Goal: Communication & Community: Answer question/provide support

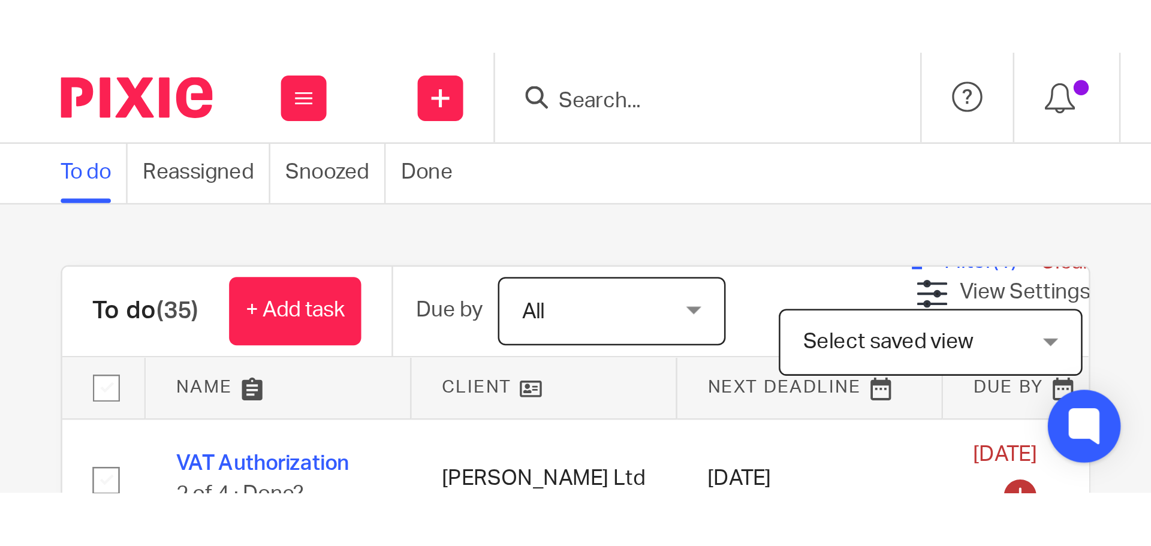
scroll to position [360, 0]
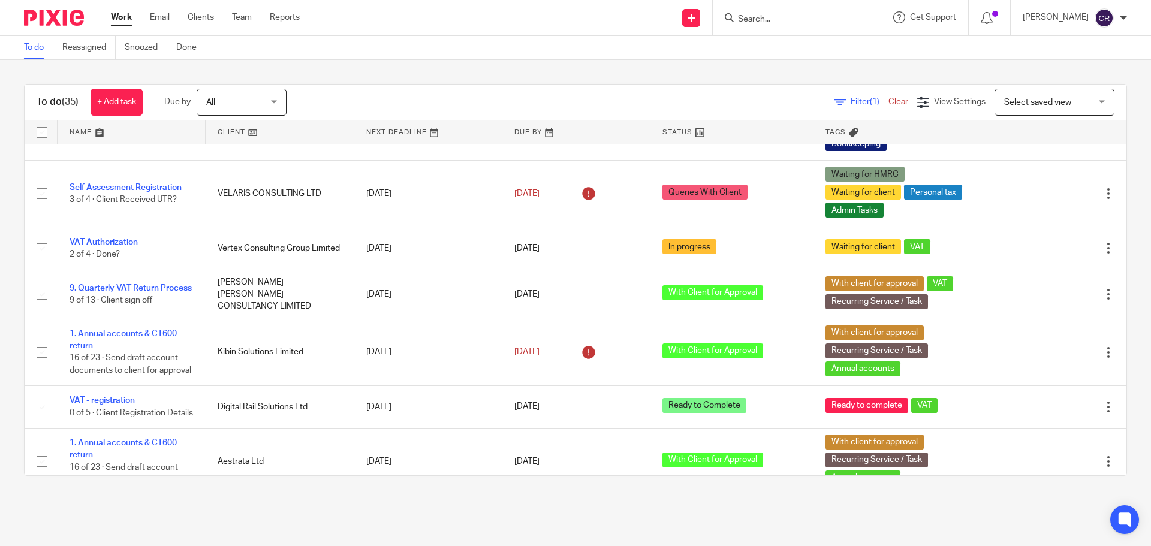
click at [454, 11] on form at bounding box center [801, 17] width 128 height 15
click at [454, 17] on input "Search" at bounding box center [791, 19] width 108 height 11
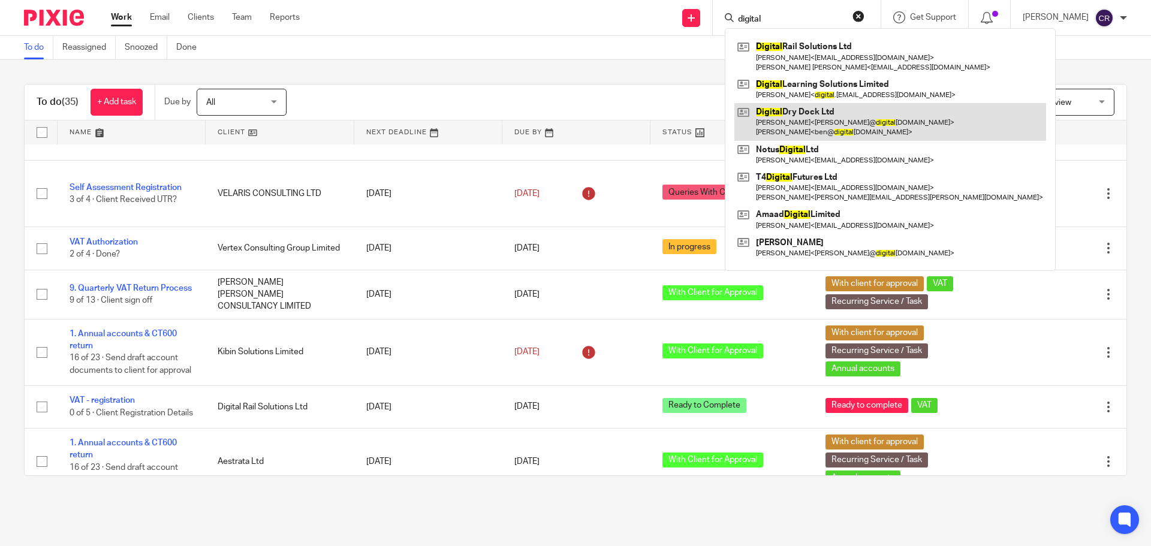
type input "digital"
click at [454, 116] on link at bounding box center [891, 121] width 312 height 37
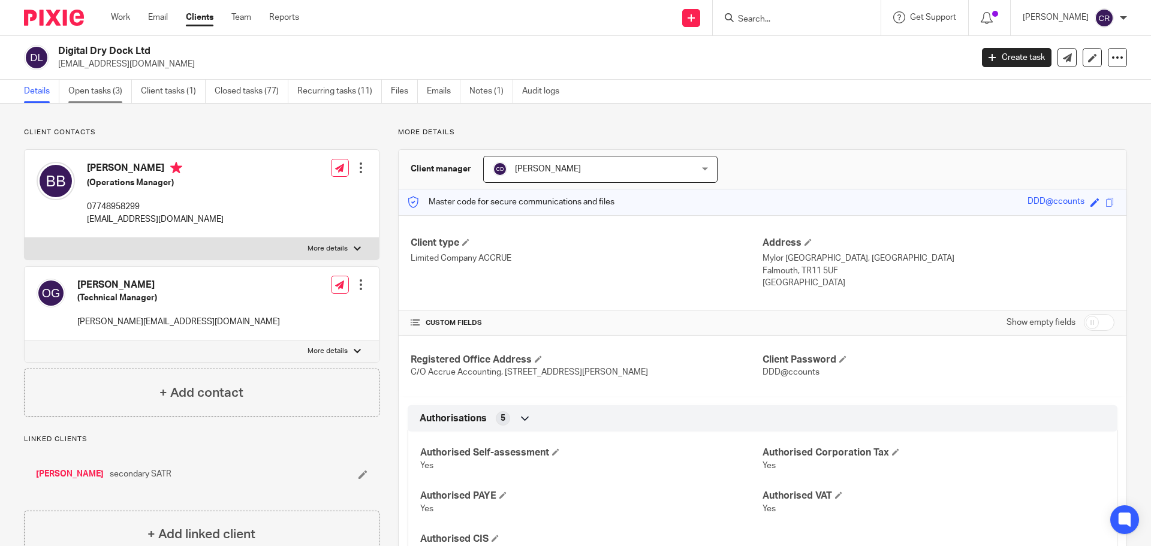
click at [113, 101] on link "Open tasks (3)" at bounding box center [100, 91] width 64 height 23
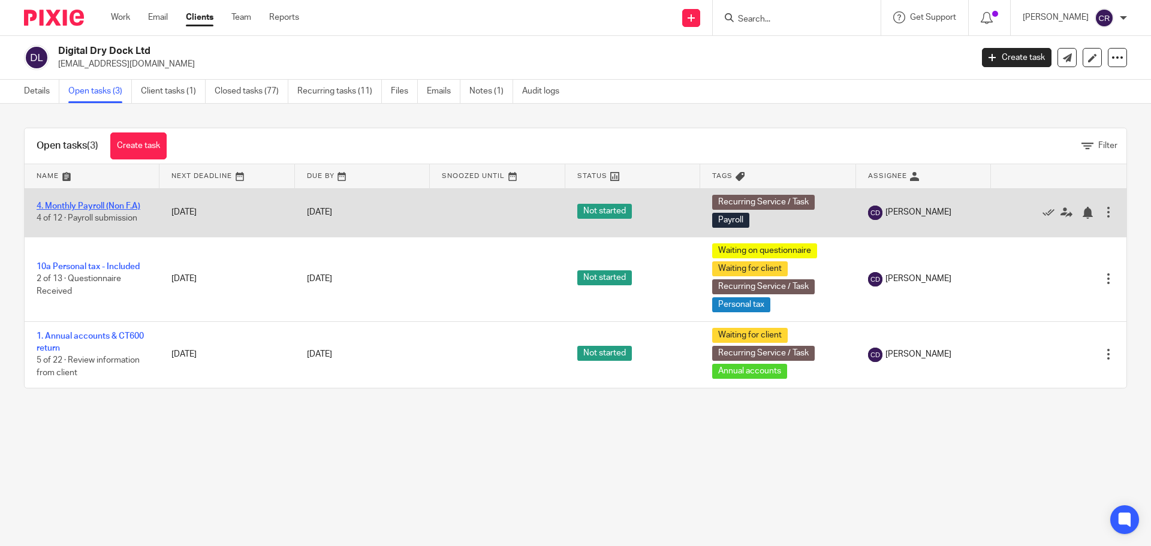
click at [126, 205] on link "4. Monthly Payroll (Non F.A)" at bounding box center [89, 206] width 104 height 8
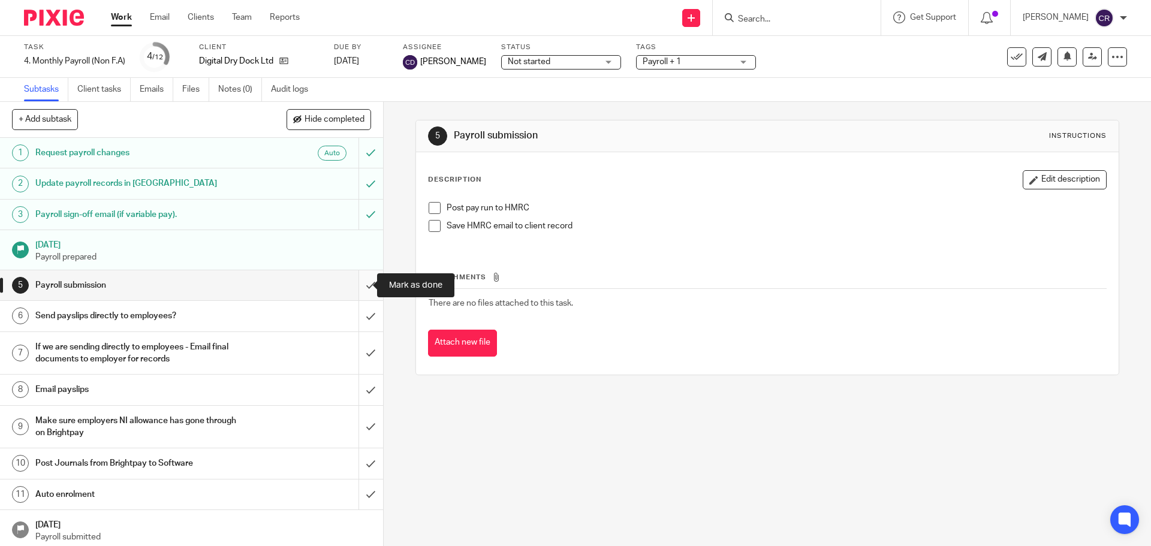
click at [359, 285] on input "submit" at bounding box center [191, 285] width 383 height 30
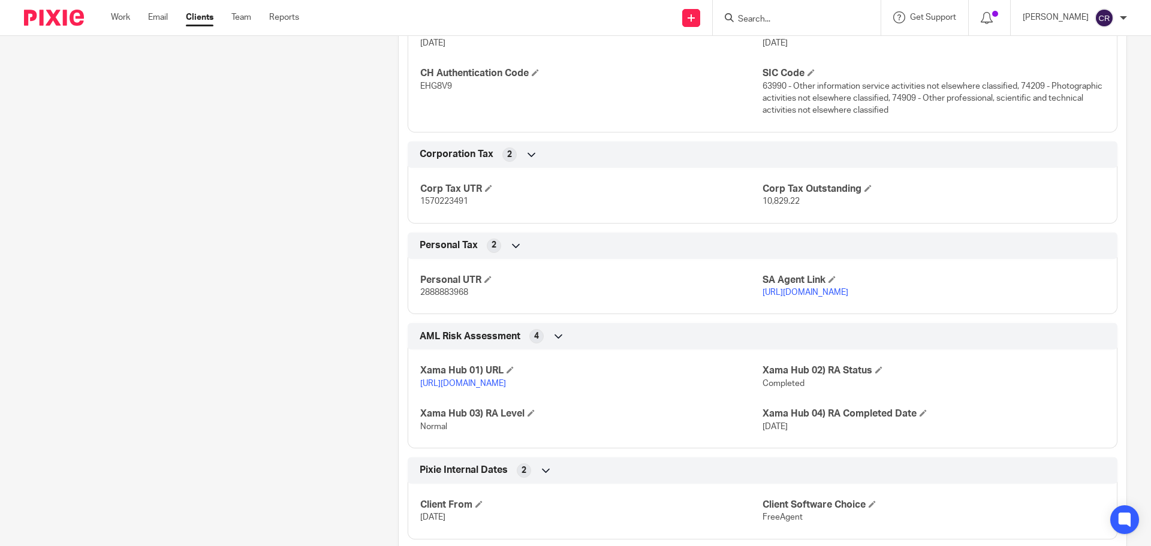
scroll to position [1319, 0]
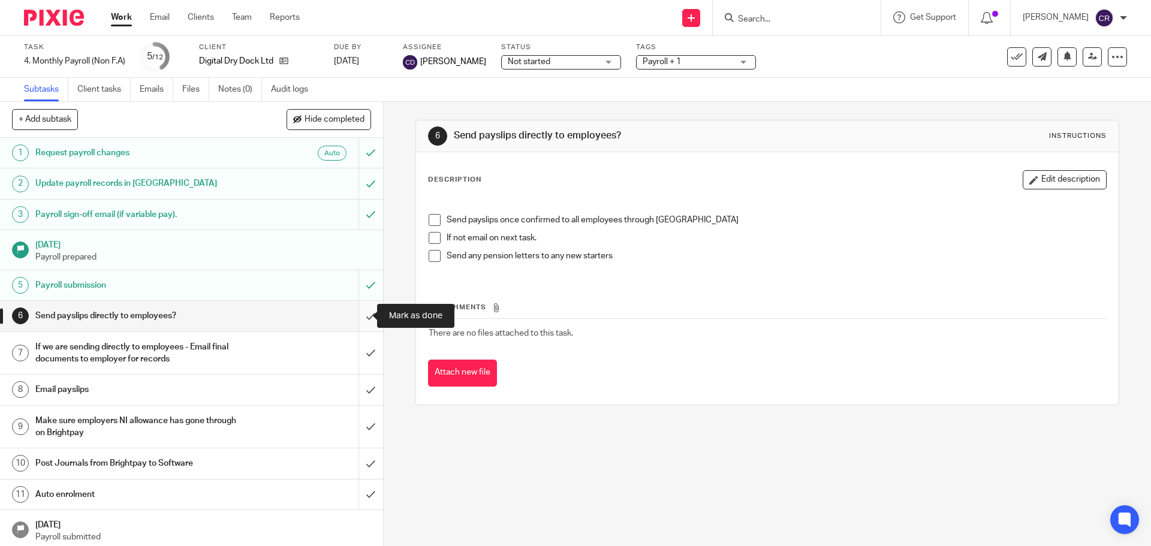
click at [364, 313] on input "submit" at bounding box center [191, 316] width 383 height 30
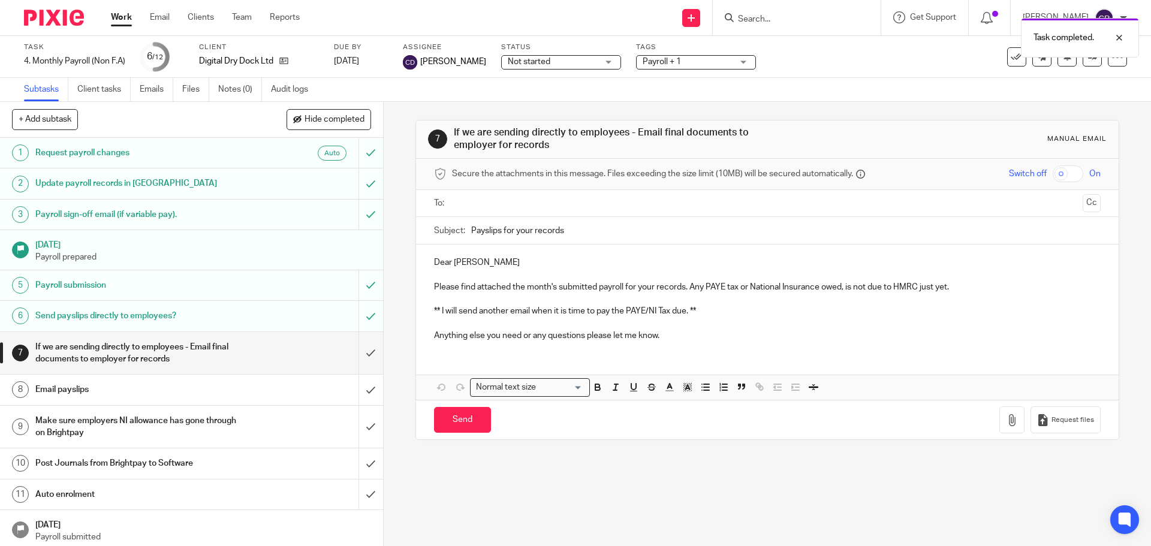
click at [528, 196] on ul at bounding box center [767, 204] width 629 height 20
click at [360, 419] on input "submit" at bounding box center [191, 427] width 383 height 43
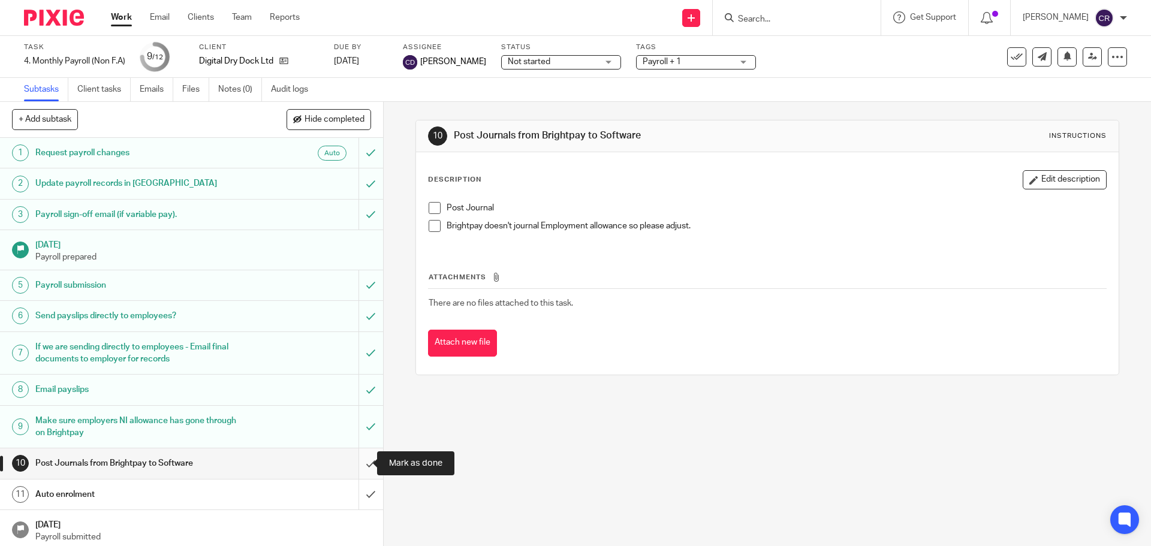
click at [367, 456] on input "submit" at bounding box center [191, 464] width 383 height 30
click at [356, 498] on input "submit" at bounding box center [191, 495] width 383 height 30
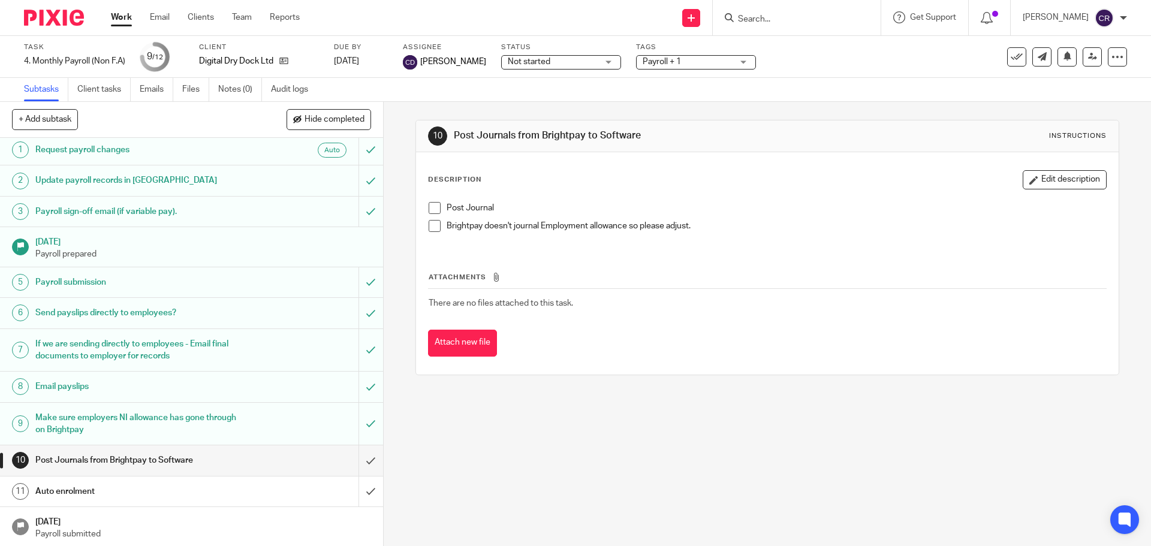
scroll to position [4, 0]
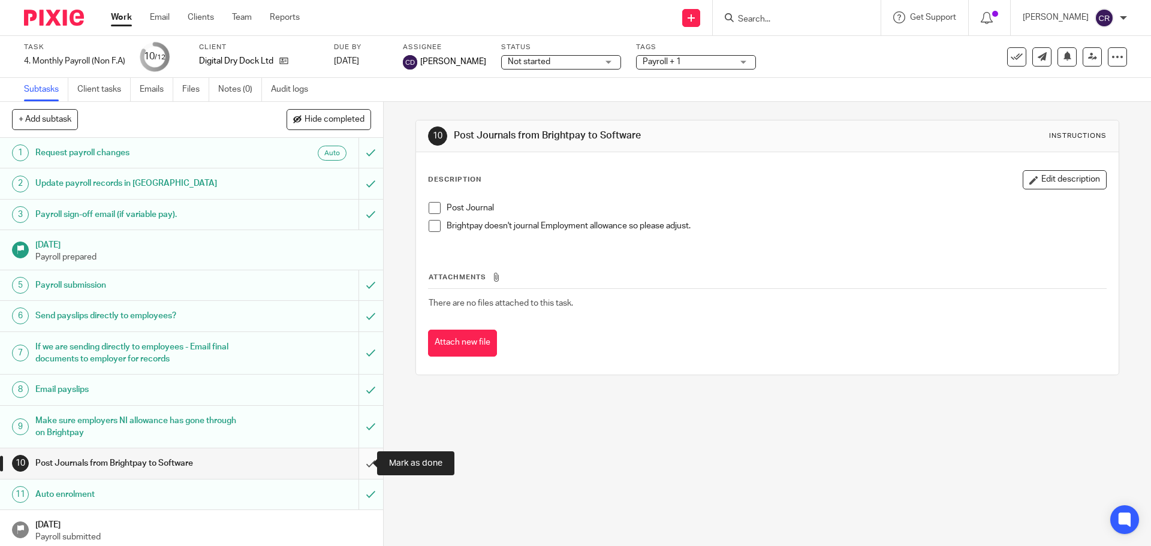
click at [369, 462] on input "submit" at bounding box center [191, 464] width 383 height 30
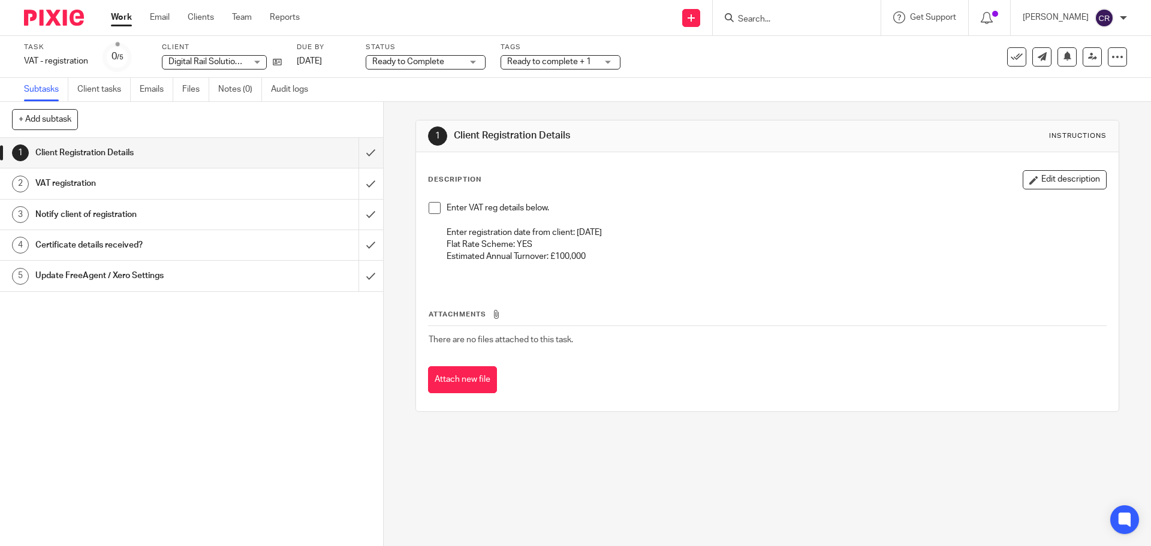
click at [433, 210] on span at bounding box center [435, 208] width 12 height 12
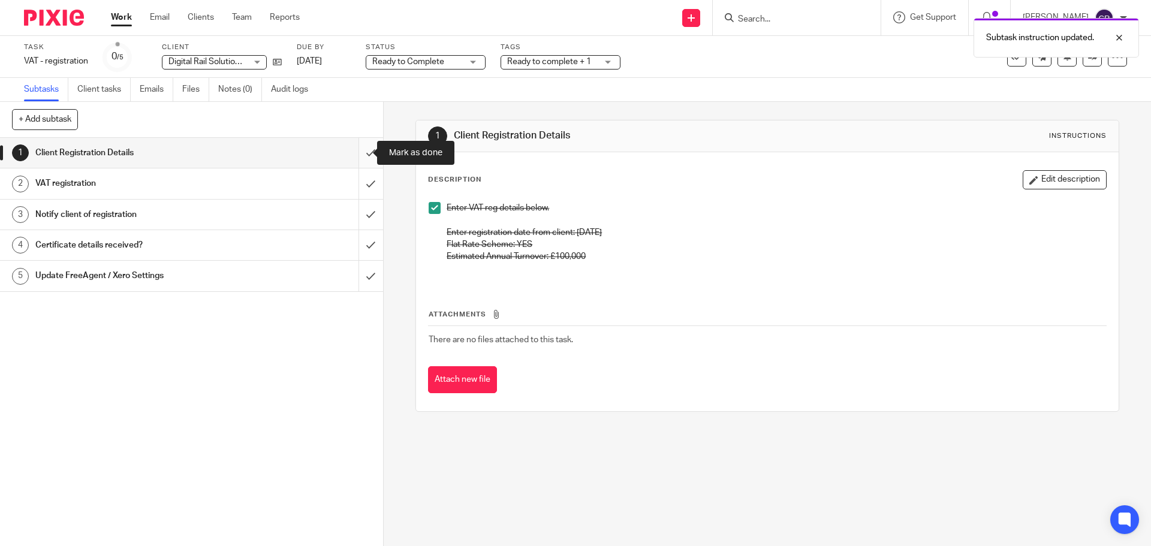
click at [363, 151] on input "submit" at bounding box center [191, 153] width 383 height 30
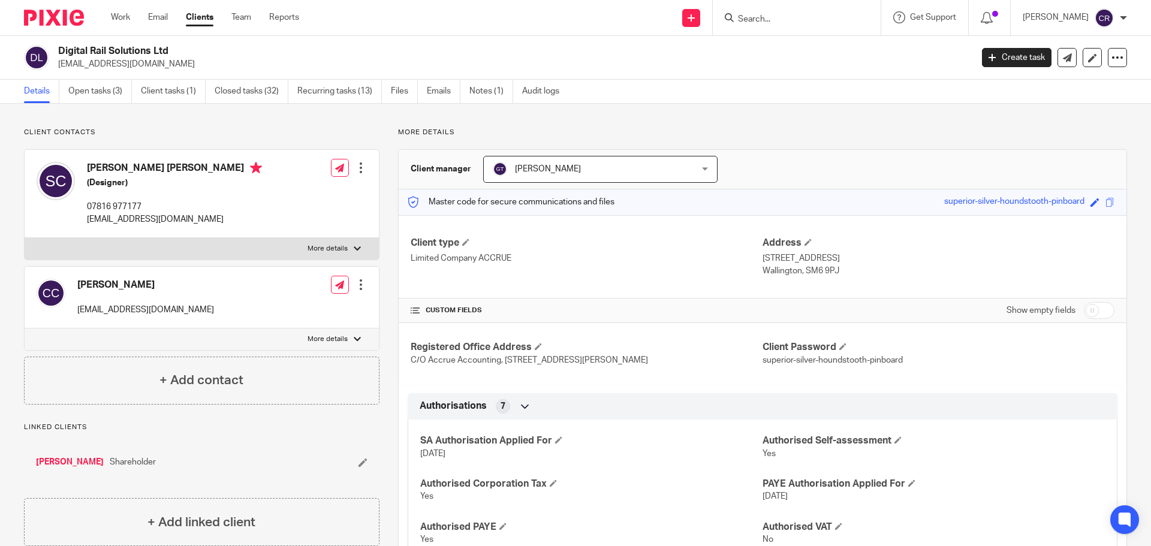
click at [91, 53] on h2 "Digital Rail Solutions Ltd" at bounding box center [420, 51] width 725 height 13
copy div "Digital Rail Solutions Ltd"
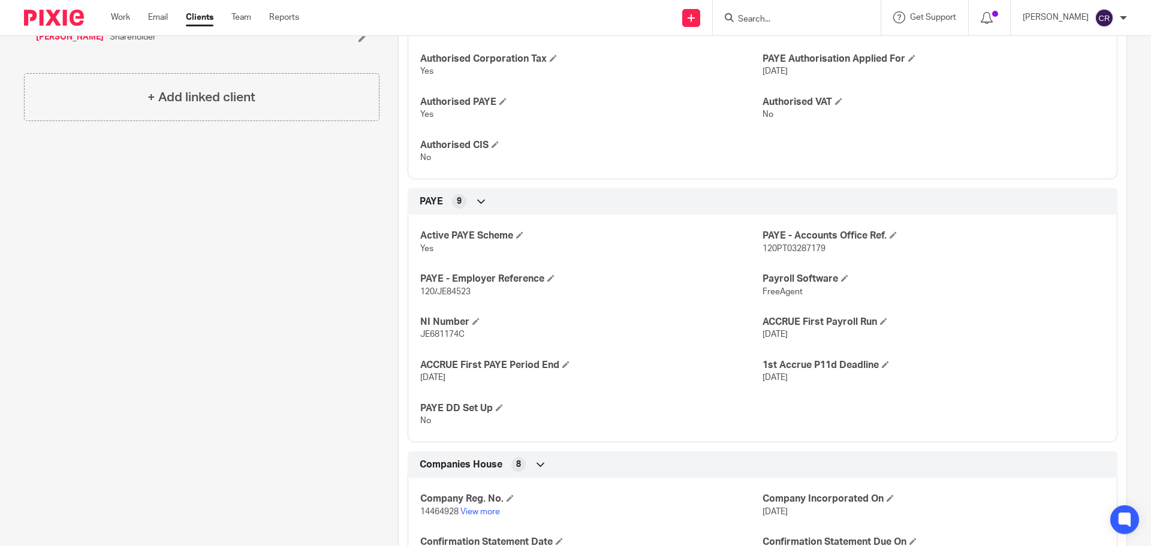
scroll to position [660, 0]
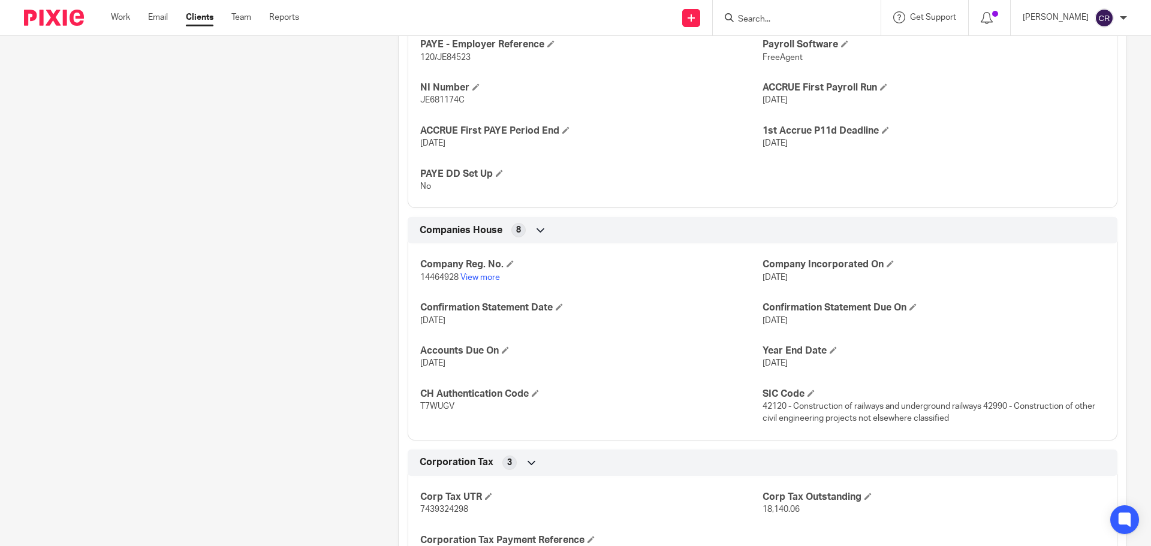
click at [447, 282] on span "14464928" at bounding box center [439, 277] width 38 height 8
copy p "14464928"
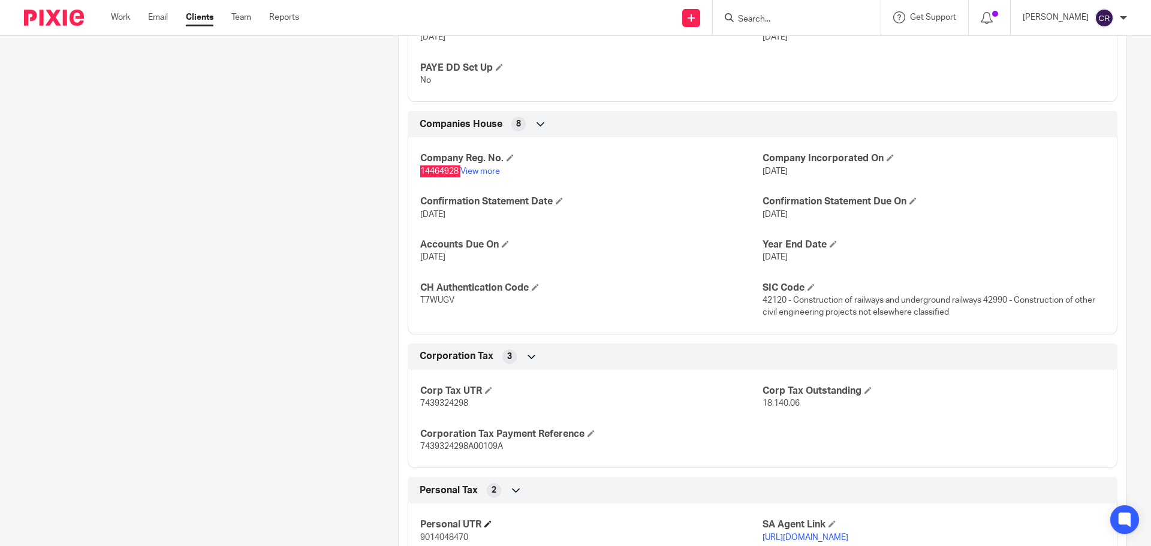
scroll to position [900, 0]
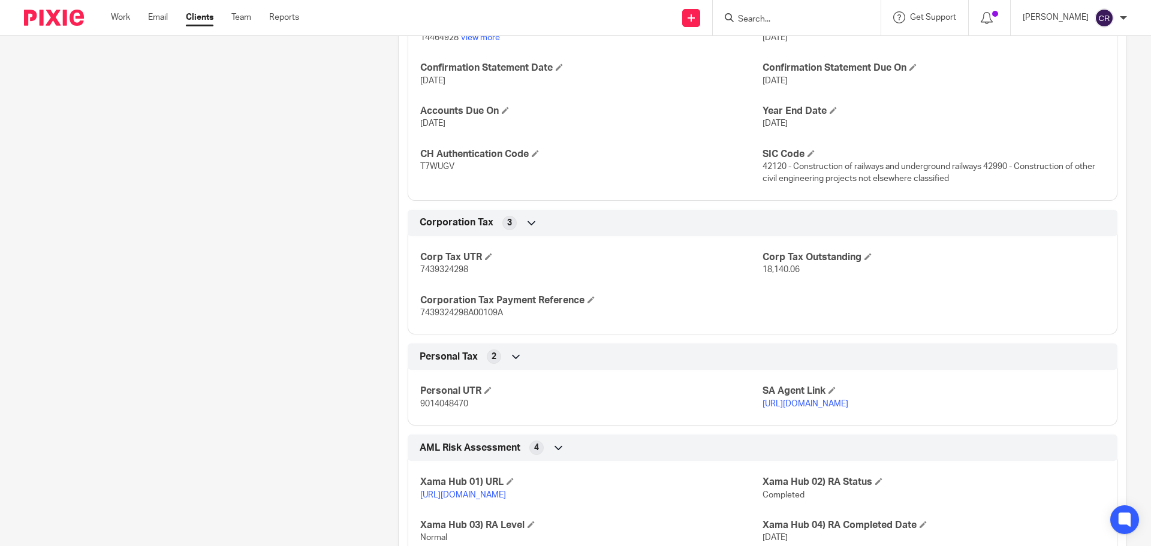
click at [438, 276] on p "7439324298" at bounding box center [591, 270] width 342 height 12
copy span "7439324298"
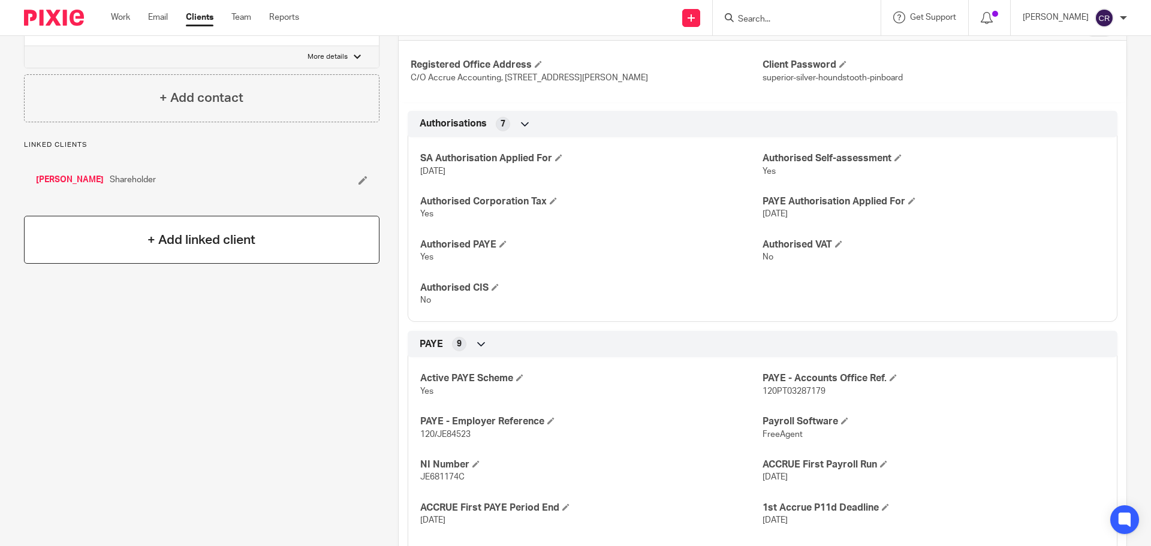
scroll to position [60, 0]
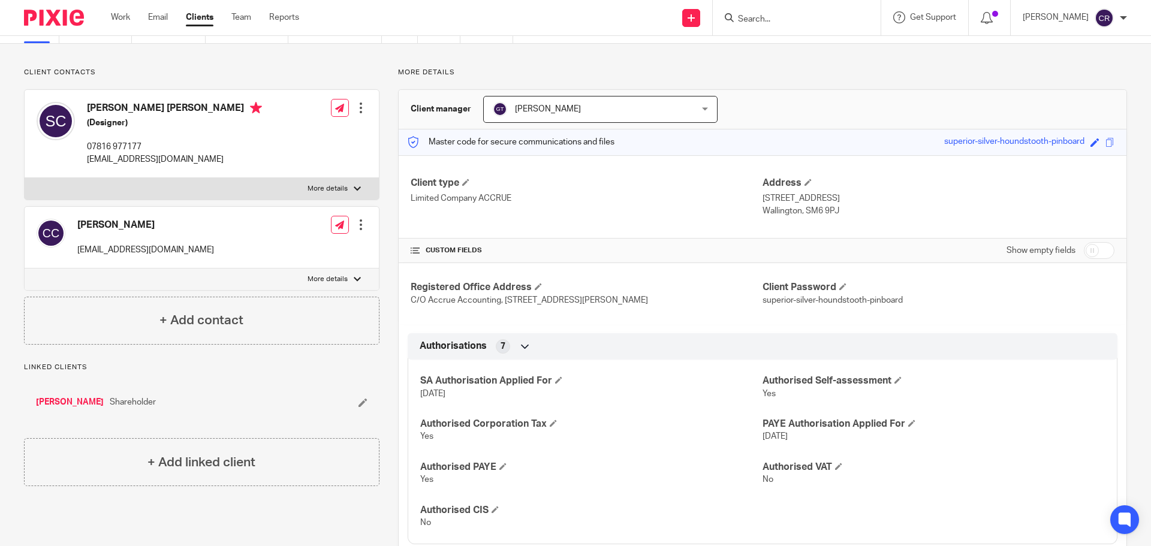
click at [100, 109] on h4 "[PERSON_NAME] [PERSON_NAME]" at bounding box center [174, 109] width 175 height 15
copy h4 "[PERSON_NAME]"
click at [170, 106] on h4 "[PERSON_NAME] [PERSON_NAME]" at bounding box center [174, 109] width 175 height 15
click at [169, 106] on h4 "[PERSON_NAME] [PERSON_NAME]" at bounding box center [174, 109] width 175 height 15
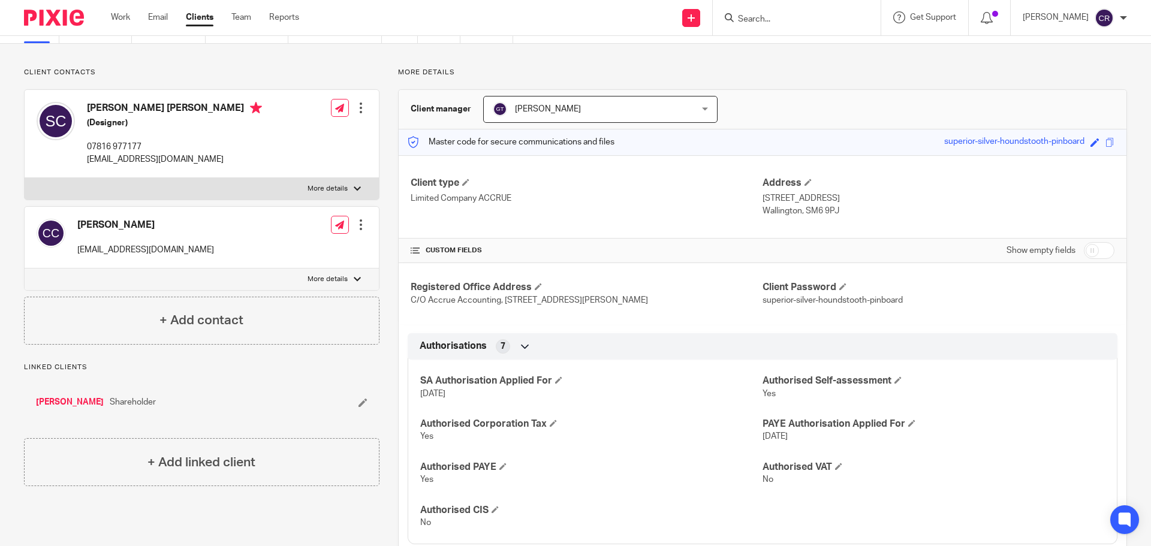
click at [169, 105] on h4 "[PERSON_NAME] [PERSON_NAME]" at bounding box center [174, 109] width 175 height 15
click at [169, 105] on h4 "Sean Anthony Campbell" at bounding box center [174, 109] width 175 height 15
copy h4 "Campbell"
click at [219, 175] on div "Sean Anthony Campbell (Designer) 07816 977177 railsolutionsltd@gmail.com Edit c…" at bounding box center [202, 134] width 354 height 88
click at [219, 188] on label "More details" at bounding box center [202, 189] width 354 height 22
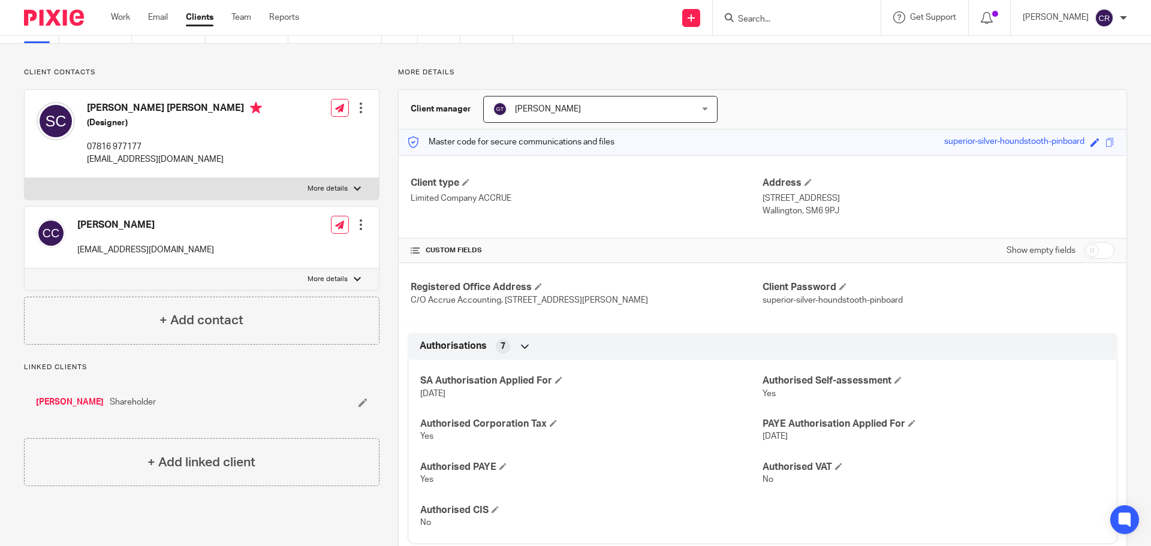
click at [25, 178] on input "More details" at bounding box center [24, 178] width 1 height 1
checkbox input "true"
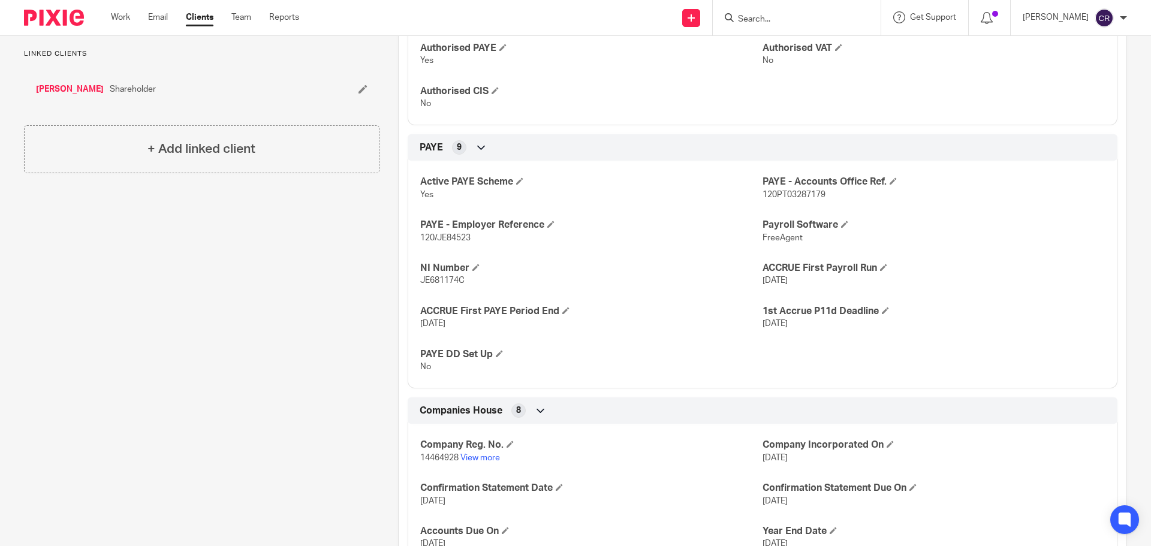
scroll to position [480, 0]
click at [444, 284] on span "JE681174C" at bounding box center [442, 280] width 44 height 8
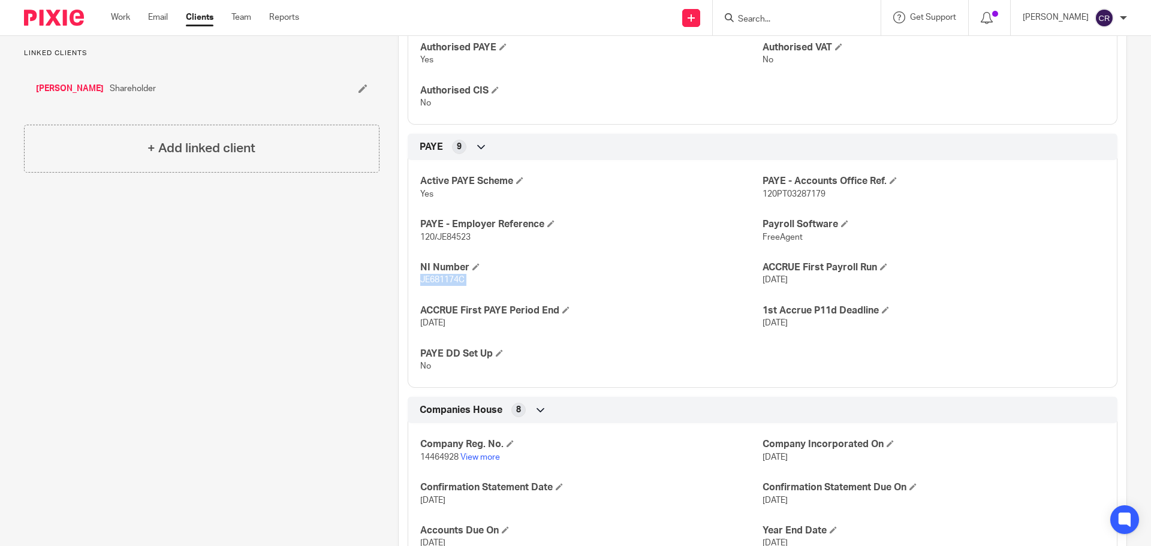
copy p "JE681174C"
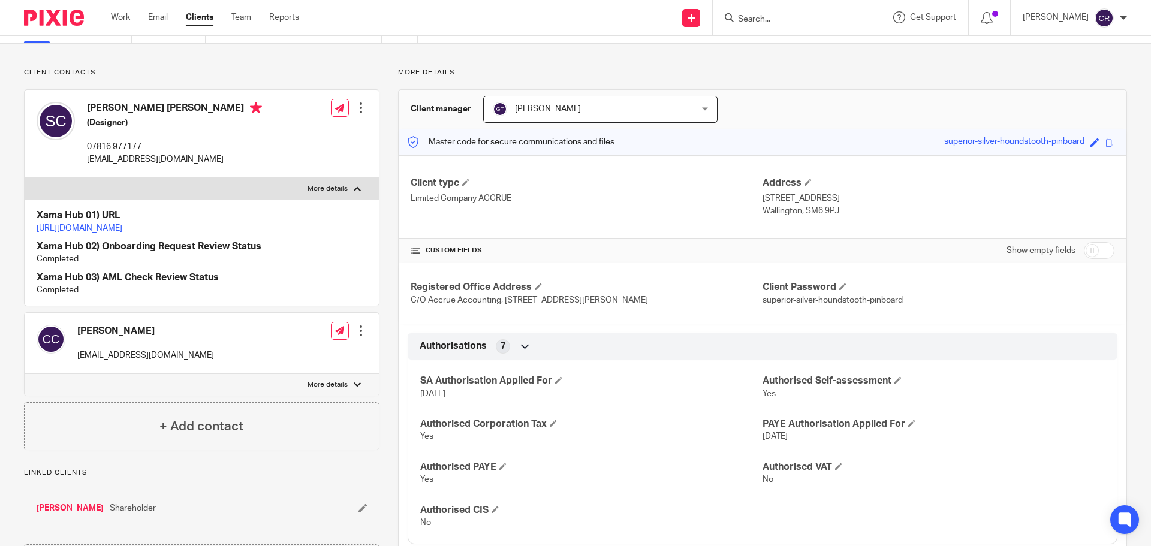
drag, startPoint x: 846, startPoint y: 215, endPoint x: 802, endPoint y: 213, distance: 43.8
click at [802, 213] on p "Wallington, SM6 9PJ" at bounding box center [939, 211] width 352 height 12
click at [146, 161] on p "railsolutionsltd@gmail.com" at bounding box center [174, 160] width 175 height 12
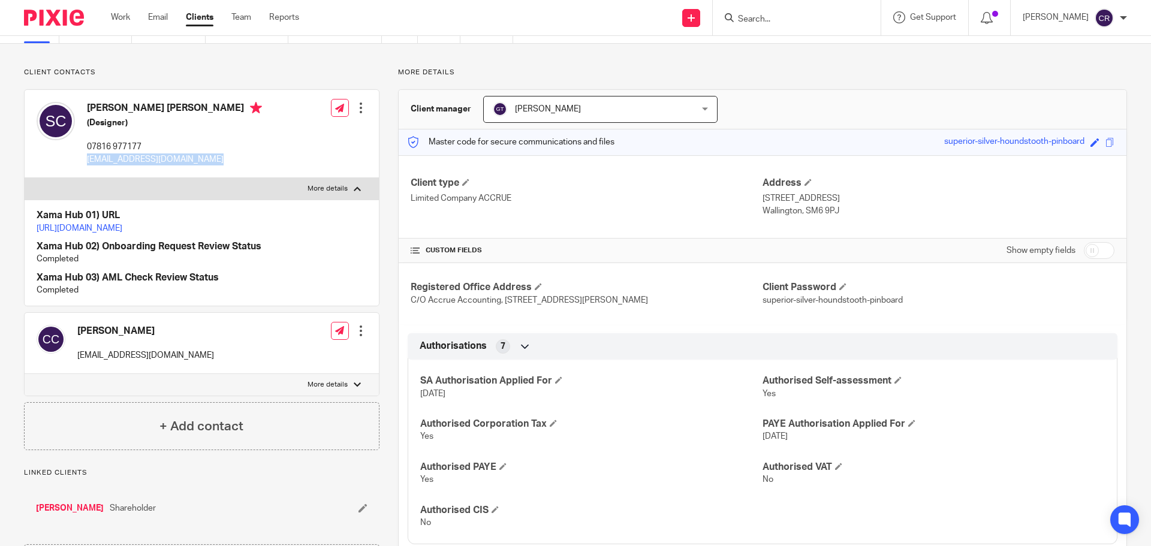
copy div "railsolutionsltd@gmail.com"
click at [120, 148] on p "07816 977177" at bounding box center [174, 147] width 175 height 12
copy div "07816 977177"
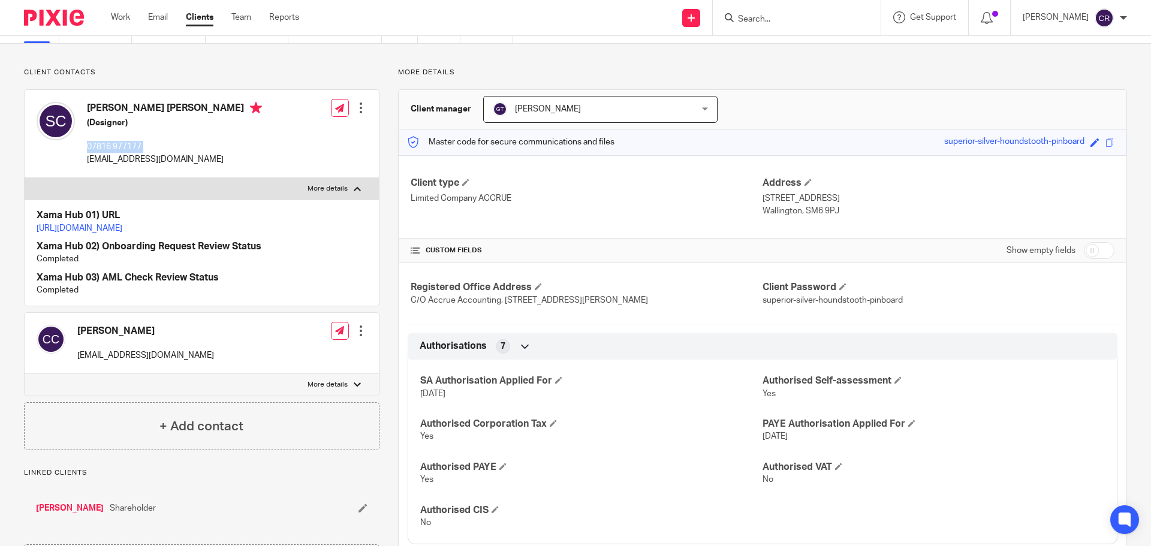
drag, startPoint x: 844, startPoint y: 211, endPoint x: 801, endPoint y: 212, distance: 42.6
click at [801, 212] on p "Wallington, SM6 9PJ" at bounding box center [939, 211] width 352 height 12
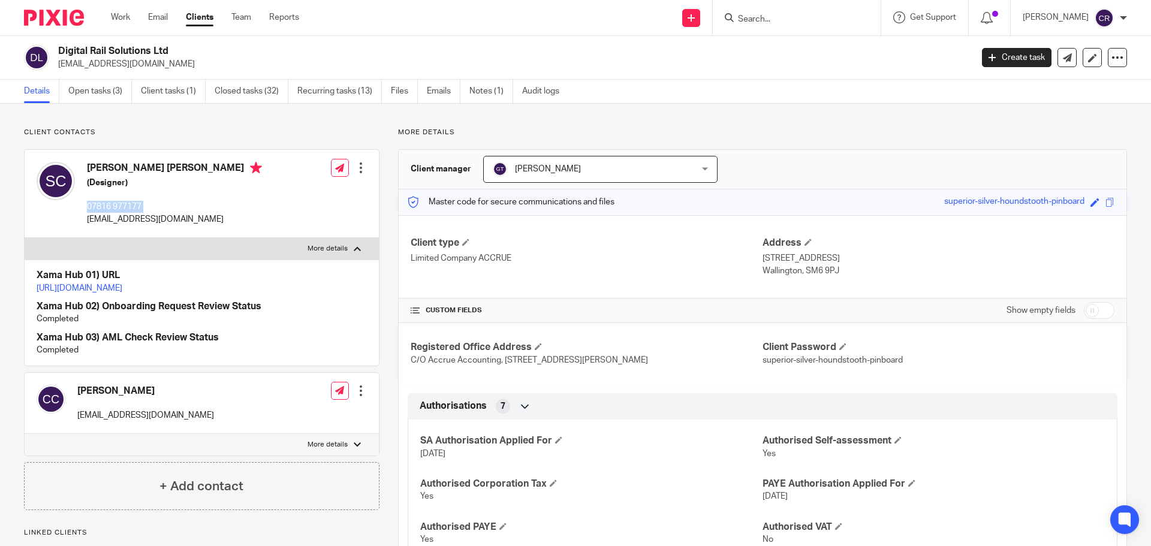
click at [111, 65] on p "railsolutionsltd@gmail.com" at bounding box center [511, 64] width 906 height 12
copy main "railsolutionsltd@gmail.com Create task Update from Companies House Export data …"
click at [112, 208] on p "07816 977177" at bounding box center [174, 207] width 175 height 12
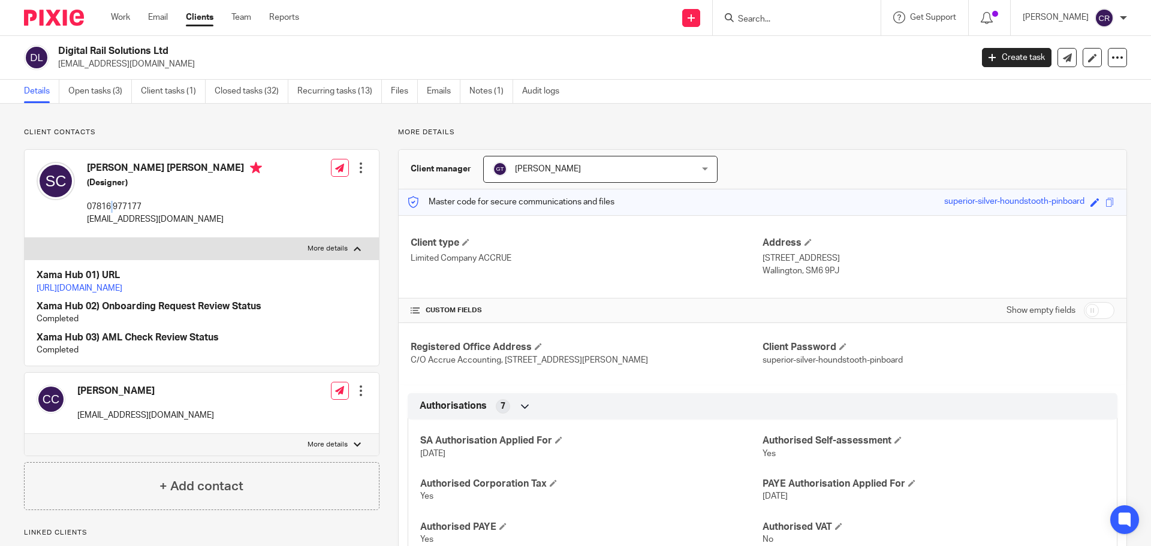
click at [112, 208] on p "07816 977177" at bounding box center [174, 207] width 175 height 12
copy div "07816 977177"
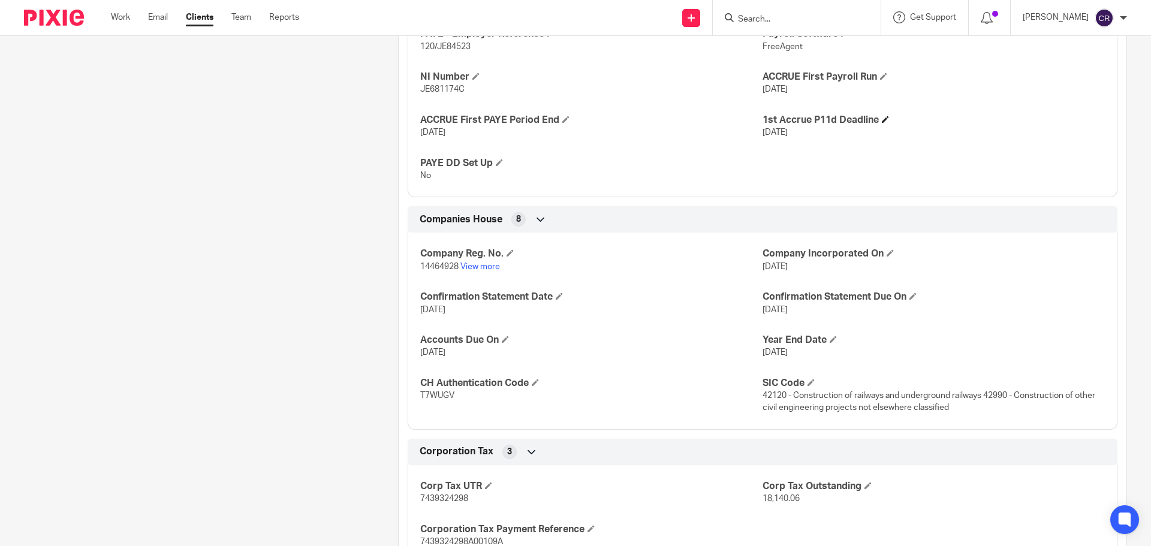
scroll to position [720, 0]
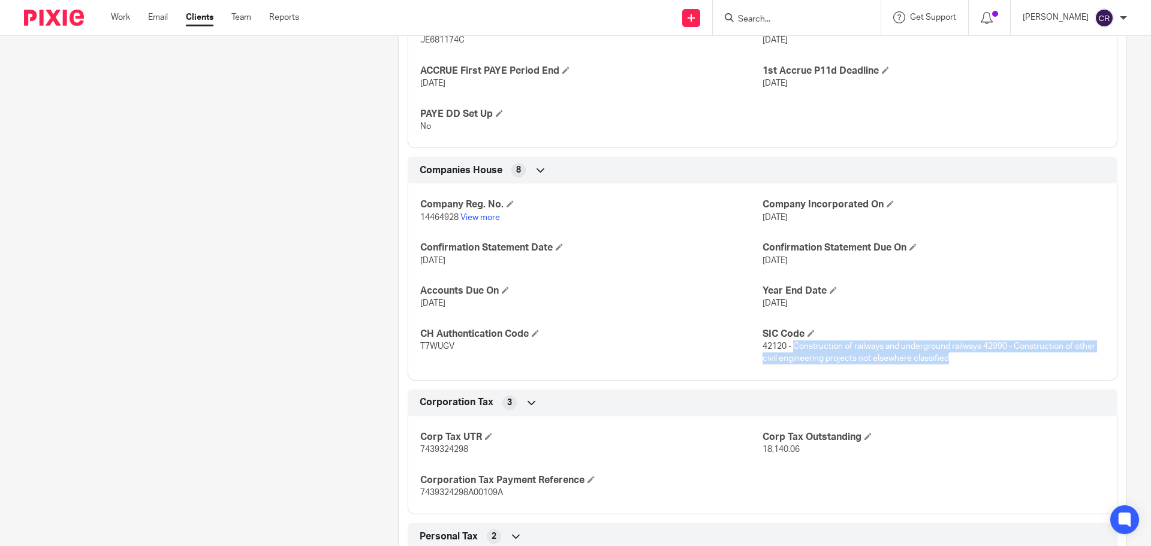
drag, startPoint x: 954, startPoint y: 376, endPoint x: 790, endPoint y: 357, distance: 164.8
click at [790, 357] on p "42120 - Construction of railways and underground railways 42990 - Construction …" at bounding box center [934, 353] width 342 height 25
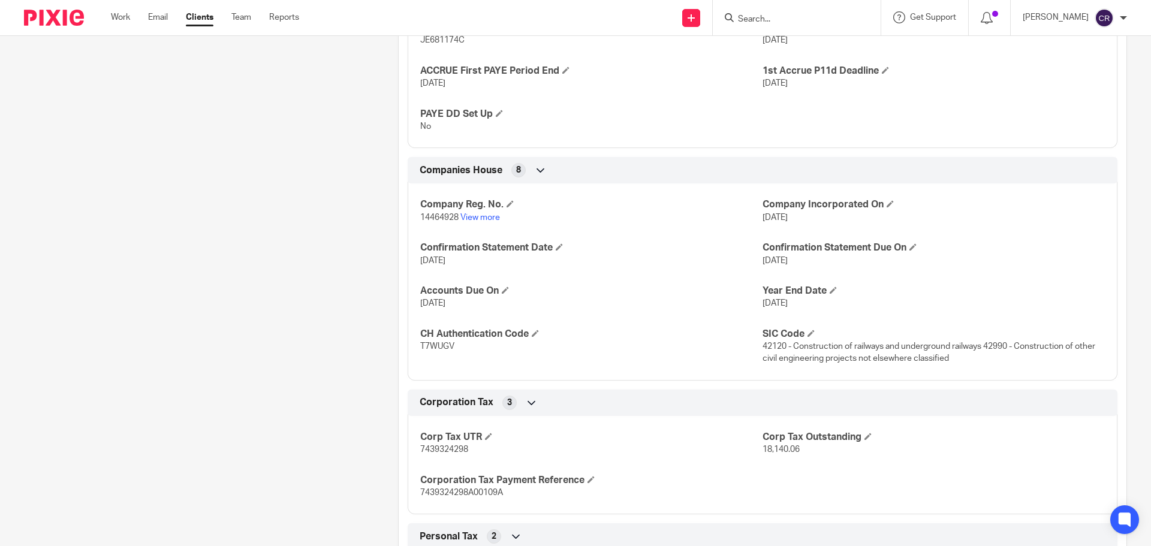
click at [763, 356] on span "42120 - Construction of railways and underground railways 42990 - Construction …" at bounding box center [929, 352] width 333 height 20
click at [995, 356] on span "42120 - Construction of railways and underground railways 42990 - Construction …" at bounding box center [929, 352] width 333 height 20
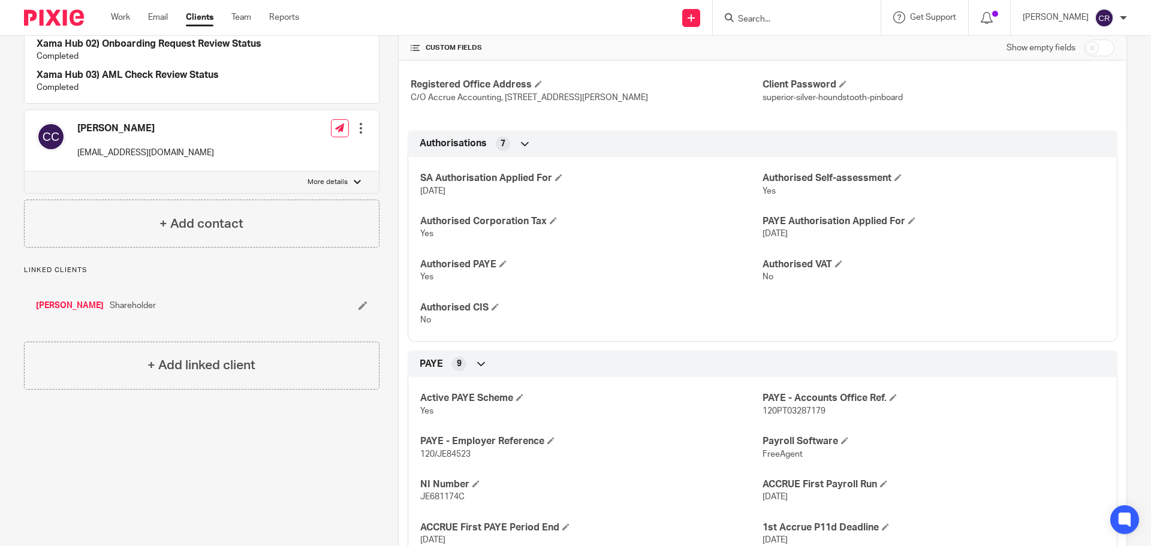
scroll to position [240, 0]
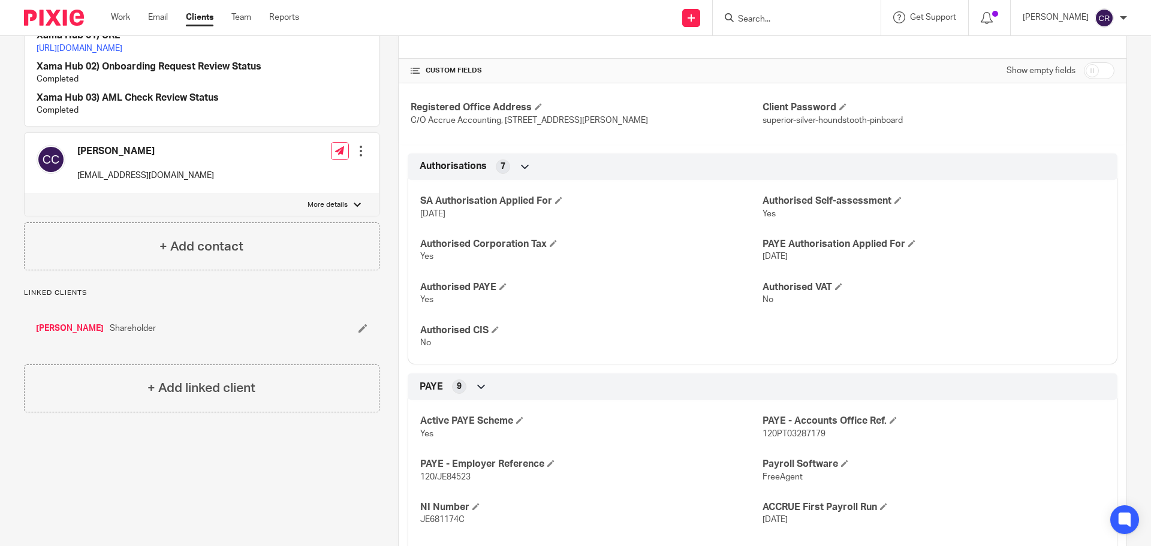
drag, startPoint x: 1082, startPoint y: 70, endPoint x: 1003, endPoint y: 118, distance: 92.6
click at [1084, 70] on input "checkbox" at bounding box center [1099, 70] width 31 height 17
checkbox input "true"
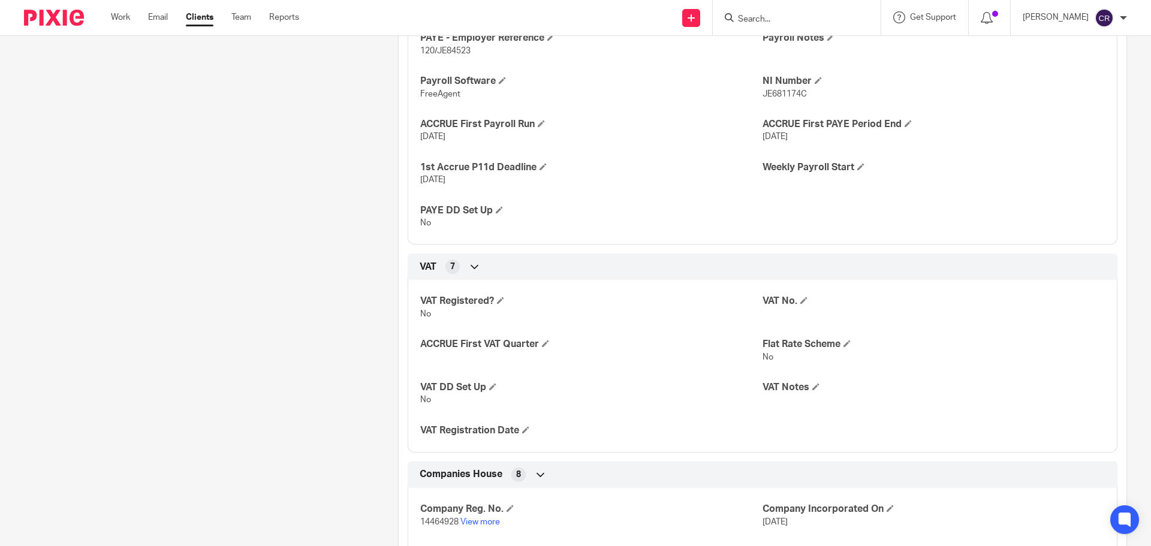
scroll to position [1019, 0]
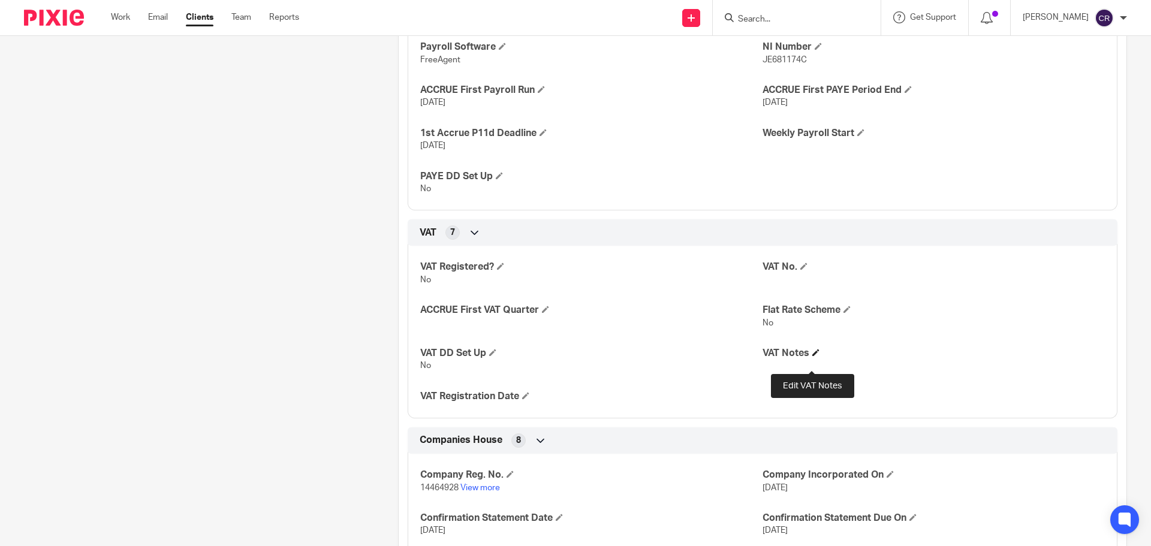
click at [813, 356] on span at bounding box center [816, 352] width 7 height 7
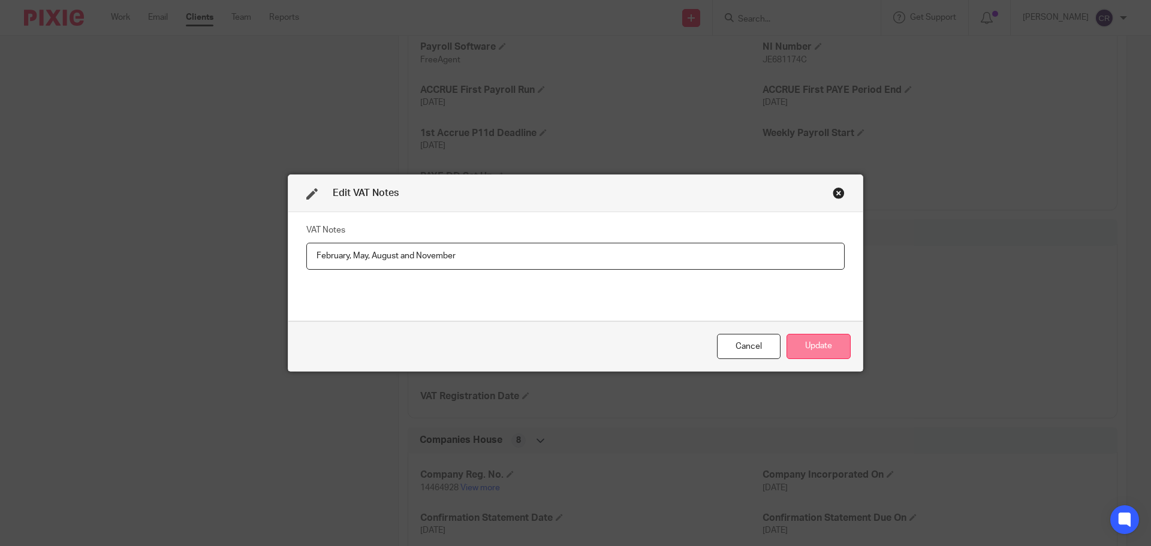
type input "February, May, August and November"
click at [821, 347] on button "Update" at bounding box center [819, 347] width 64 height 26
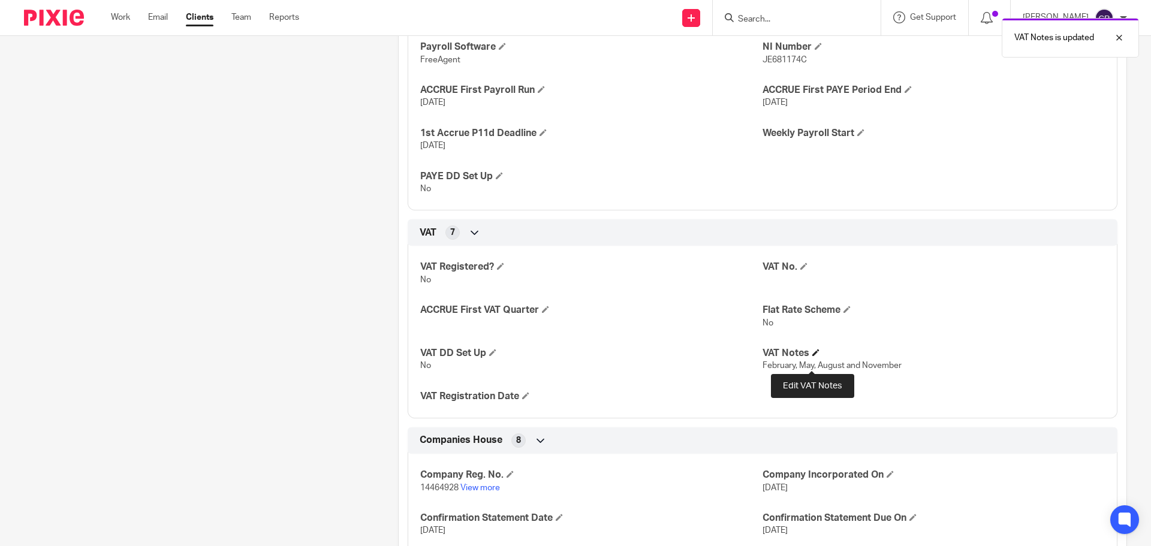
click at [813, 356] on span at bounding box center [816, 352] width 7 height 7
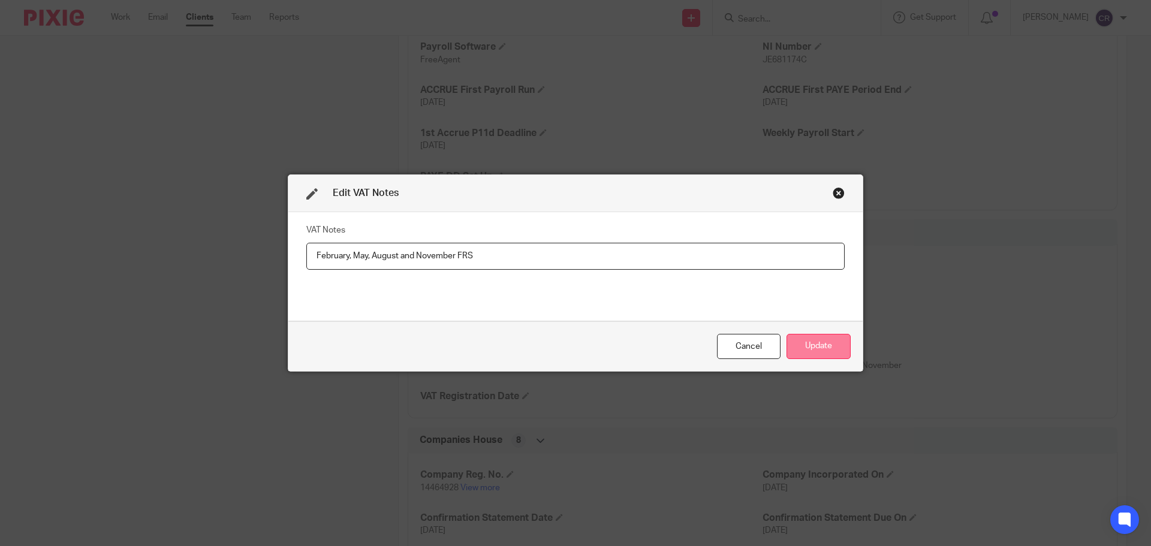
type input "February, May, August and November FRS"
click at [835, 346] on button "Update" at bounding box center [819, 347] width 64 height 26
click at [822, 350] on div "VAT Registered? No VAT No. ACCRUE First VAT Quarter Flat Rate Scheme No VAT DD …" at bounding box center [763, 328] width 710 height 182
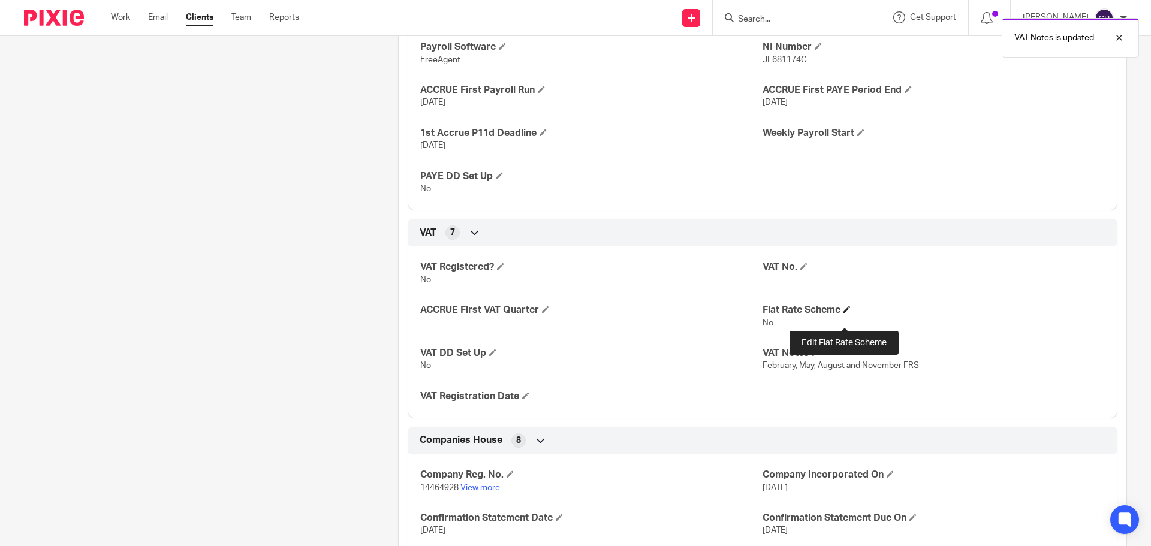
click at [844, 313] on span at bounding box center [847, 309] width 7 height 7
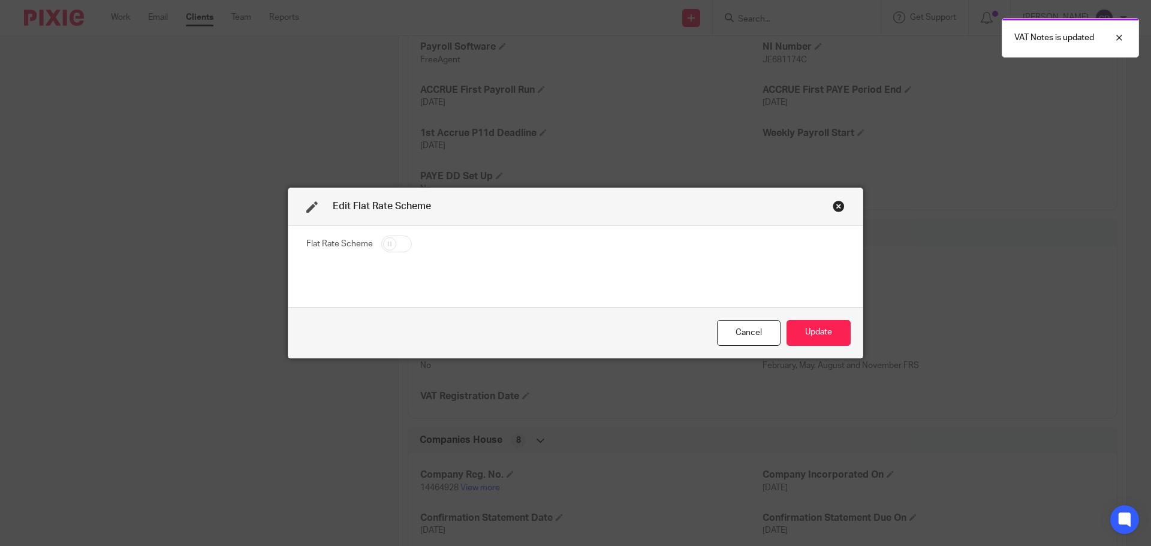
click at [381, 242] on input "checkbox" at bounding box center [396, 244] width 31 height 17
checkbox input "true"
click at [799, 326] on button "Update" at bounding box center [819, 333] width 64 height 26
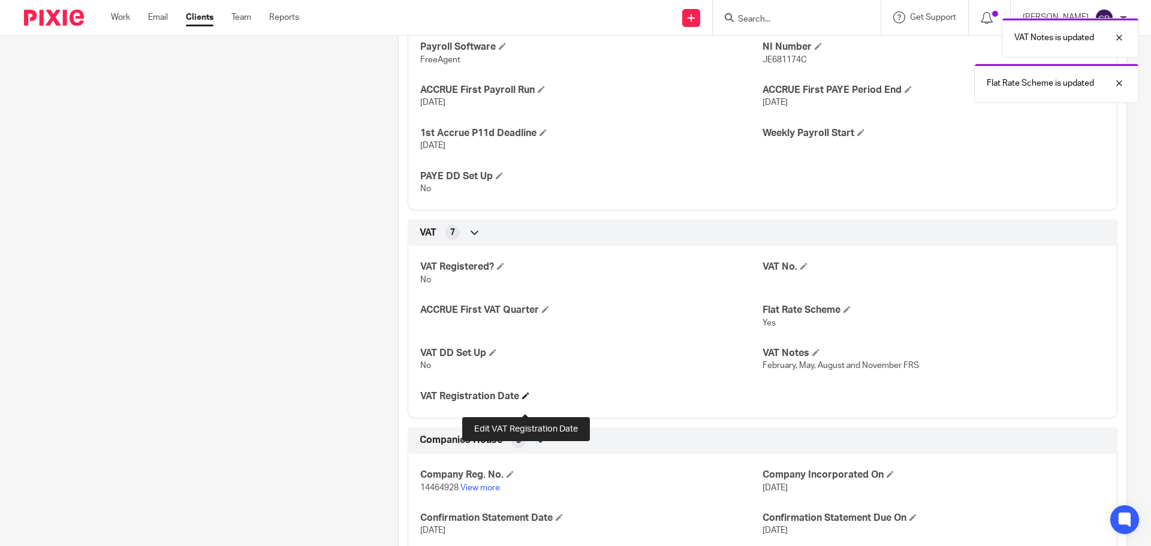
click at [522, 399] on span at bounding box center [525, 395] width 7 height 7
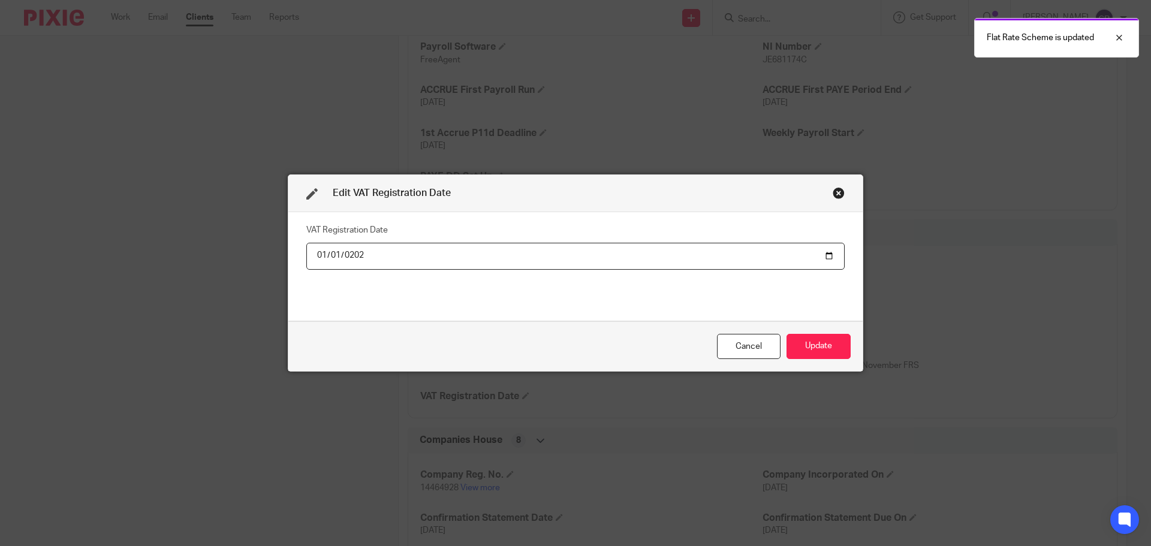
type input "2025-01-01"
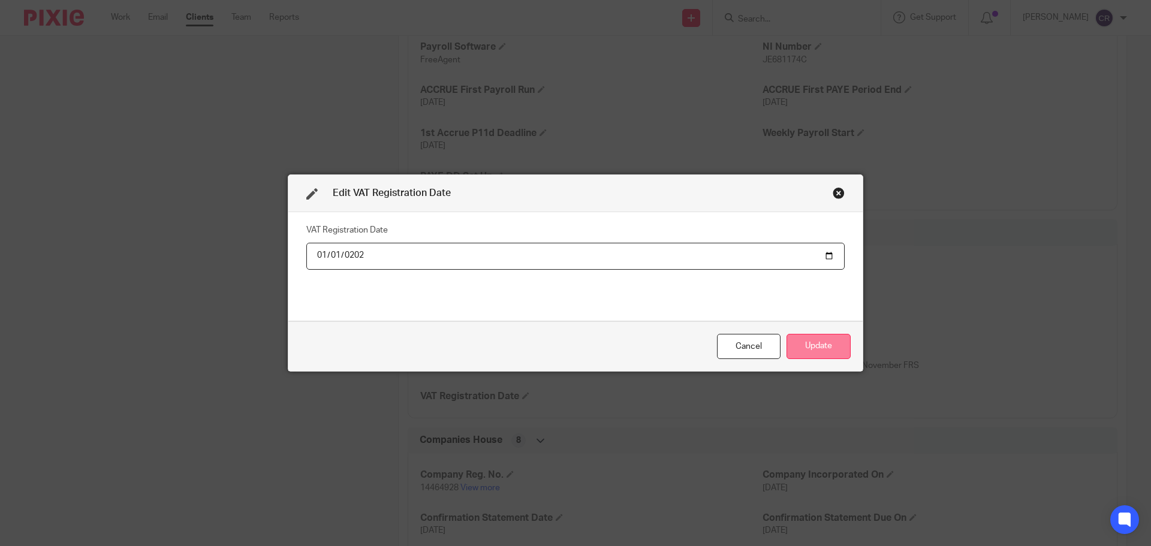
drag, startPoint x: 840, startPoint y: 331, endPoint x: 837, endPoint y: 339, distance: 8.6
click at [839, 334] on div "Cancel Update" at bounding box center [575, 346] width 575 height 50
click at [835, 341] on button "Update" at bounding box center [819, 347] width 64 height 26
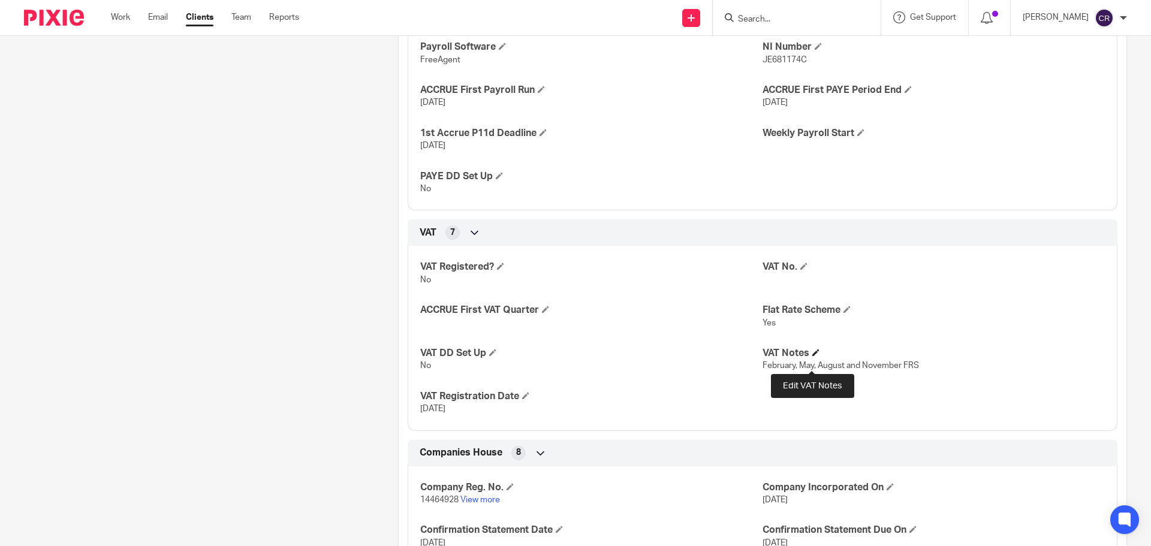
click at [813, 360] on h4 "VAT Notes" at bounding box center [934, 353] width 342 height 13
click at [813, 356] on span at bounding box center [816, 352] width 7 height 7
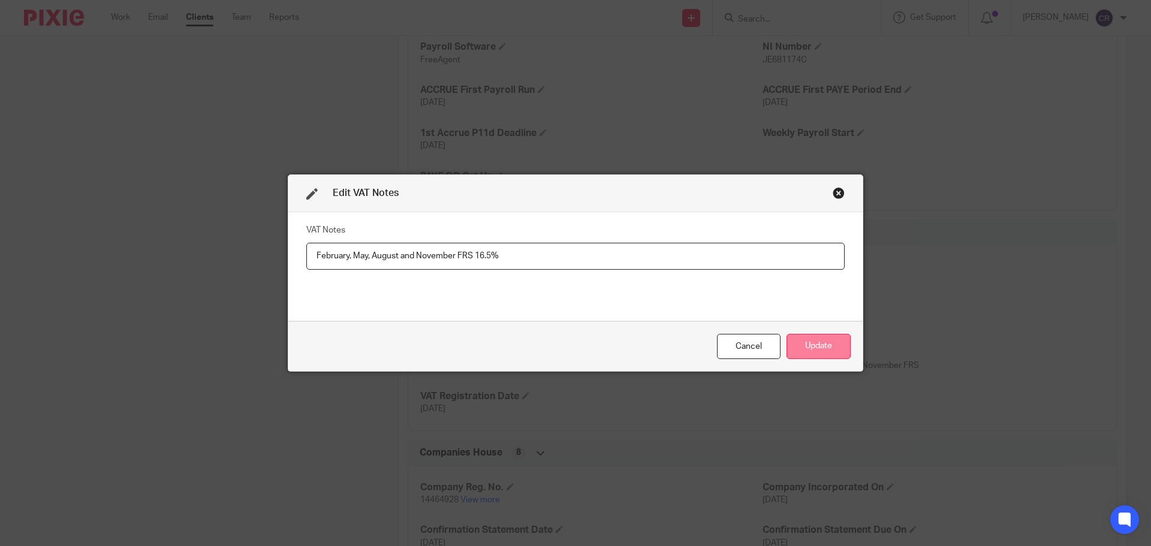
type input "February, May, August and November FRS 16.5%"
click at [822, 343] on button "Update" at bounding box center [819, 347] width 64 height 26
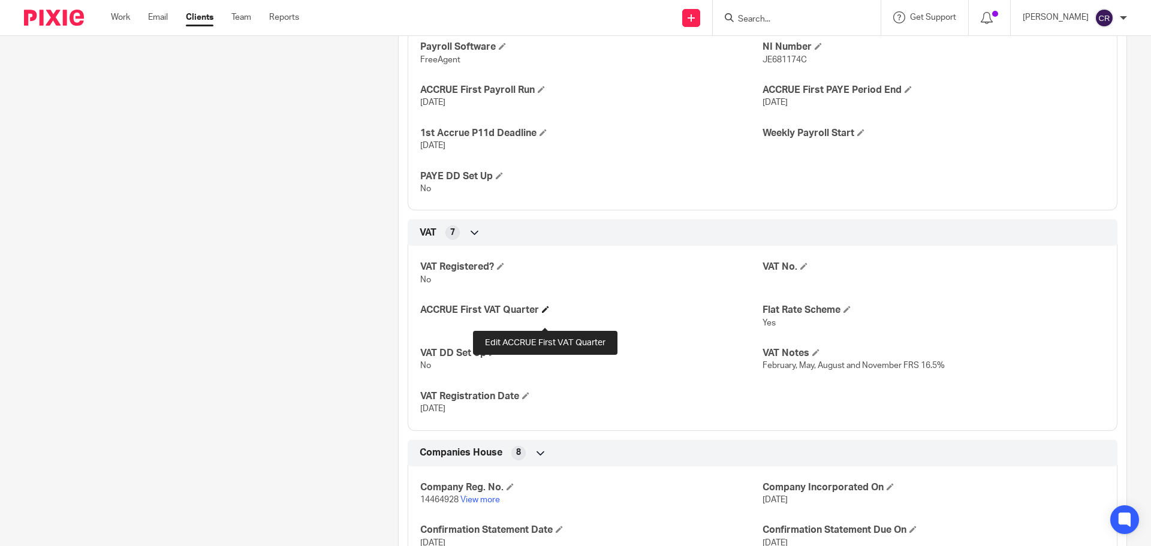
click at [546, 313] on span at bounding box center [545, 309] width 7 height 7
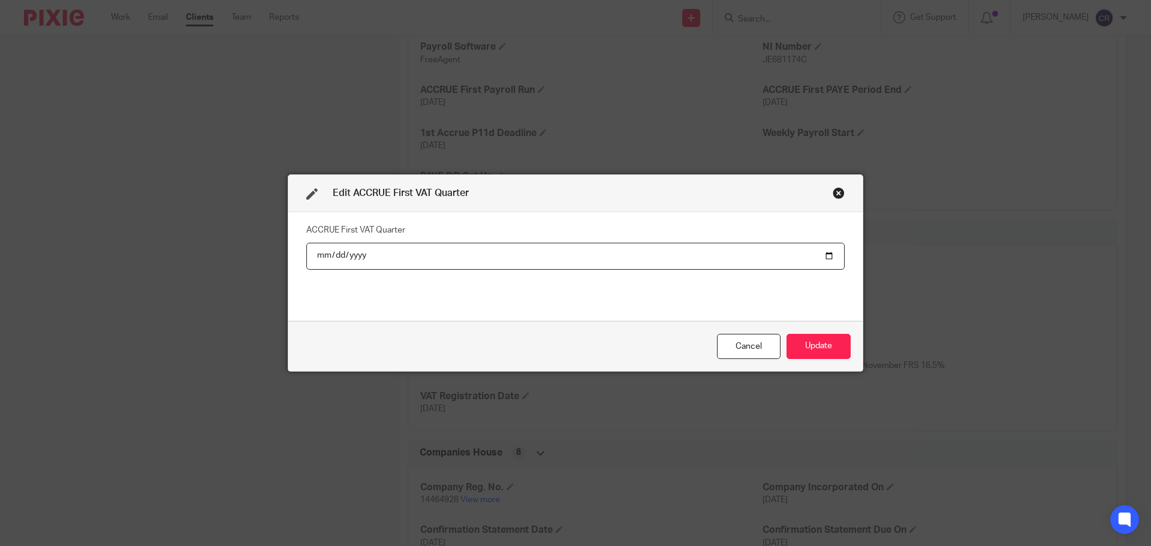
click at [760, 187] on div "Edit ACCRUE First VAT Quarter" at bounding box center [575, 194] width 575 height 38
click at [838, 192] on div "Close this dialog window" at bounding box center [839, 193] width 12 height 12
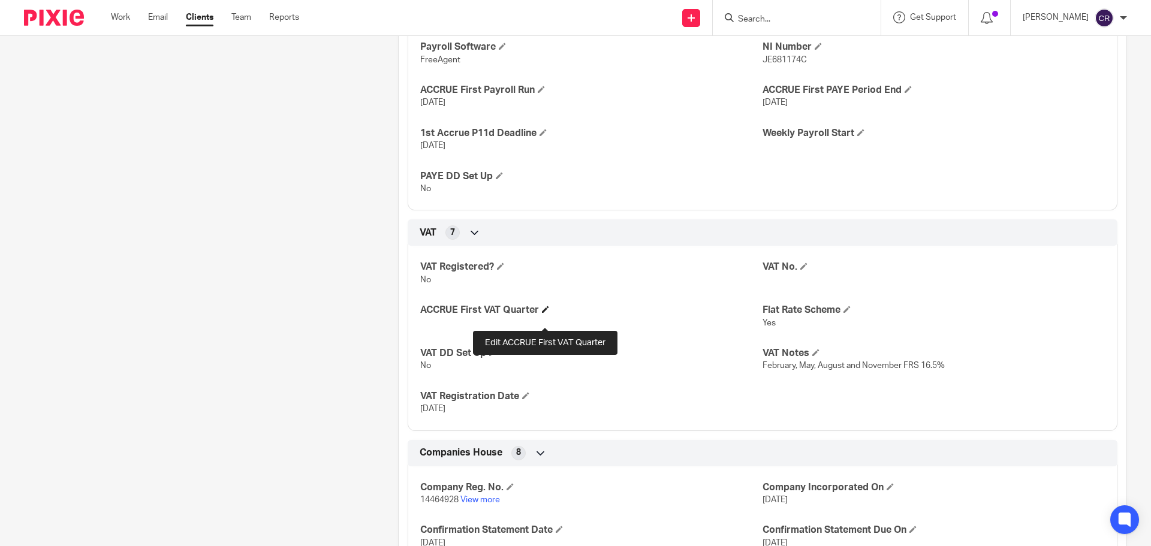
click at [546, 313] on span at bounding box center [545, 309] width 7 height 7
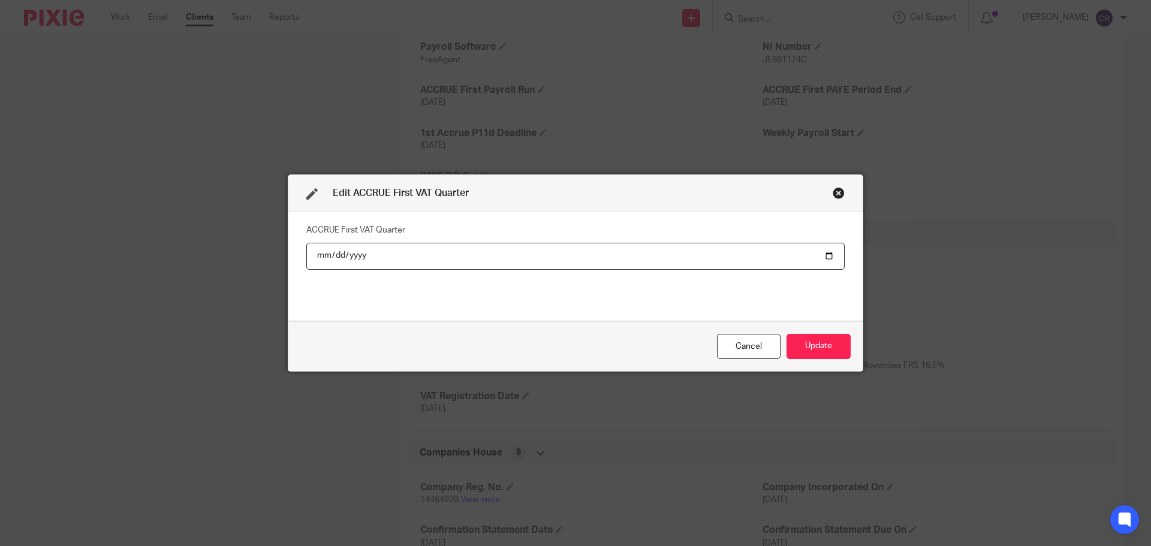
click at [835, 191] on div "Close this dialog window" at bounding box center [839, 193] width 12 height 12
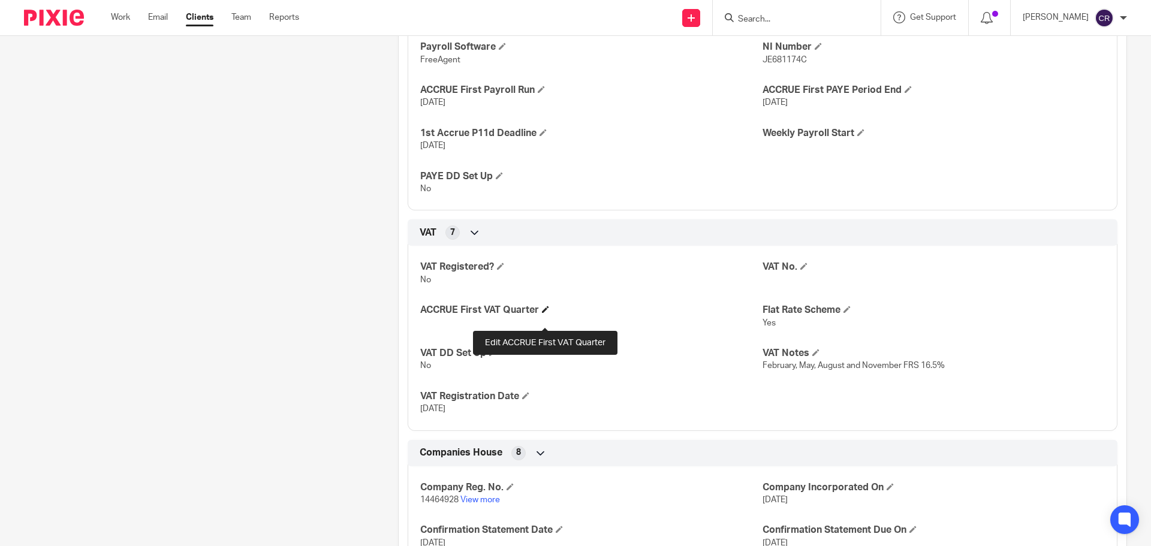
click at [546, 313] on span at bounding box center [545, 309] width 7 height 7
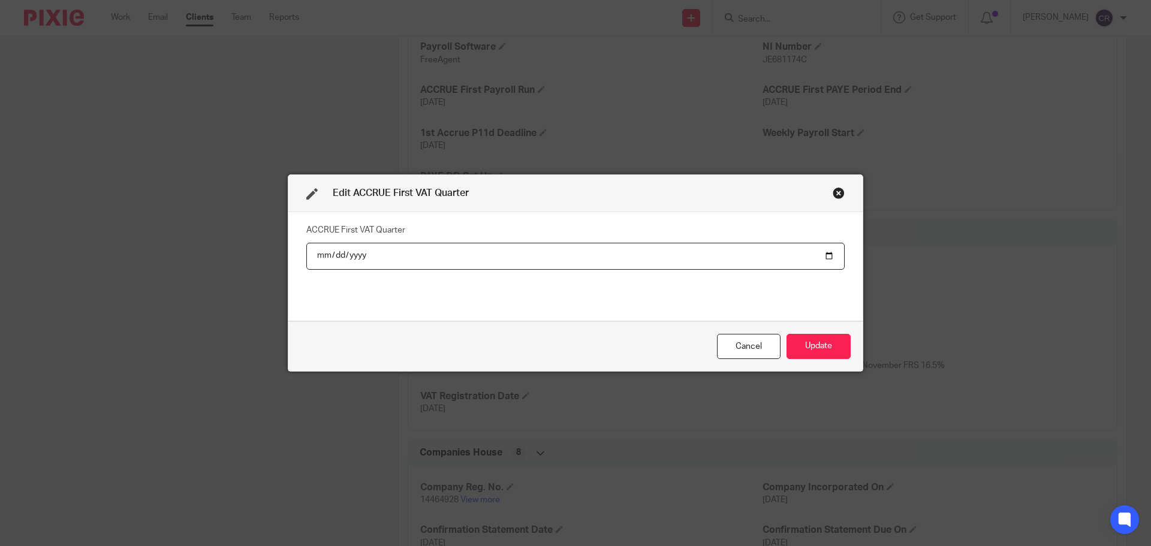
click at [833, 193] on div "Close this dialog window" at bounding box center [839, 193] width 12 height 12
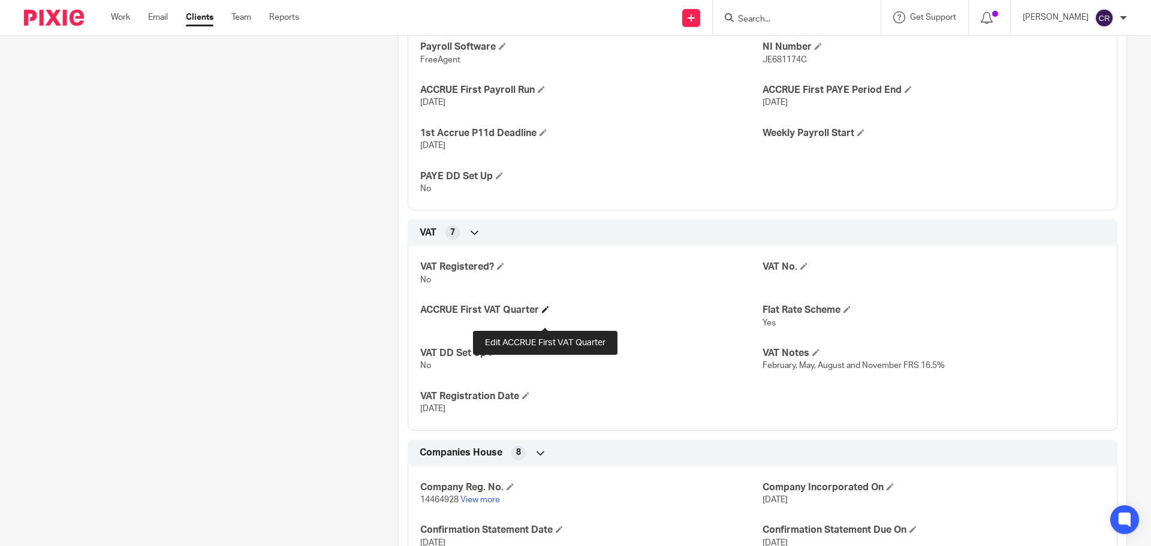
click at [546, 313] on span at bounding box center [545, 309] width 7 height 7
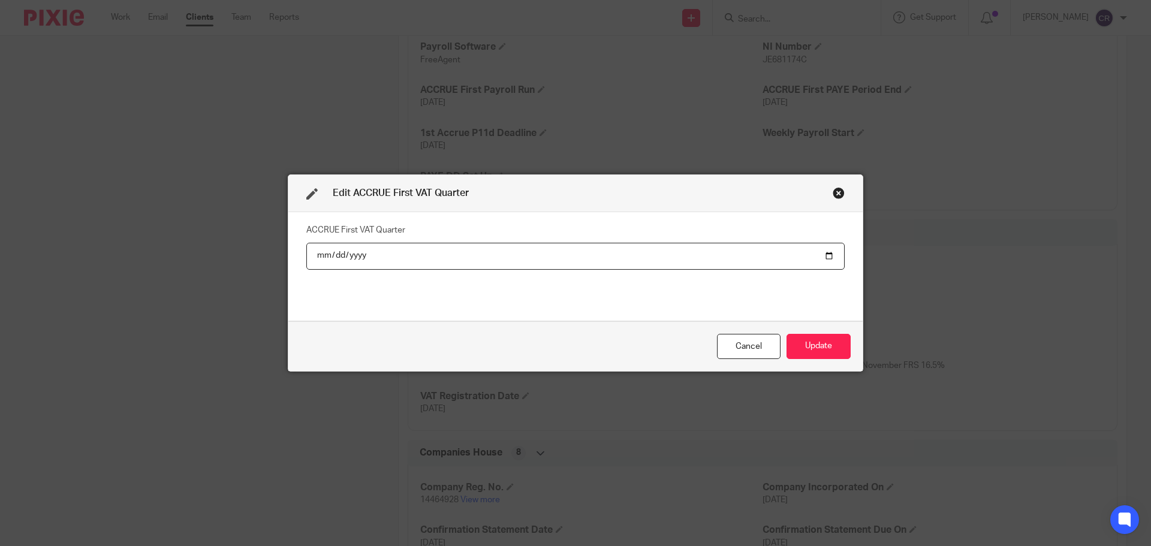
click at [834, 191] on div "Close this dialog window" at bounding box center [839, 193] width 12 height 12
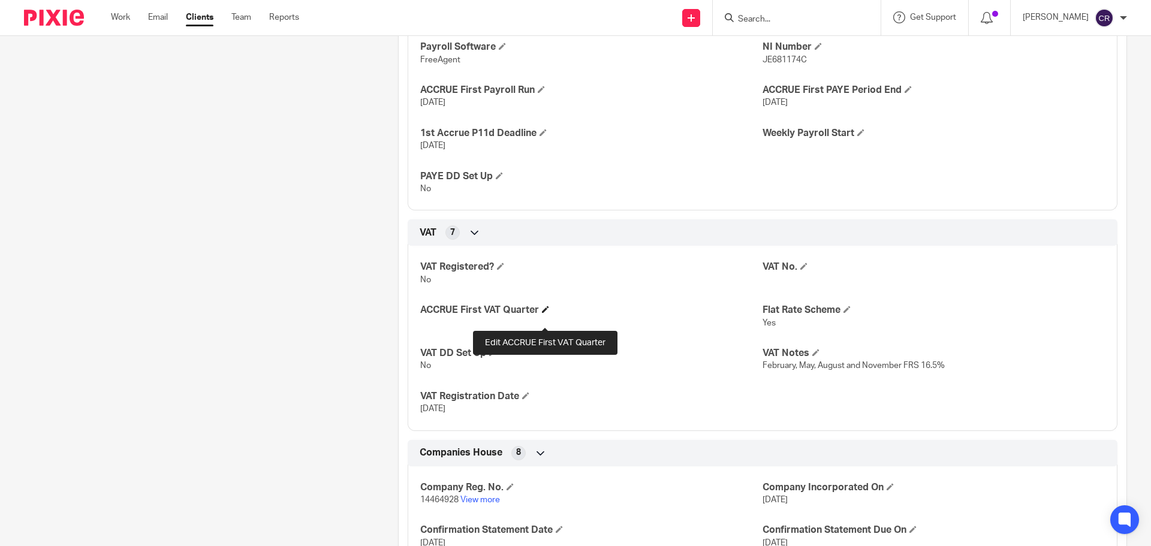
click at [547, 313] on span at bounding box center [545, 309] width 7 height 7
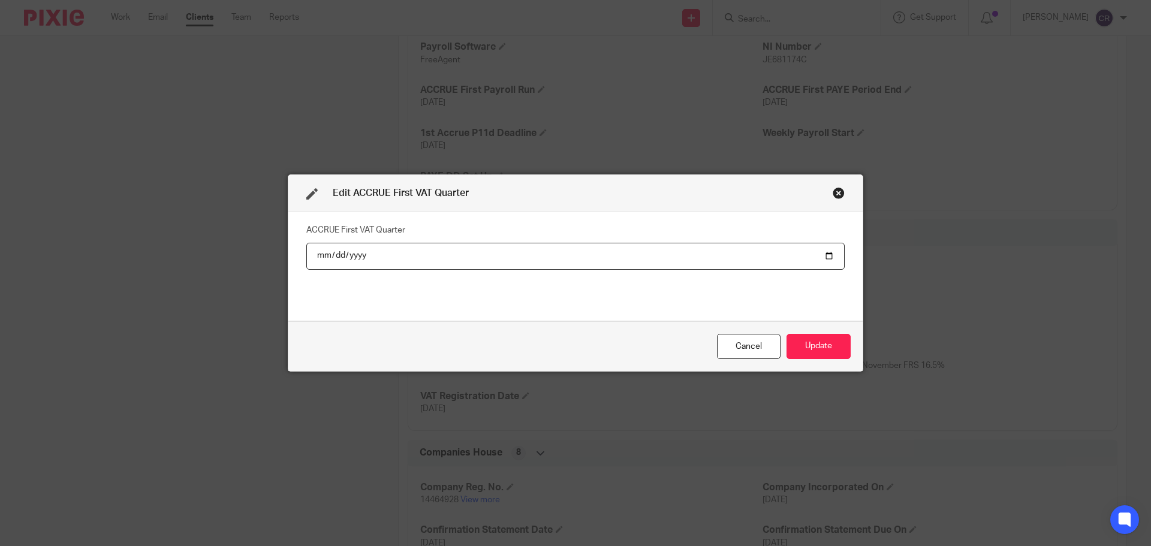
click at [826, 258] on input "date" at bounding box center [575, 256] width 539 height 27
type input "2025-11-30"
click at [819, 344] on button "Update" at bounding box center [819, 347] width 64 height 26
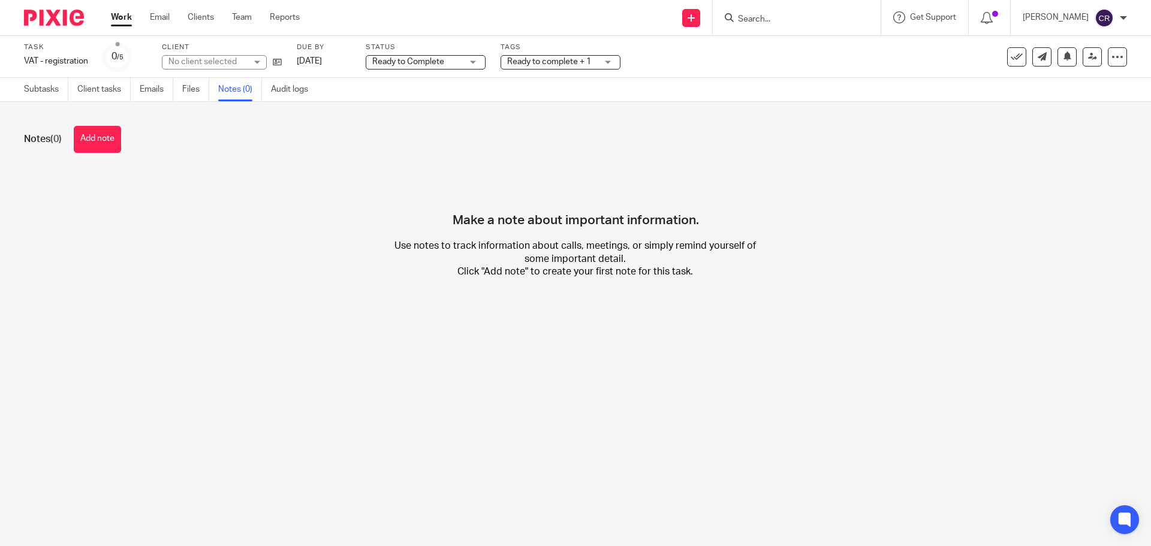
click at [128, 133] on div "Notes (0) Add note" at bounding box center [575, 139] width 1103 height 27
drag, startPoint x: 93, startPoint y: 142, endPoint x: 115, endPoint y: 143, distance: 21.6
click at [97, 143] on button "Add note" at bounding box center [97, 139] width 47 height 27
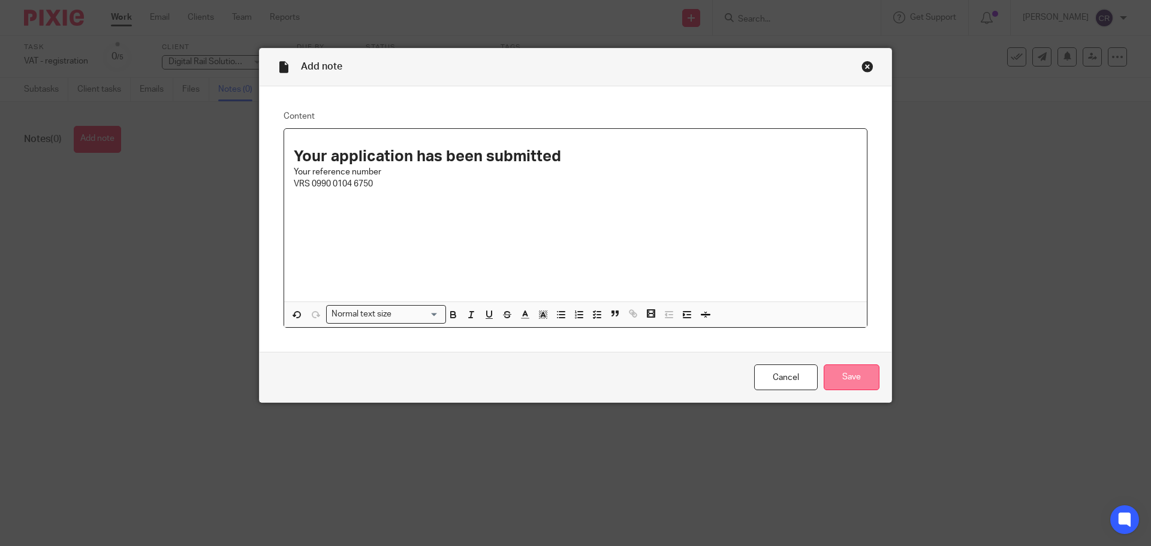
click at [849, 377] on input "Save" at bounding box center [852, 378] width 56 height 26
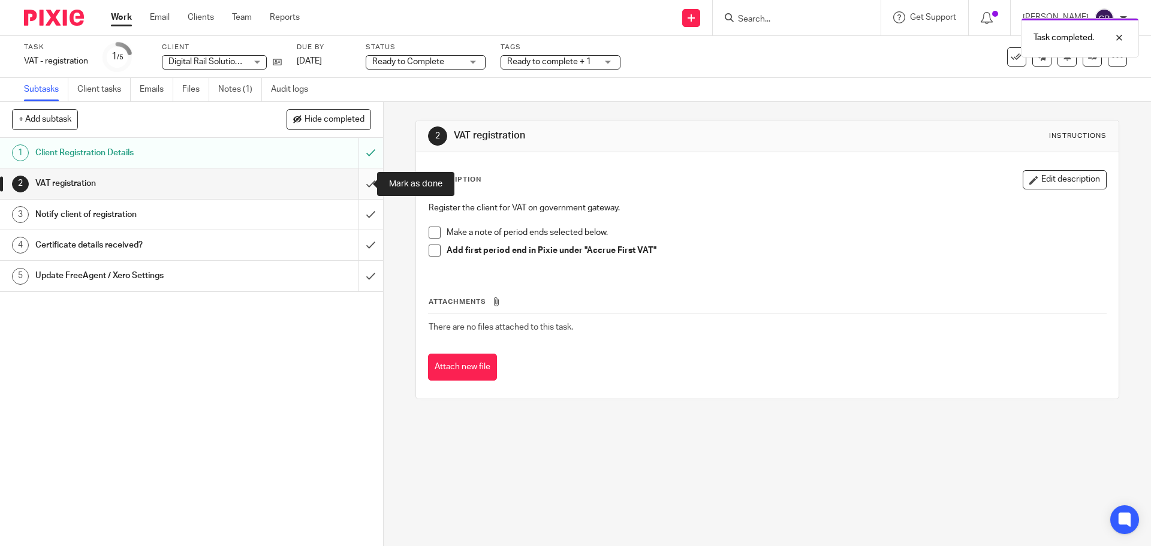
click at [368, 187] on input "submit" at bounding box center [191, 184] width 383 height 30
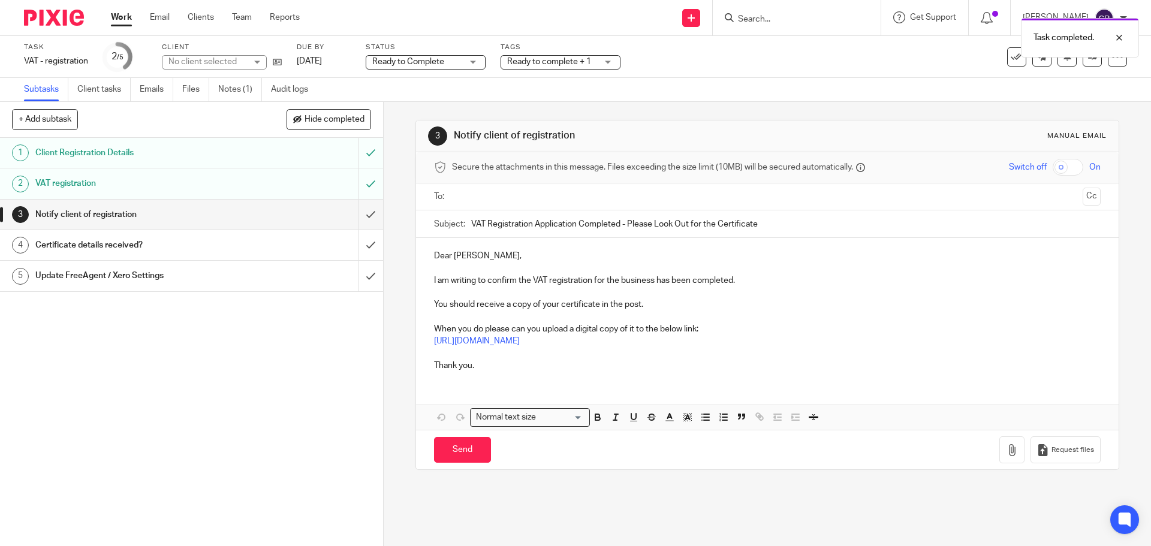
click at [498, 201] on input "text" at bounding box center [766, 197] width 621 height 14
click at [1083, 196] on button "Cc" at bounding box center [1092, 198] width 18 height 18
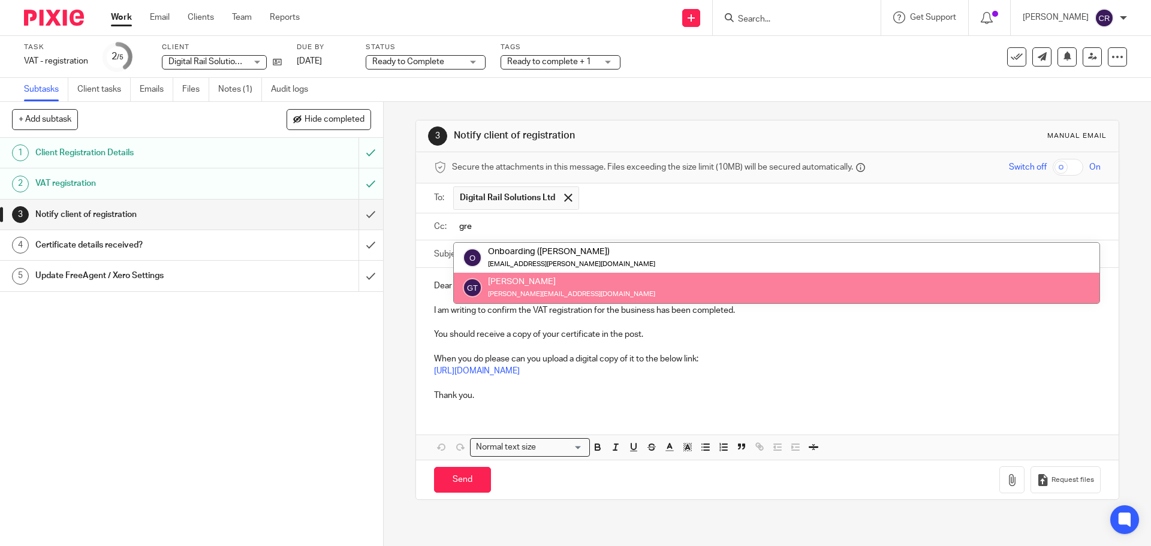
type input "gre"
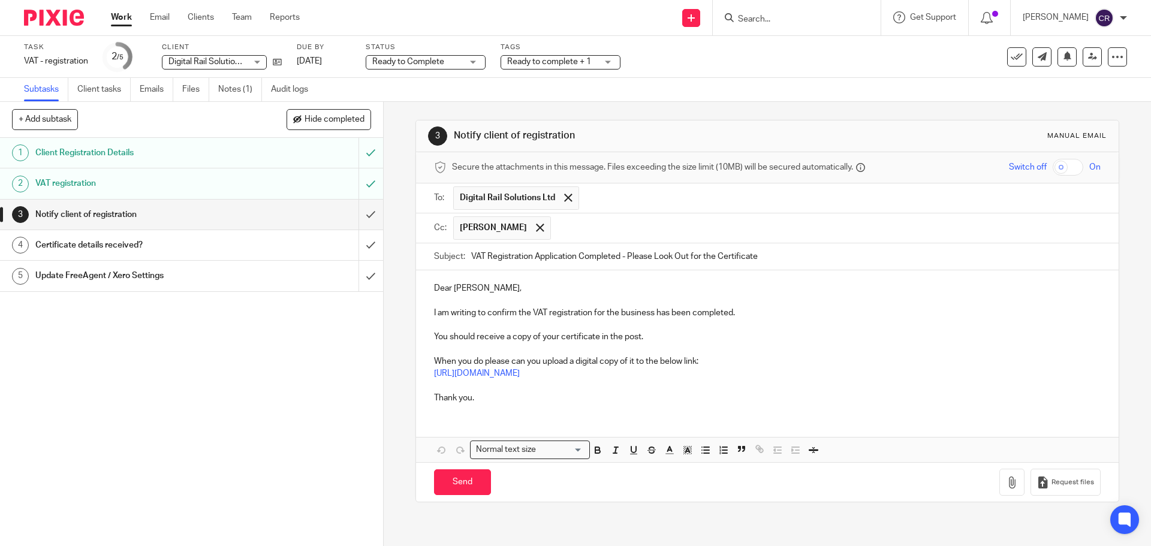
drag, startPoint x: 462, startPoint y: 476, endPoint x: 467, endPoint y: 442, distance: 33.8
click at [463, 474] on input "Send" at bounding box center [462, 483] width 57 height 26
type input "Sent"
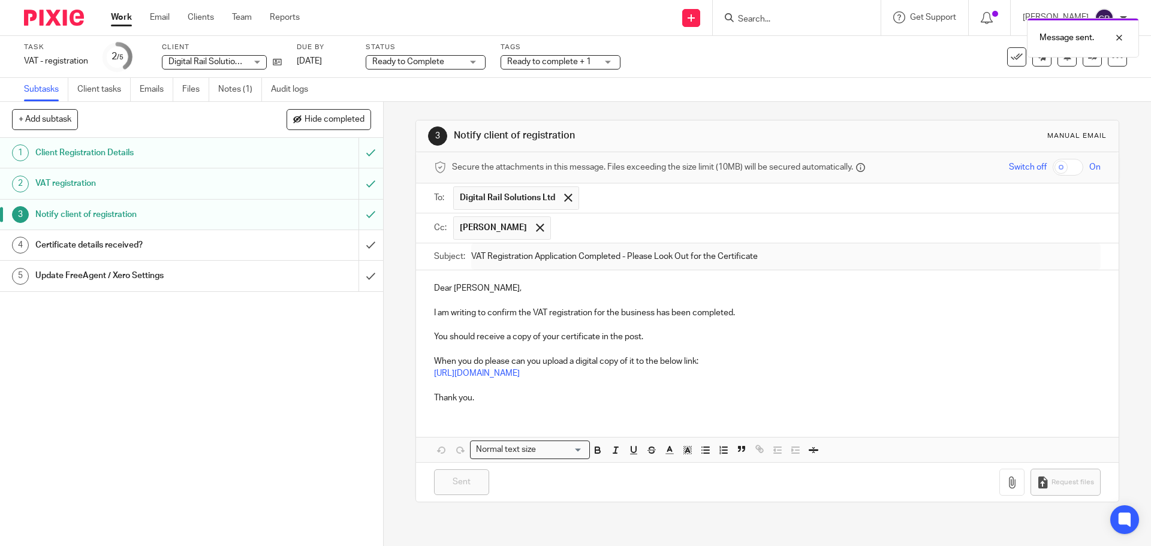
click at [395, 64] on span "Ready to Complete" at bounding box center [408, 62] width 72 height 8
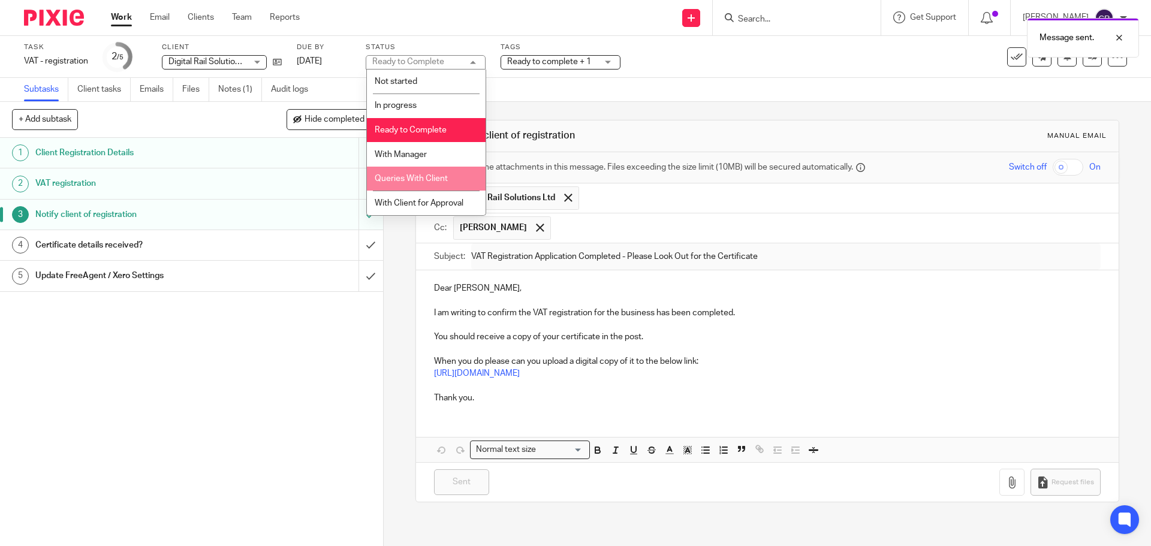
click at [419, 182] on span "Queries With Client" at bounding box center [411, 179] width 73 height 8
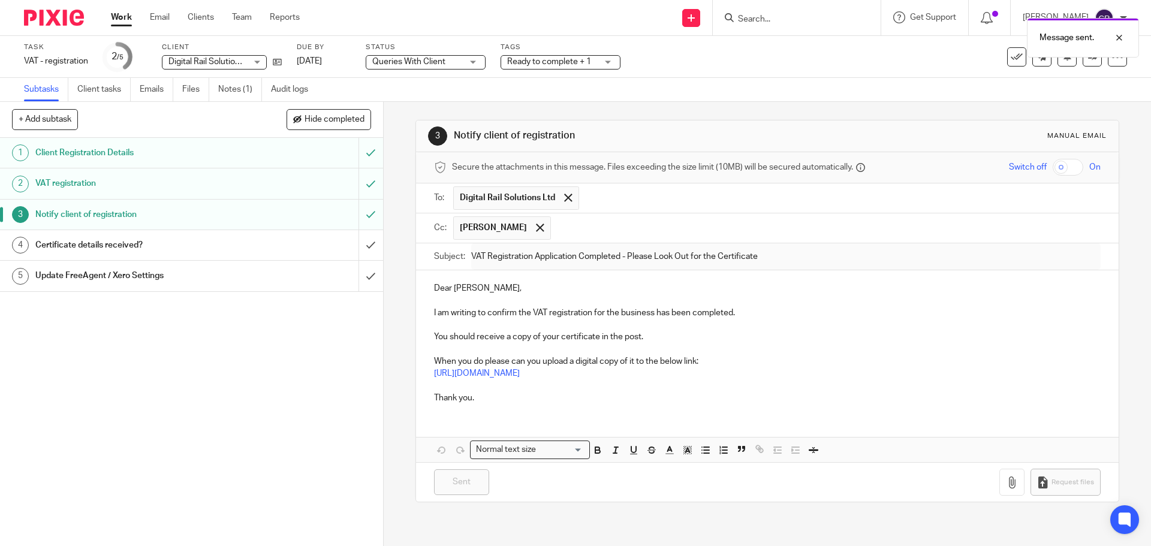
click at [552, 61] on span "Ready to complete + 1" at bounding box center [549, 62] width 84 height 8
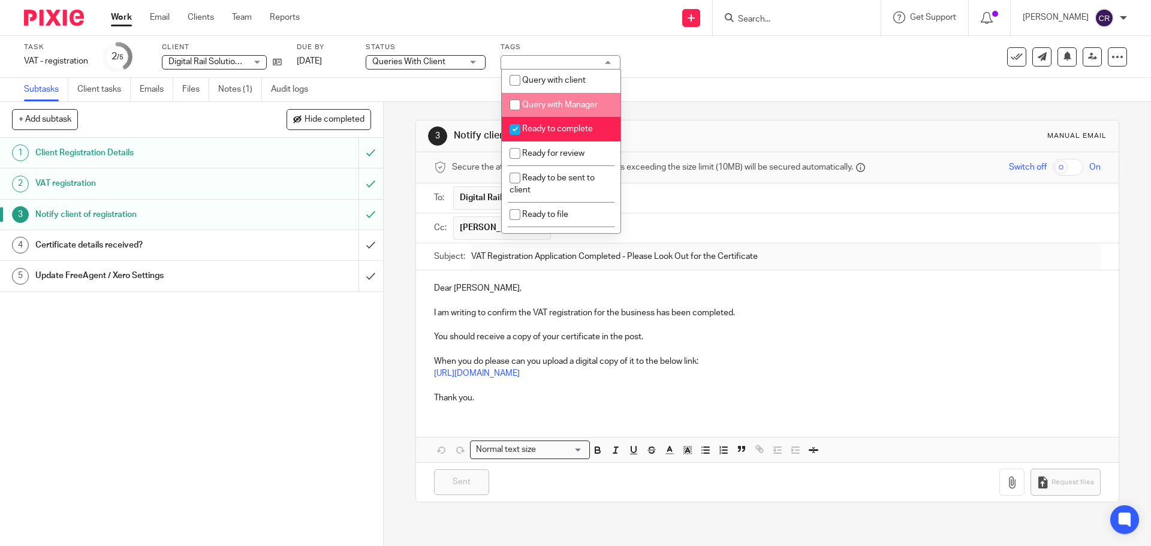
scroll to position [420, 0]
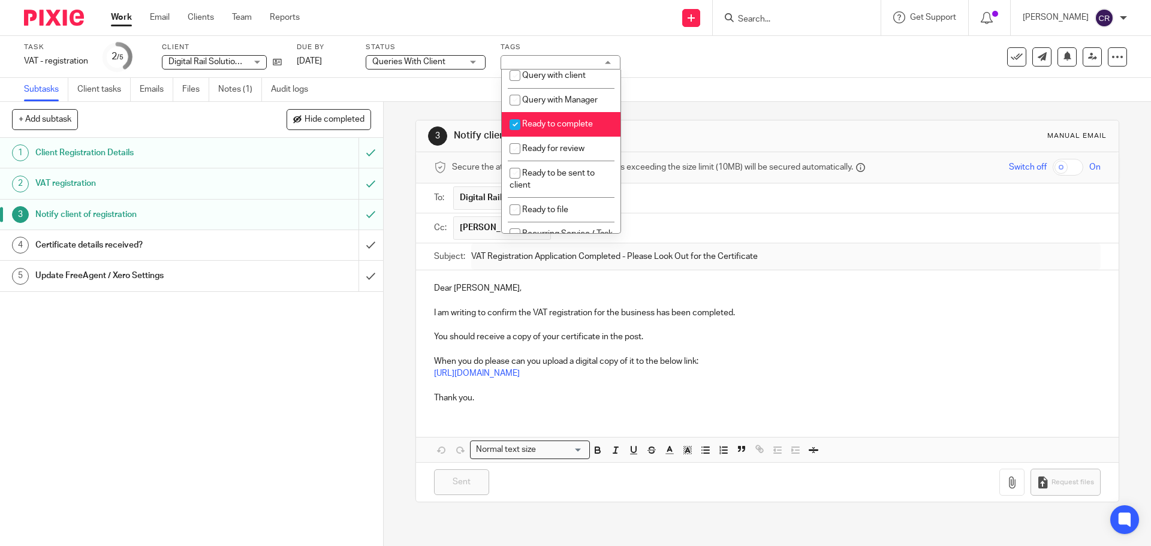
drag, startPoint x: 575, startPoint y: 133, endPoint x: 566, endPoint y: 131, distance: 9.2
click at [569, 128] on span "Ready to complete" at bounding box center [557, 124] width 71 height 8
checkbox input "false"
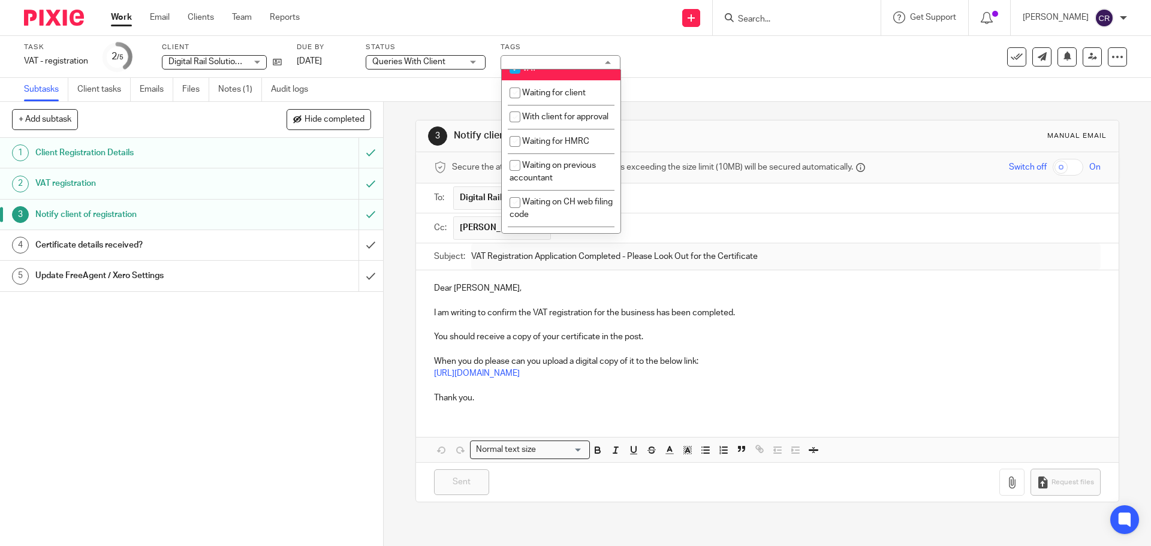
scroll to position [660, 0]
click at [573, 104] on li "Waiting for client" at bounding box center [561, 91] width 119 height 25
checkbox input "true"
click at [705, 76] on div "Task VAT - registration Save VAT - registration 2 /5 Client Digital Rail Soluti…" at bounding box center [575, 57] width 1151 height 42
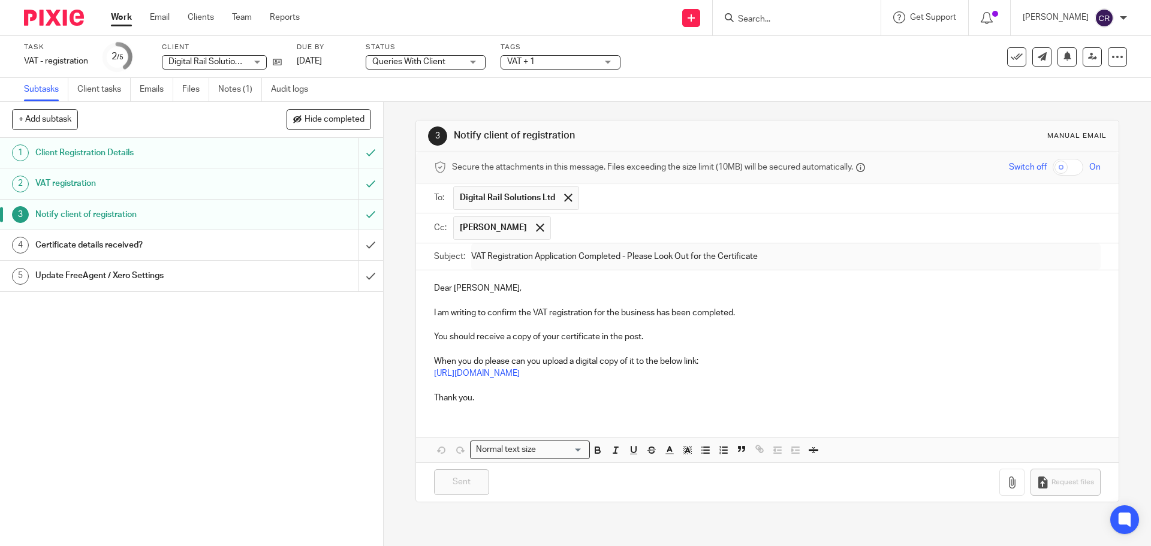
click at [125, 16] on link "Work" at bounding box center [121, 17] width 21 height 12
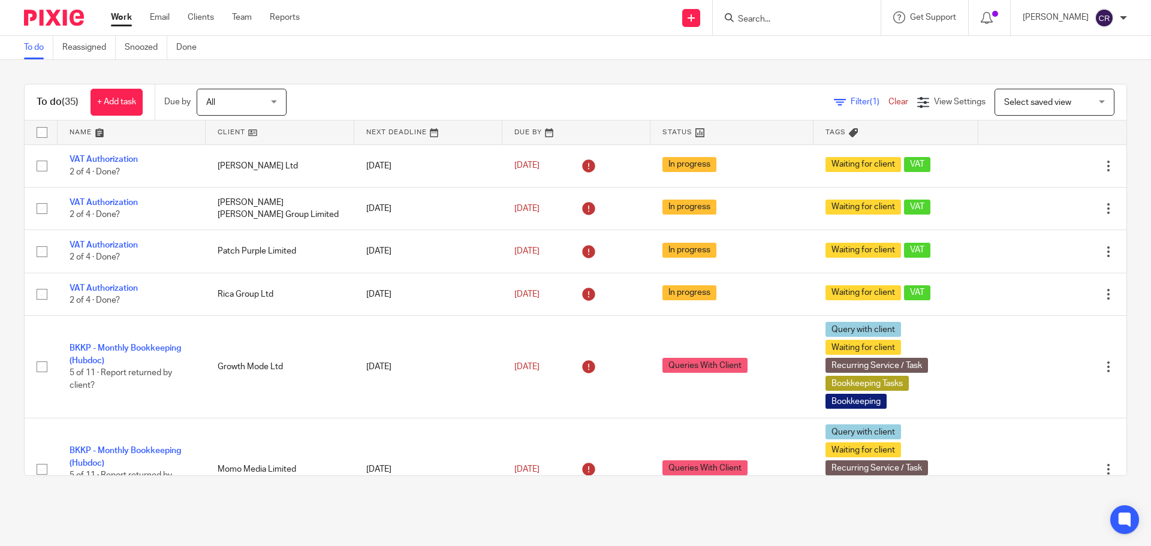
click at [774, 17] on input "Search" at bounding box center [791, 19] width 108 height 11
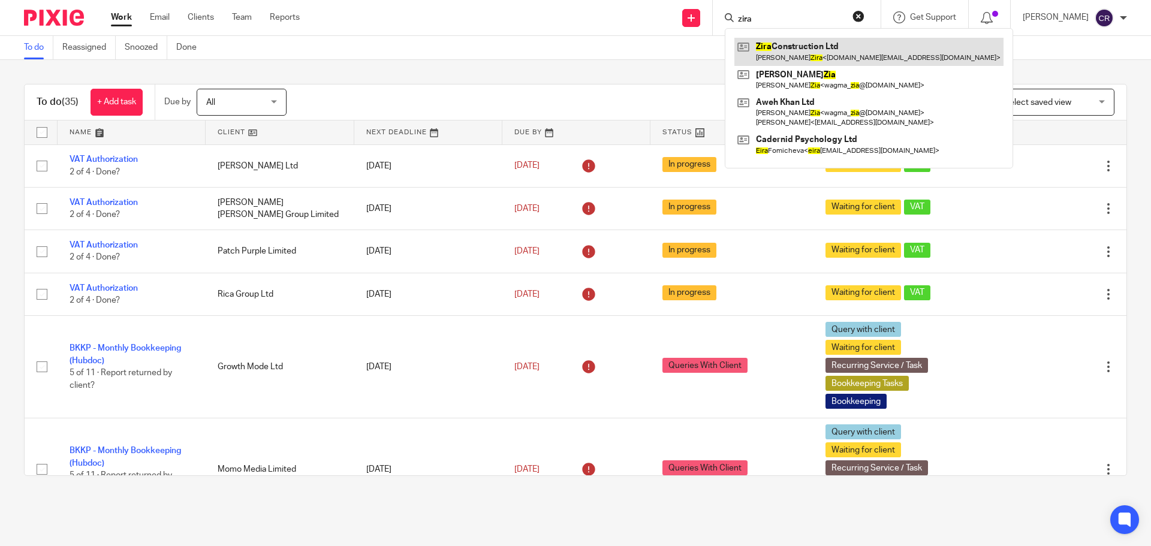
type input "zira"
click at [778, 44] on link at bounding box center [869, 52] width 269 height 28
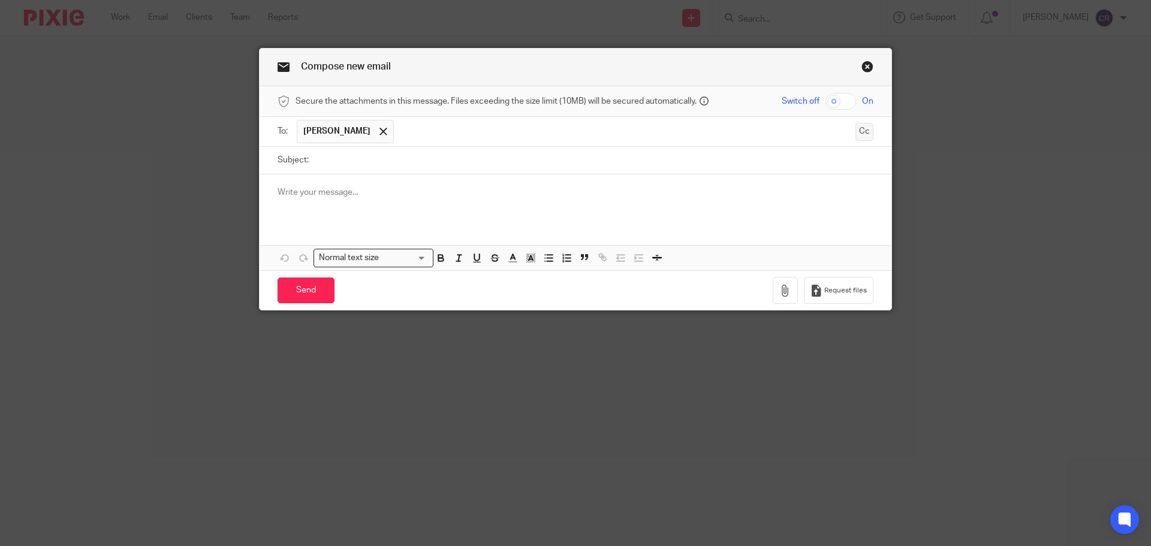
click at [865, 130] on button "Cc" at bounding box center [865, 132] width 18 height 18
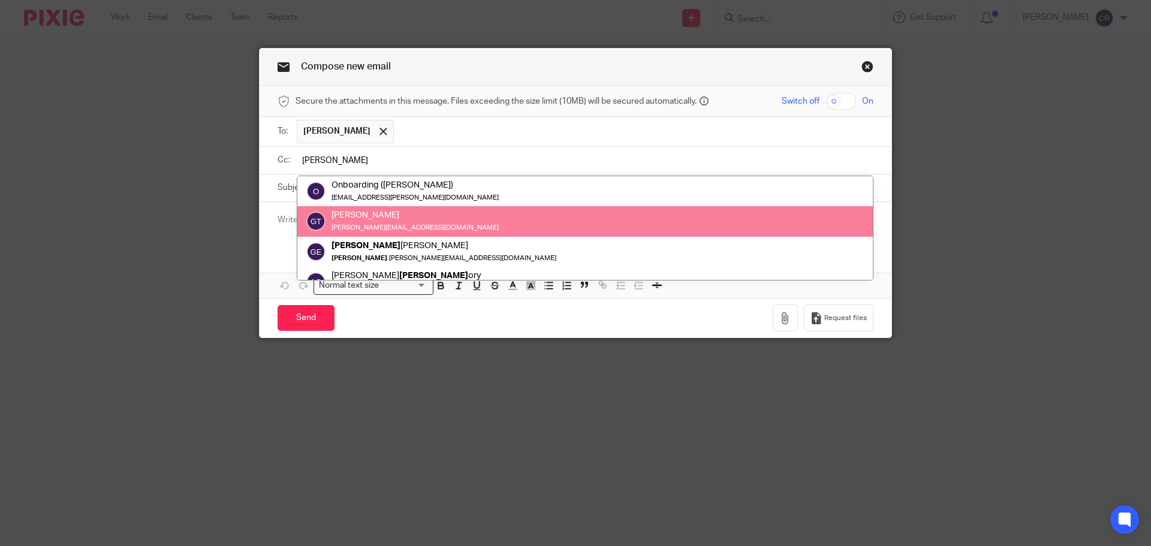
type input "[PERSON_NAME]"
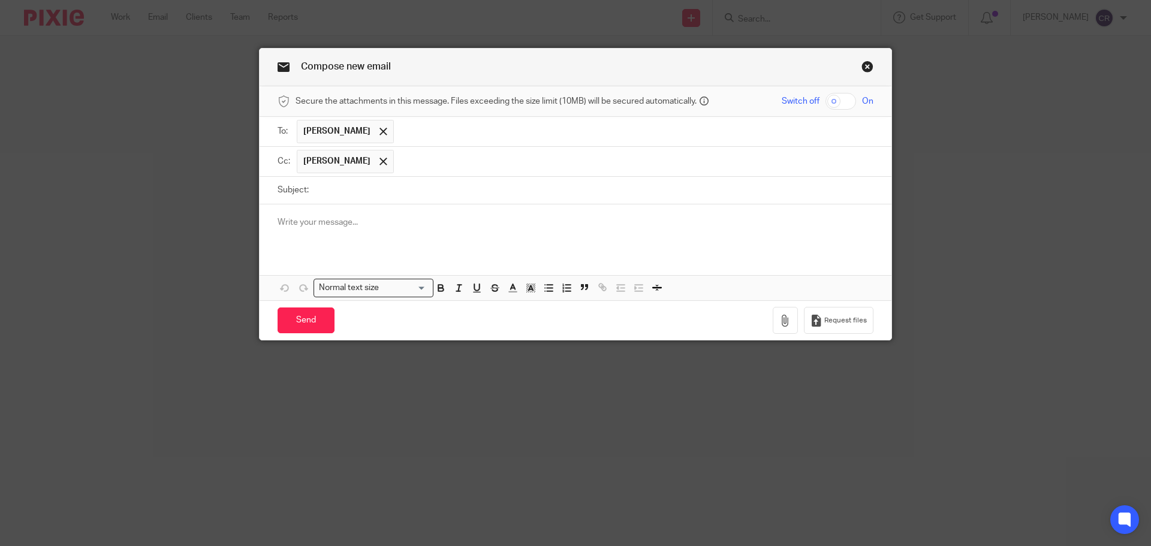
click at [405, 187] on input "Subject:" at bounding box center [594, 190] width 559 height 27
paste input "[PERSON_NAME]"
type input "[PERSON_NAME]"
drag, startPoint x: 431, startPoint y: 197, endPoint x: 183, endPoint y: 188, distance: 248.4
click at [183, 190] on div "Compose new email Secure the attachments in this message. Files exceeding the s…" at bounding box center [575, 273] width 1151 height 546
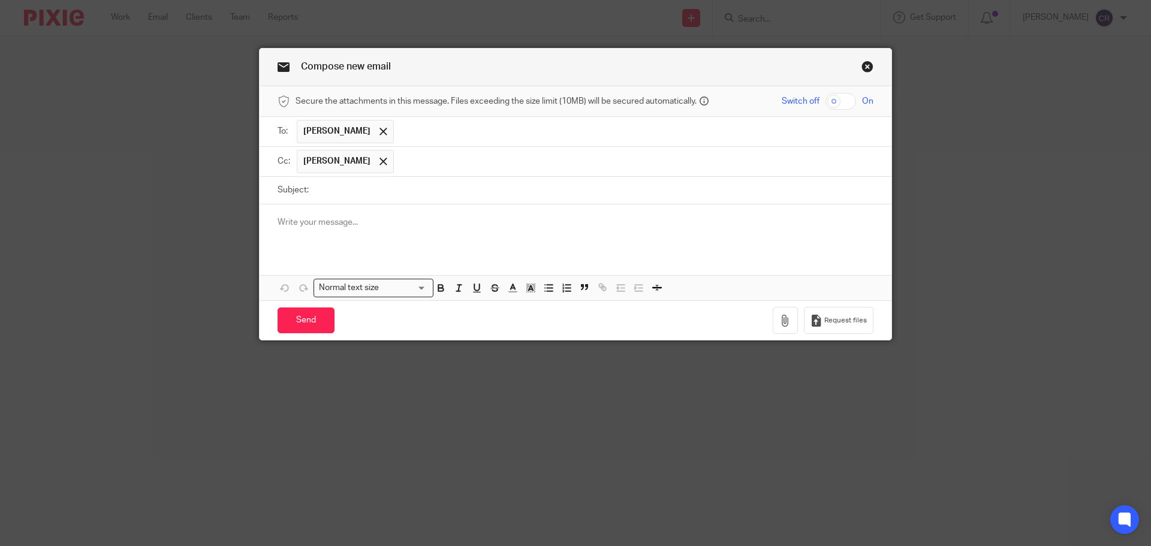
drag, startPoint x: 341, startPoint y: 213, endPoint x: 355, endPoint y: 222, distance: 16.5
click at [342, 215] on div at bounding box center [576, 227] width 632 height 47
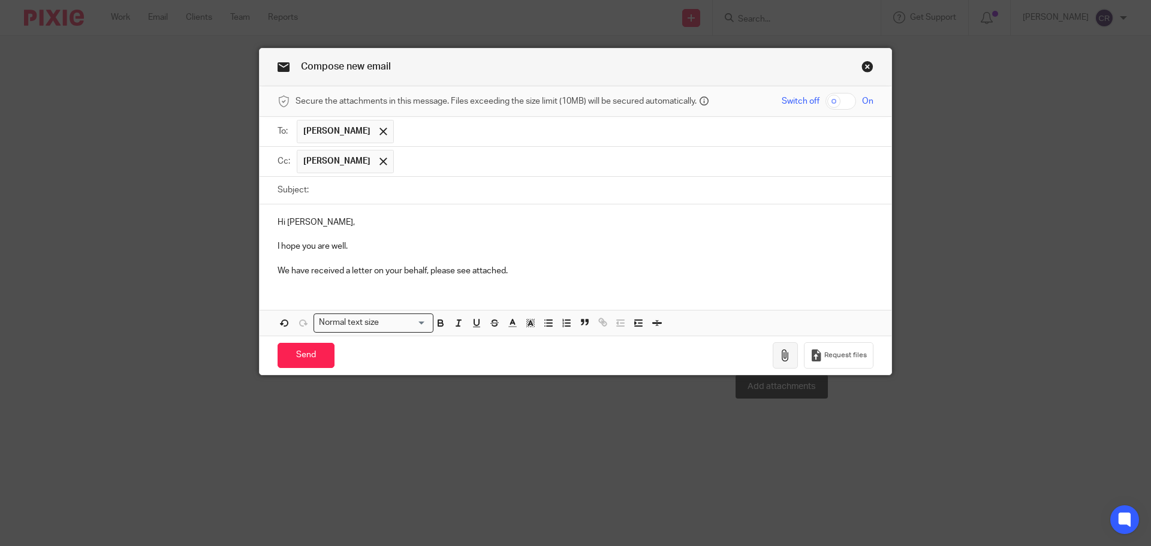
click at [784, 358] on icon "button" at bounding box center [786, 356] width 12 height 12
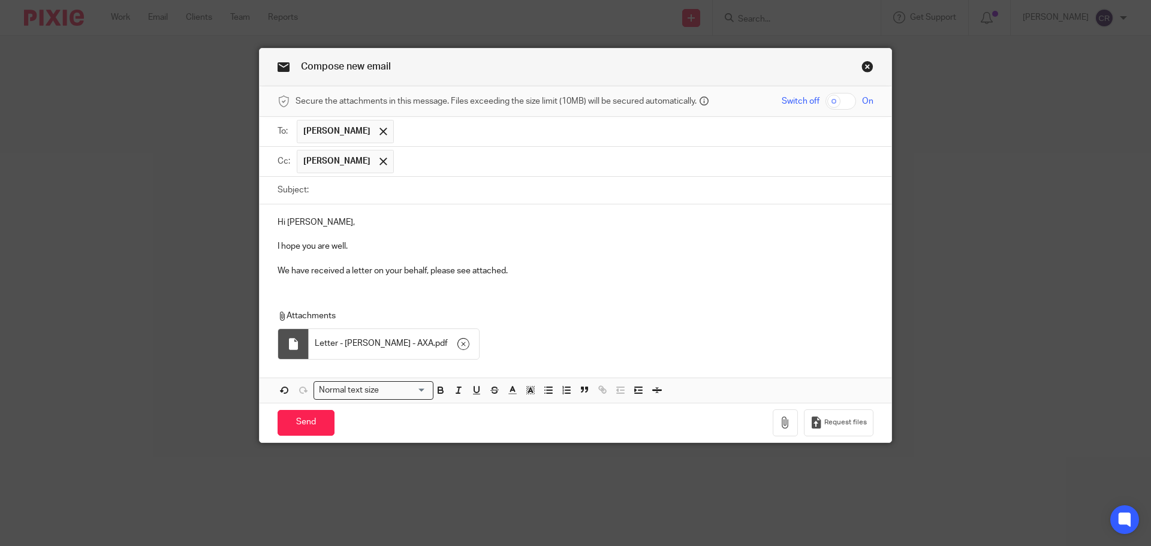
click at [410, 194] on input "Subject:" at bounding box center [594, 190] width 559 height 27
paste input "Letter - [PERSON_NAME] - AXA"
type input "Letter - [PERSON_NAME] - AXA"
click at [321, 419] on input "Send" at bounding box center [306, 423] width 57 height 26
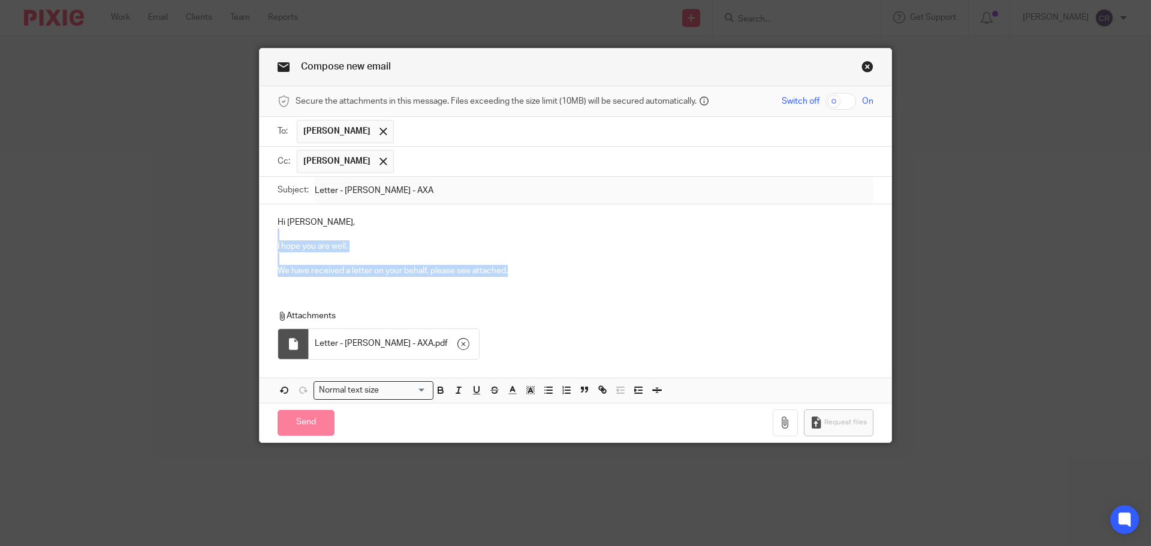
drag, startPoint x: 509, startPoint y: 272, endPoint x: 234, endPoint y: 239, distance: 276.6
click at [234, 239] on div "Compose new email Secure the attachments in this message. Files exceeding the s…" at bounding box center [575, 273] width 1151 height 546
copy div "I hope you are well. We have received a letter on your behalf, please see attac…"
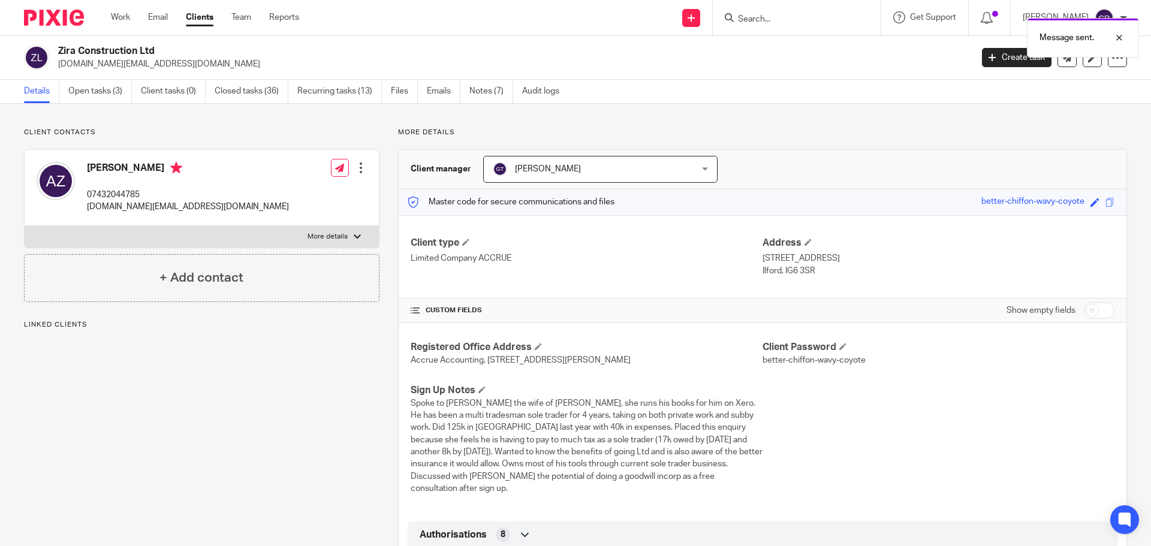
drag, startPoint x: 784, startPoint y: 16, endPoint x: 778, endPoint y: 20, distance: 6.8
click at [783, 17] on div "Message sent." at bounding box center [858, 35] width 564 height 46
click at [1117, 38] on div at bounding box center [1110, 38] width 32 height 14
click at [780, 24] on input "Search" at bounding box center [791, 19] width 108 height 11
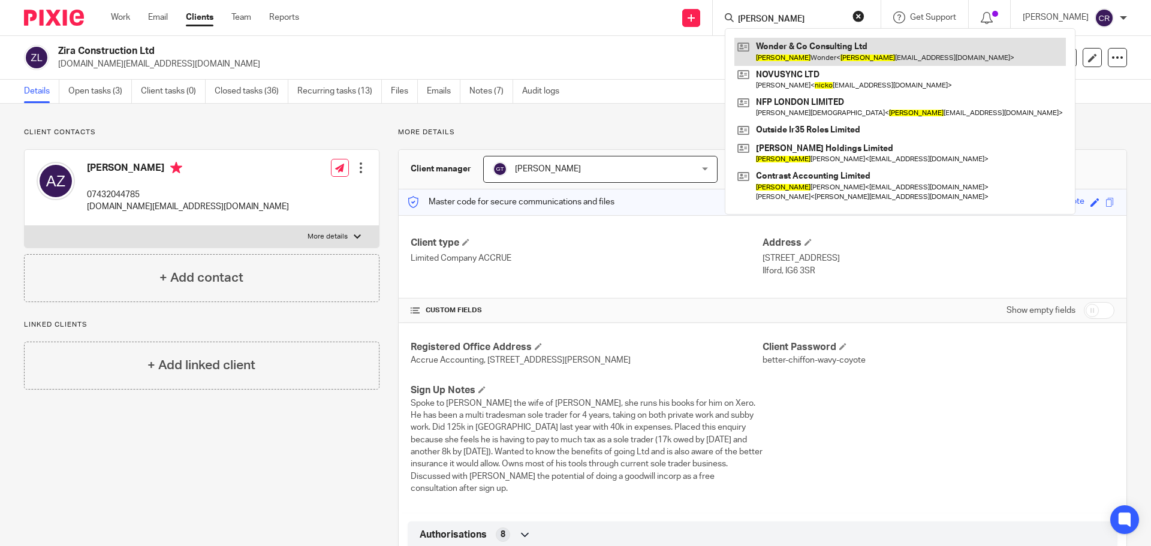
type input "[PERSON_NAME]"
click at [825, 51] on link at bounding box center [901, 52] width 332 height 28
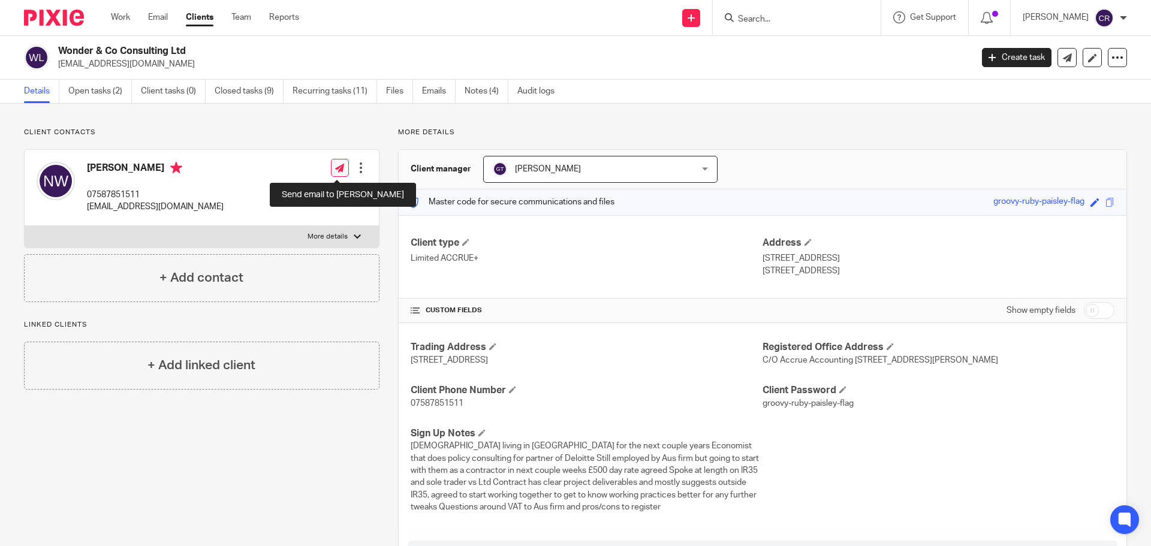
click at [337, 174] on link at bounding box center [340, 168] width 18 height 18
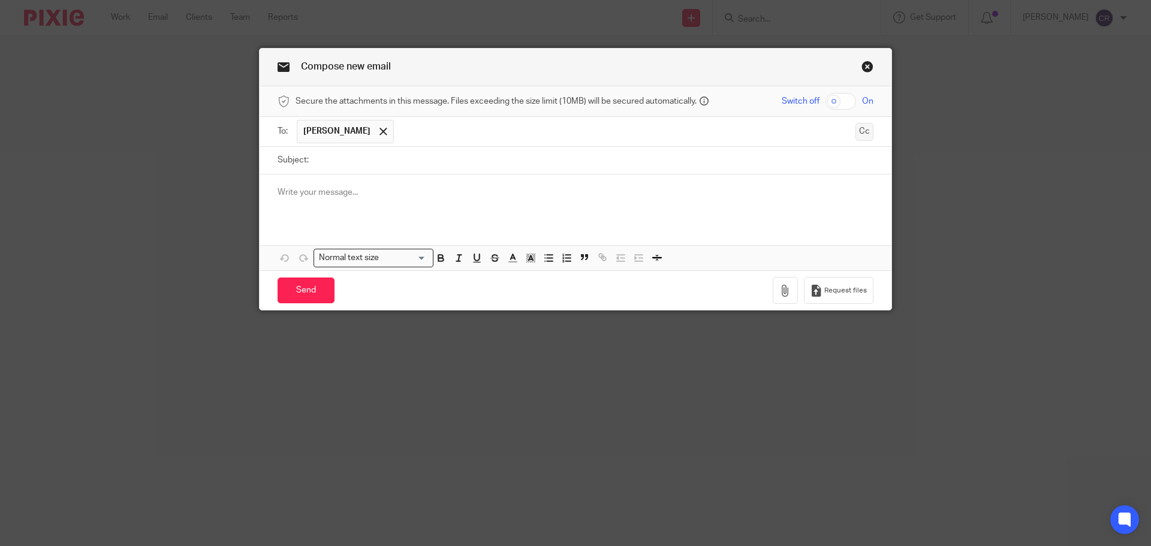
click at [867, 136] on button "Cc" at bounding box center [865, 132] width 18 height 18
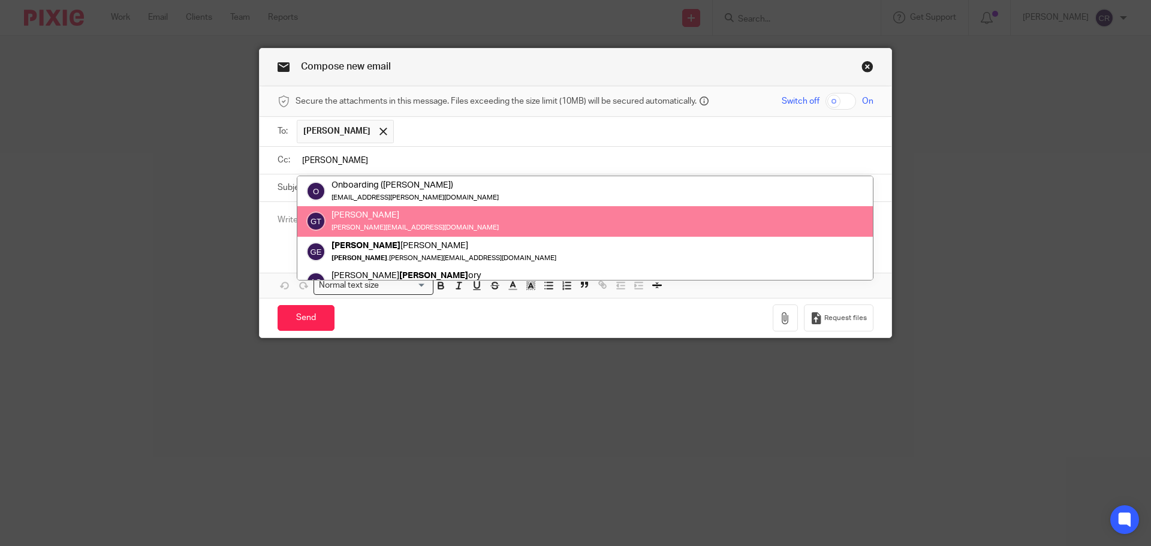
type input "[PERSON_NAME]"
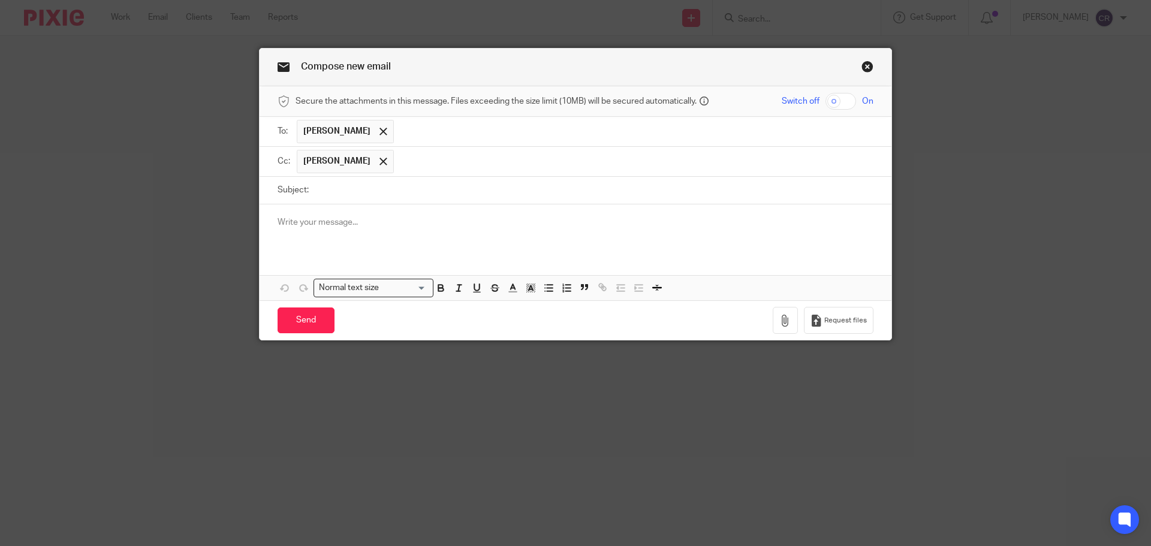
click at [417, 182] on input "Subject:" at bounding box center [594, 190] width 559 height 27
click at [394, 228] on div at bounding box center [576, 227] width 632 height 47
paste div
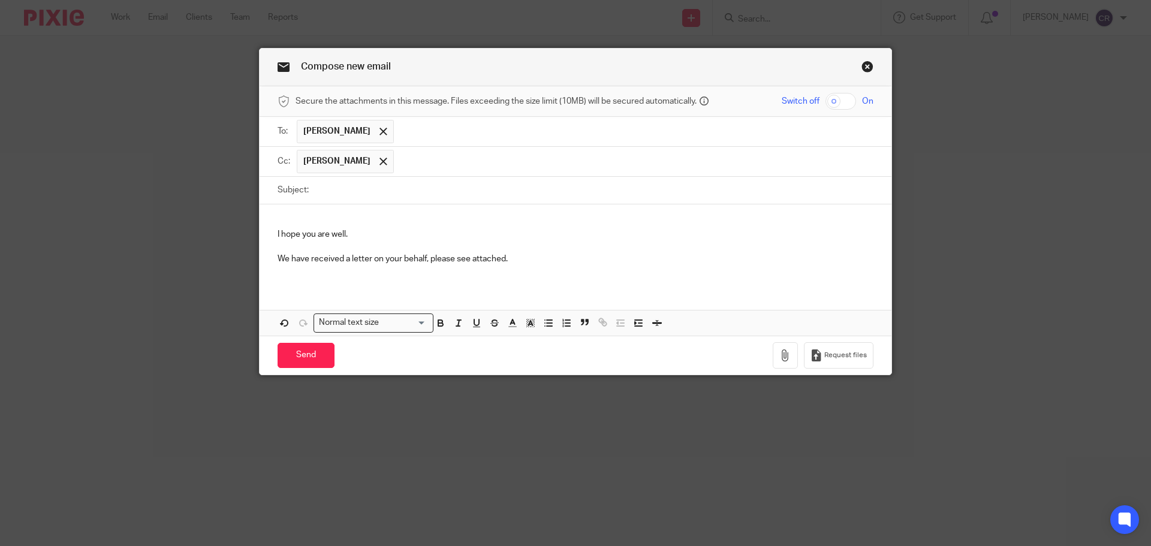
click at [314, 218] on p at bounding box center [576, 222] width 596 height 12
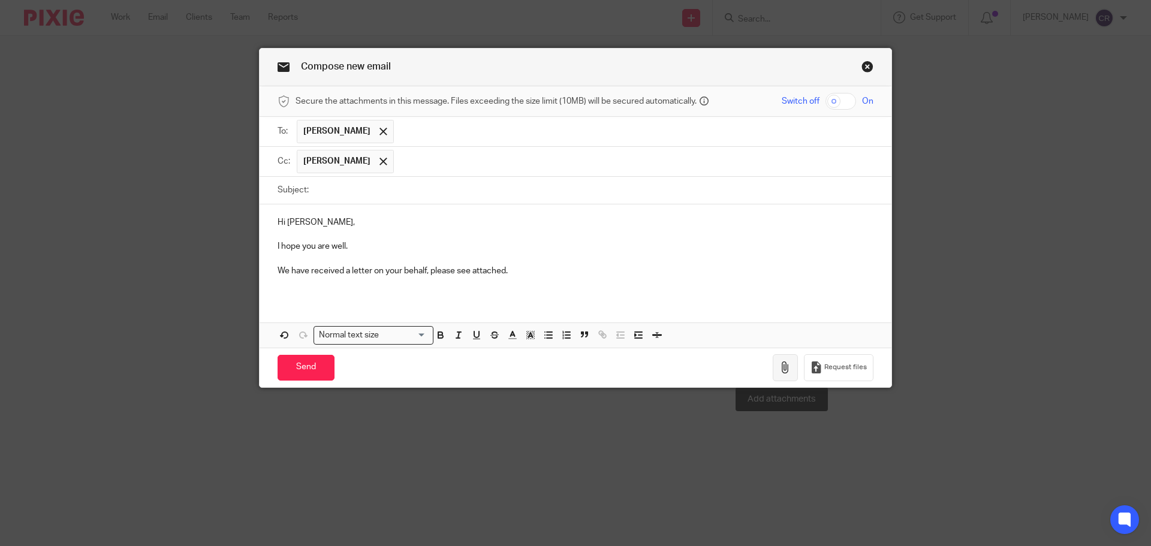
click at [780, 366] on icon "button" at bounding box center [786, 368] width 12 height 12
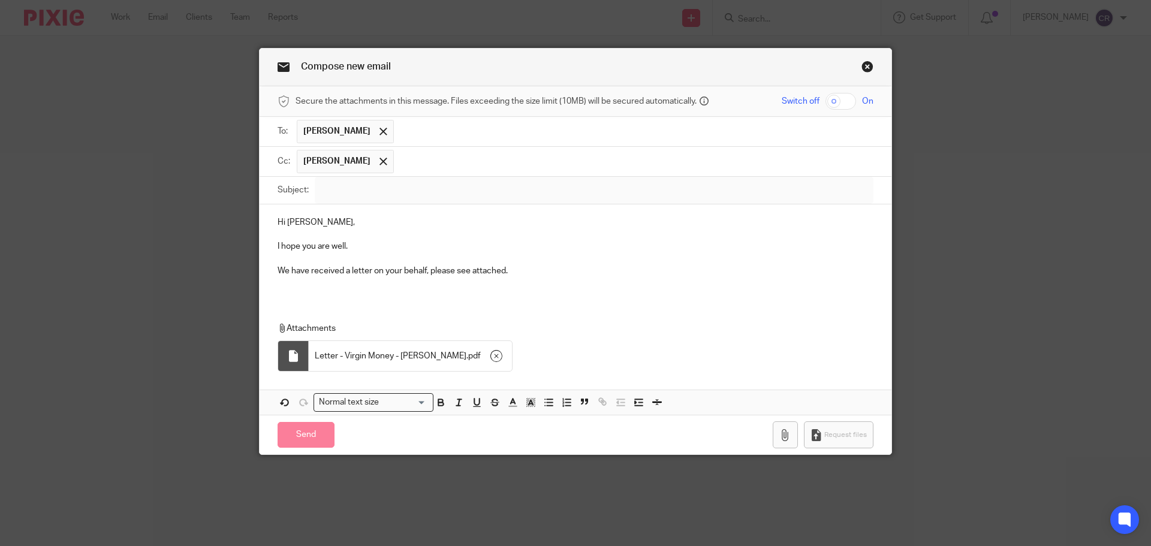
drag, startPoint x: 537, startPoint y: 237, endPoint x: 510, endPoint y: 219, distance: 32.1
click at [537, 238] on p at bounding box center [576, 234] width 596 height 12
click at [488, 195] on input "Subject:" at bounding box center [594, 190] width 559 height 27
click at [493, 193] on input "Subject:" at bounding box center [594, 190] width 559 height 27
paste input "Letter - Virgin Money - [PERSON_NAME]"
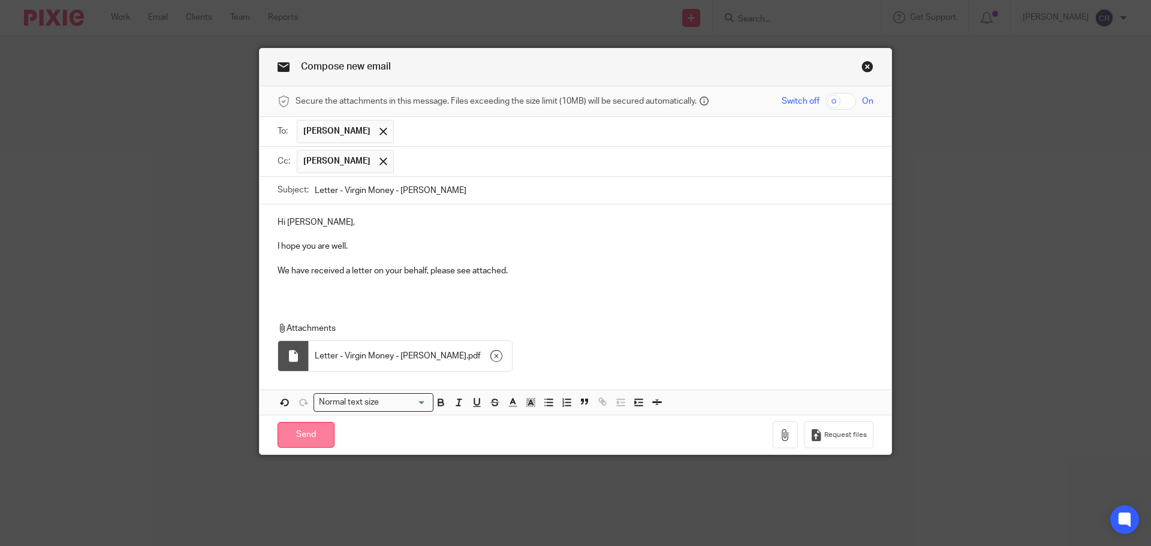
type input "Letter - Virgin Money - [PERSON_NAME]"
click at [324, 431] on input "Send" at bounding box center [306, 435] width 57 height 26
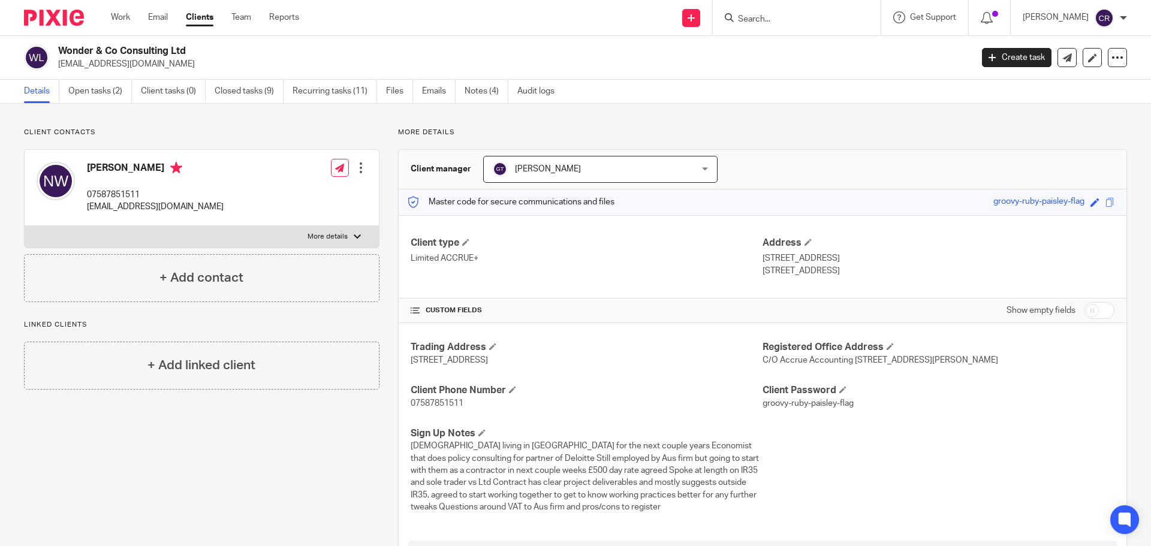
click at [790, 16] on input "Search" at bounding box center [791, 19] width 108 height 11
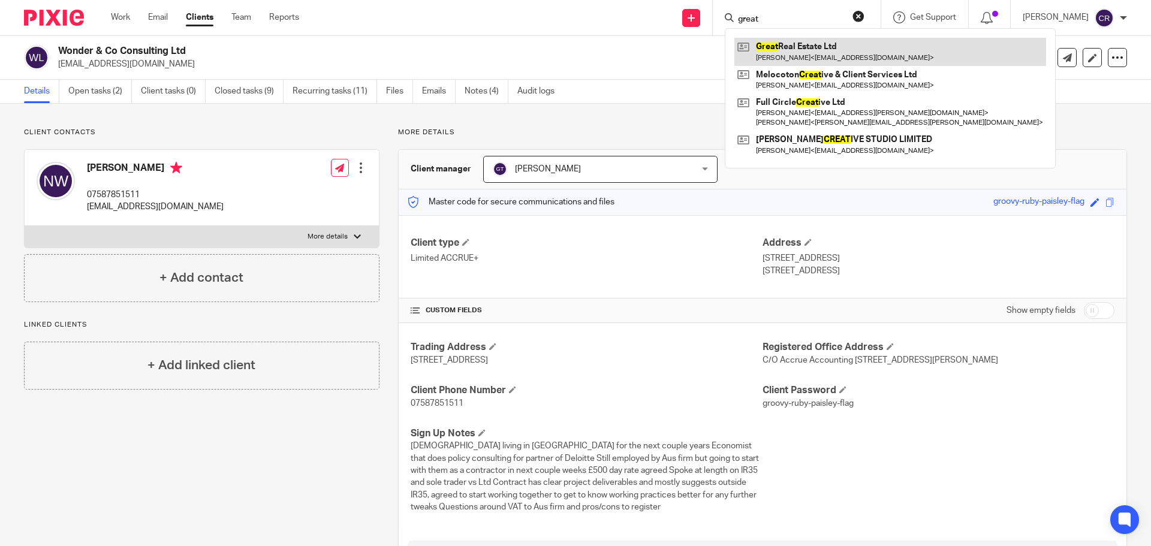
type input "great"
click at [824, 55] on link at bounding box center [891, 52] width 312 height 28
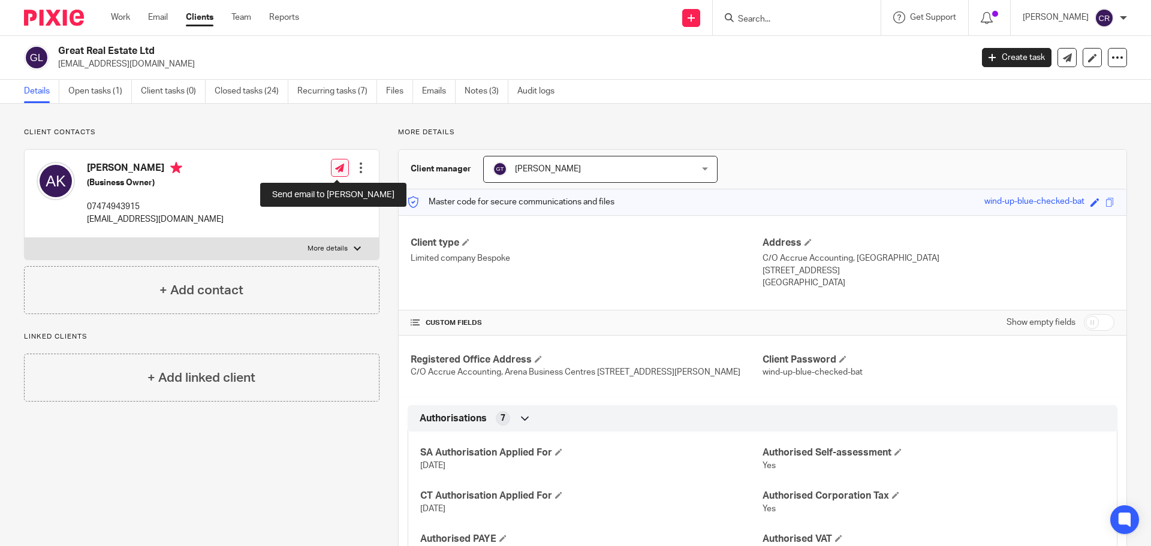
click at [335, 170] on icon at bounding box center [339, 168] width 9 height 9
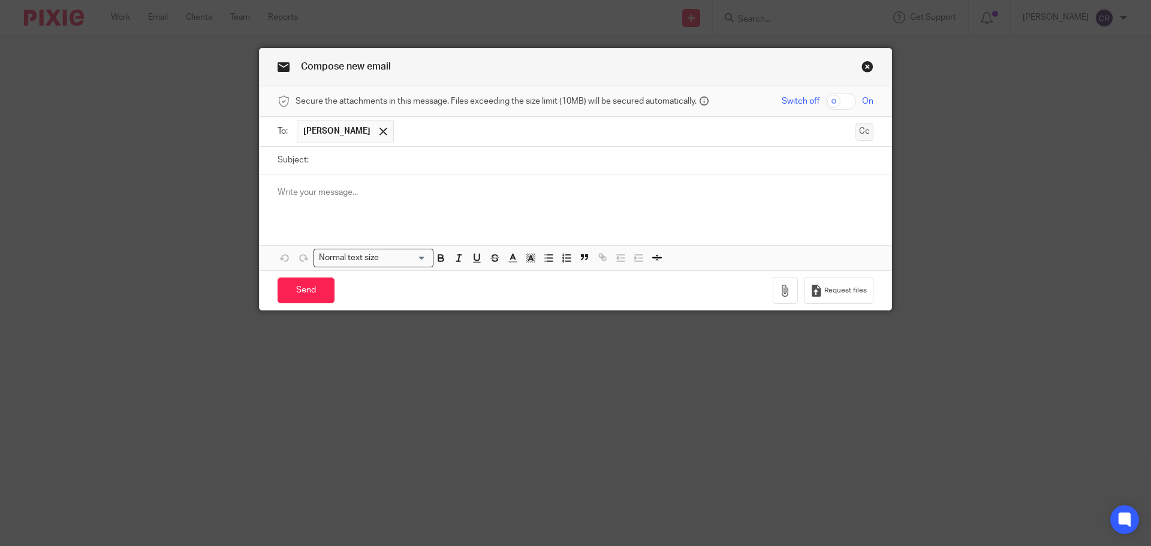
click at [856, 135] on button "Cc" at bounding box center [865, 132] width 18 height 18
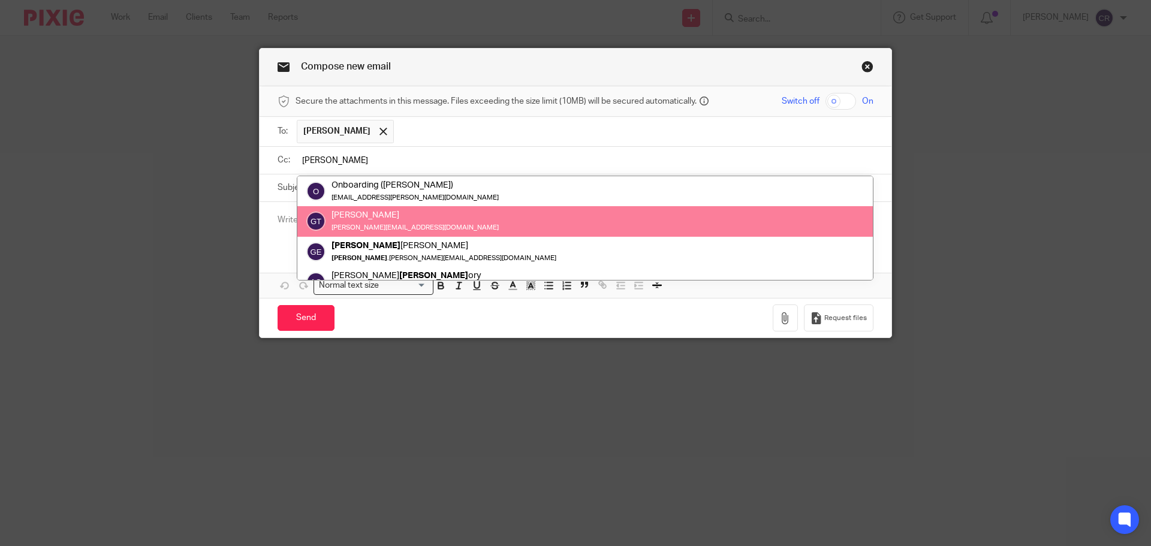
type input "[PERSON_NAME]"
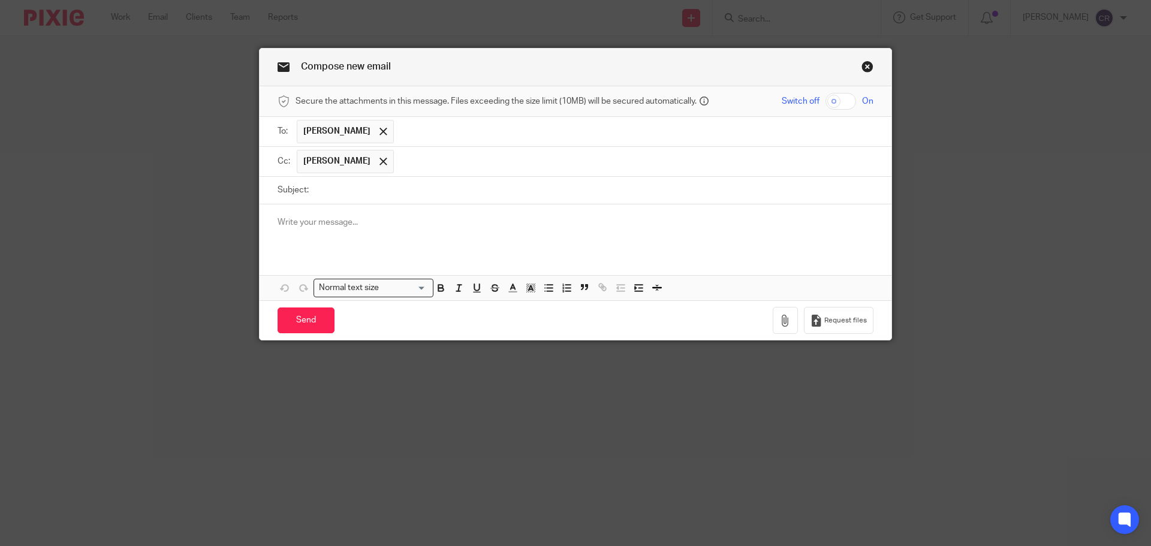
click at [393, 224] on p at bounding box center [576, 222] width 596 height 12
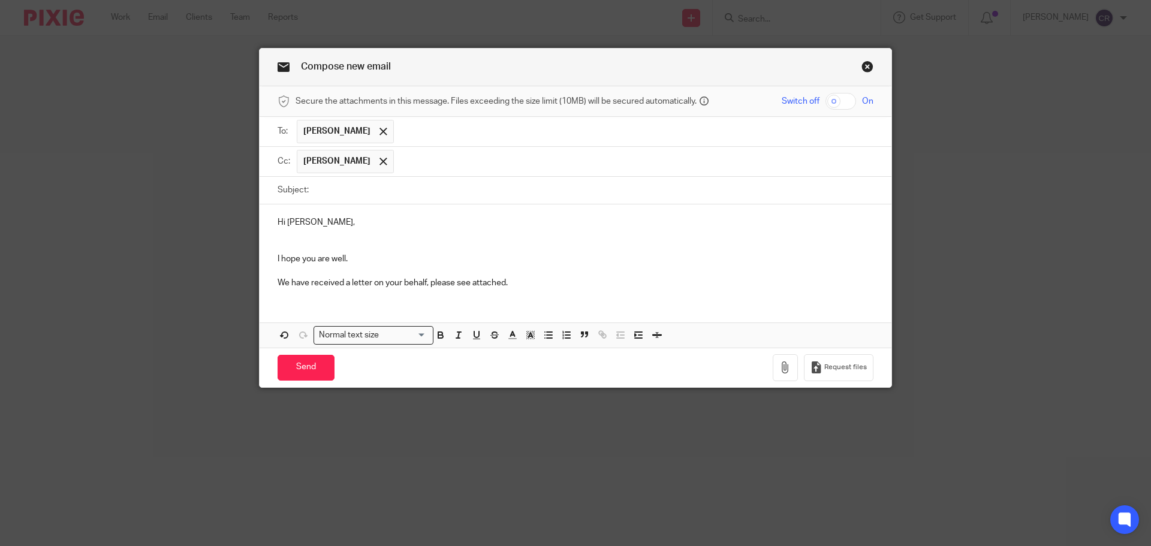
click at [321, 240] on div "Hi [PERSON_NAME], I hope you are well. We have received a letter on your behalf…" at bounding box center [576, 251] width 632 height 94
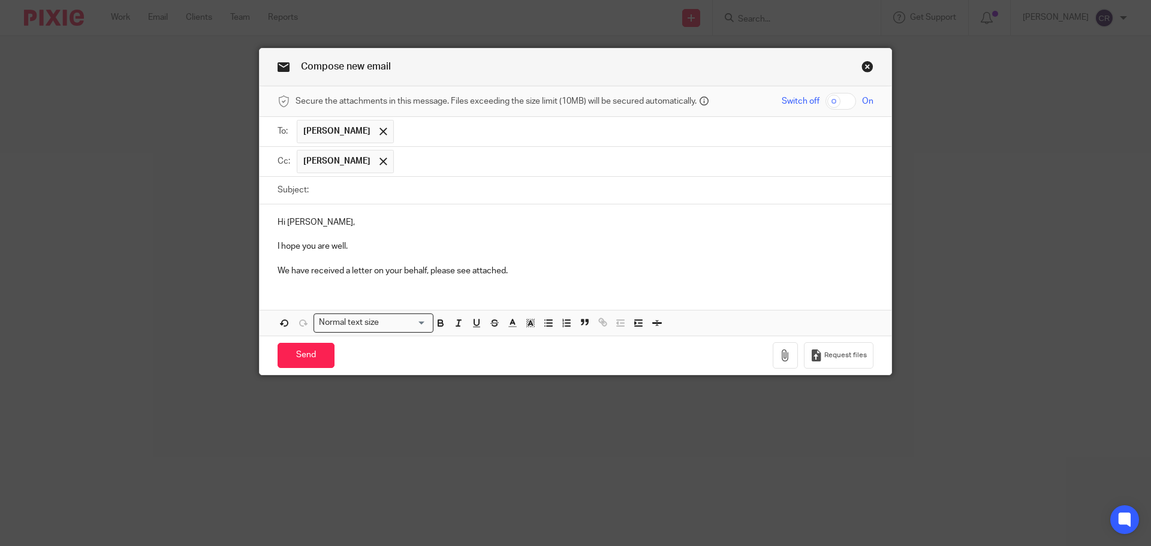
click at [380, 272] on p "We have received a letter on your behalf, please see attached." at bounding box center [576, 271] width 596 height 12
click at [515, 194] on input "Subject:" at bounding box center [594, 190] width 559 height 27
drag, startPoint x: 434, startPoint y: 193, endPoint x: 228, endPoint y: 185, distance: 205.8
click at [228, 185] on div "Compose new email Secure the attachments in this message. Files exceeding the s…" at bounding box center [575, 273] width 1151 height 546
paste input "Great Real Estate Limited - Council Tax"
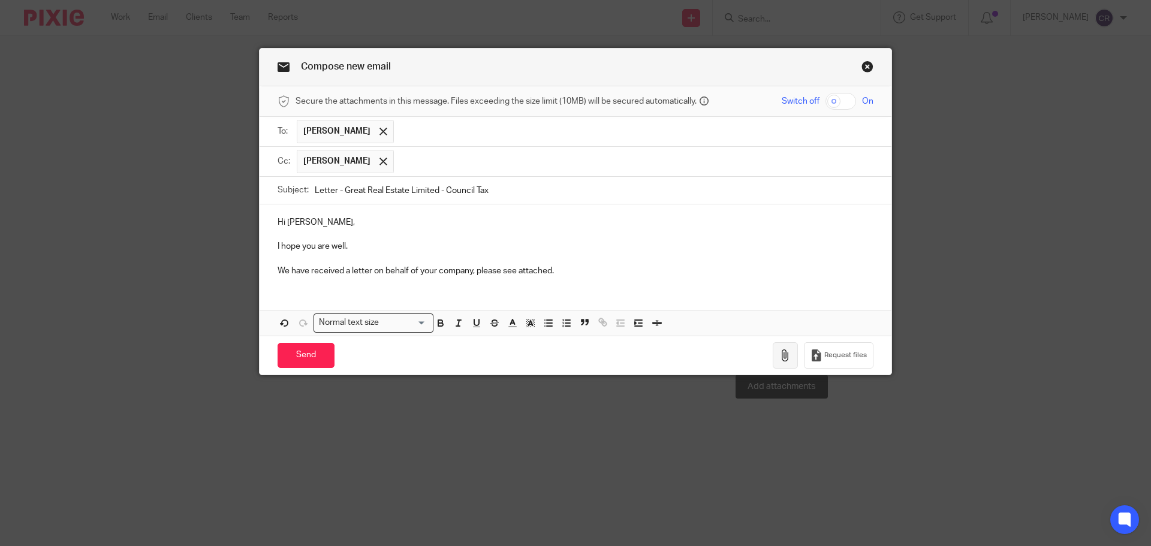
type input "Letter - Great Real Estate Limited - Council Tax"
click at [785, 359] on icon "button" at bounding box center [786, 356] width 12 height 12
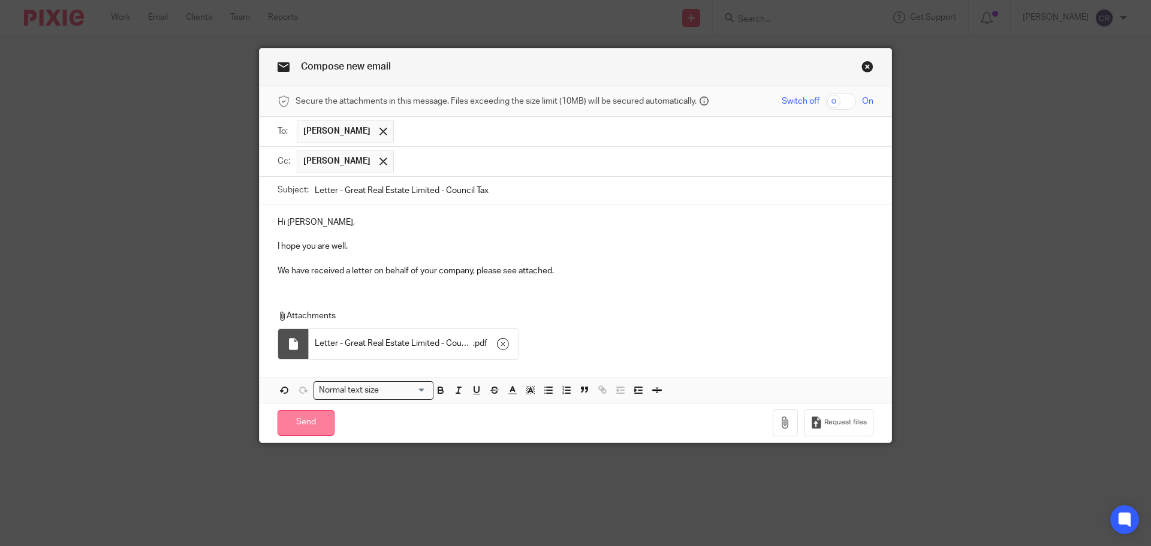
click at [296, 422] on input "Send" at bounding box center [306, 423] width 57 height 26
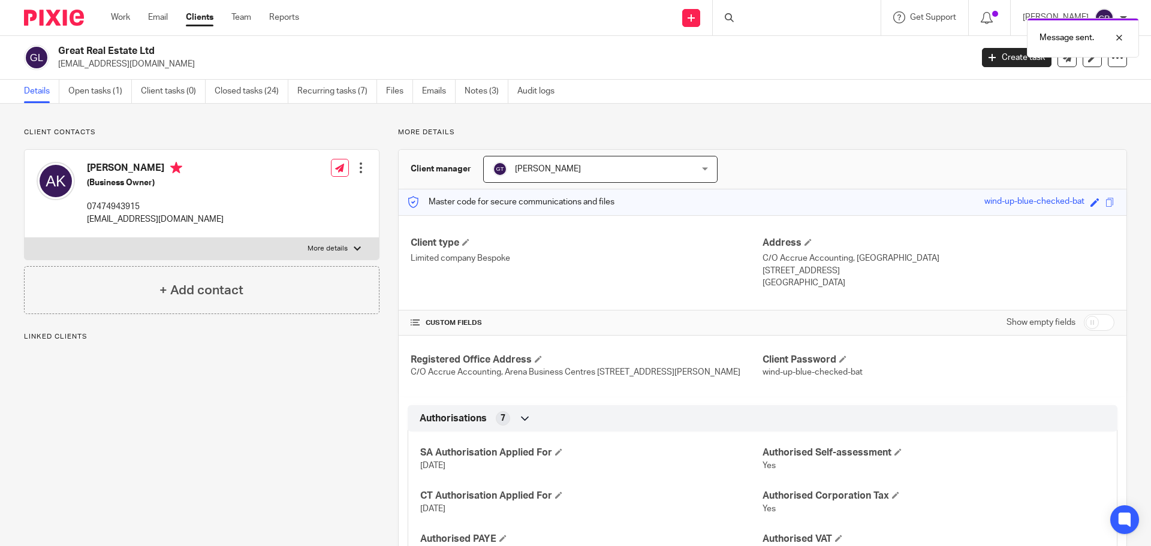
click at [786, 11] on div at bounding box center [797, 17] width 168 height 35
click at [746, 18] on div "Message sent." at bounding box center [858, 35] width 564 height 46
click at [752, 18] on div "Message sent." at bounding box center [858, 35] width 564 height 46
click at [765, 16] on input "Search" at bounding box center [791, 19] width 108 height 11
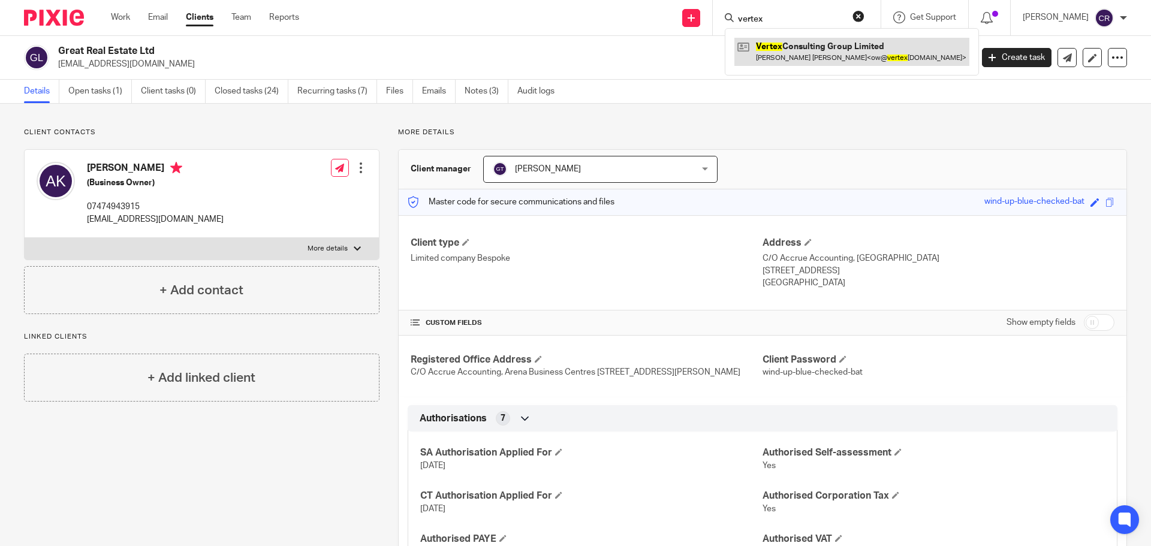
type input "vertex"
click at [804, 49] on link at bounding box center [852, 52] width 235 height 28
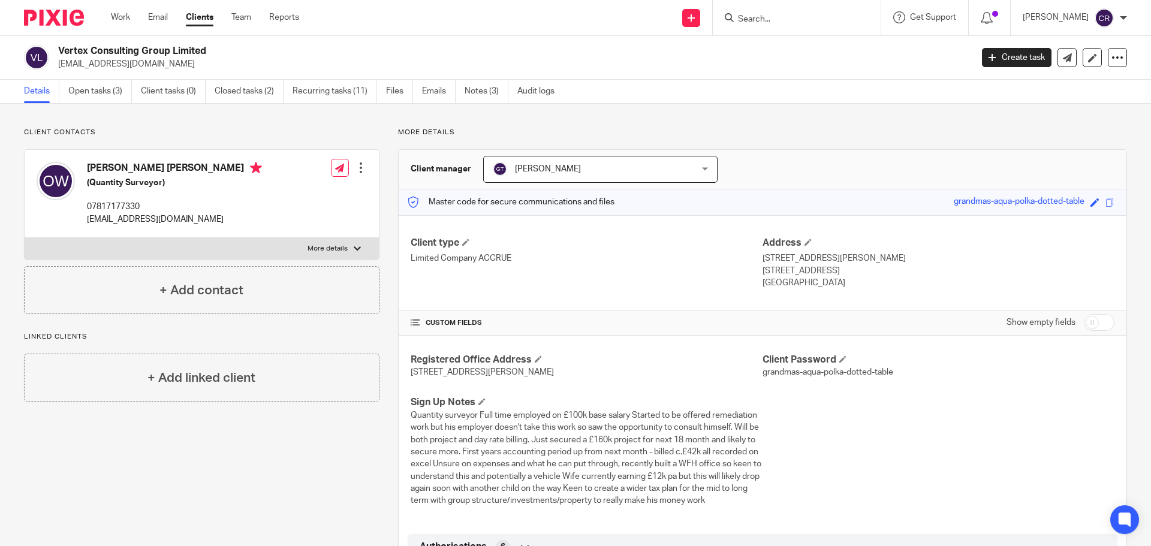
click at [131, 47] on h2 "Vertex Consulting Group Limited" at bounding box center [420, 51] width 725 height 13
copy div "Vertex Consulting Group Limited"
click at [387, 100] on link "Files" at bounding box center [399, 91] width 27 height 23
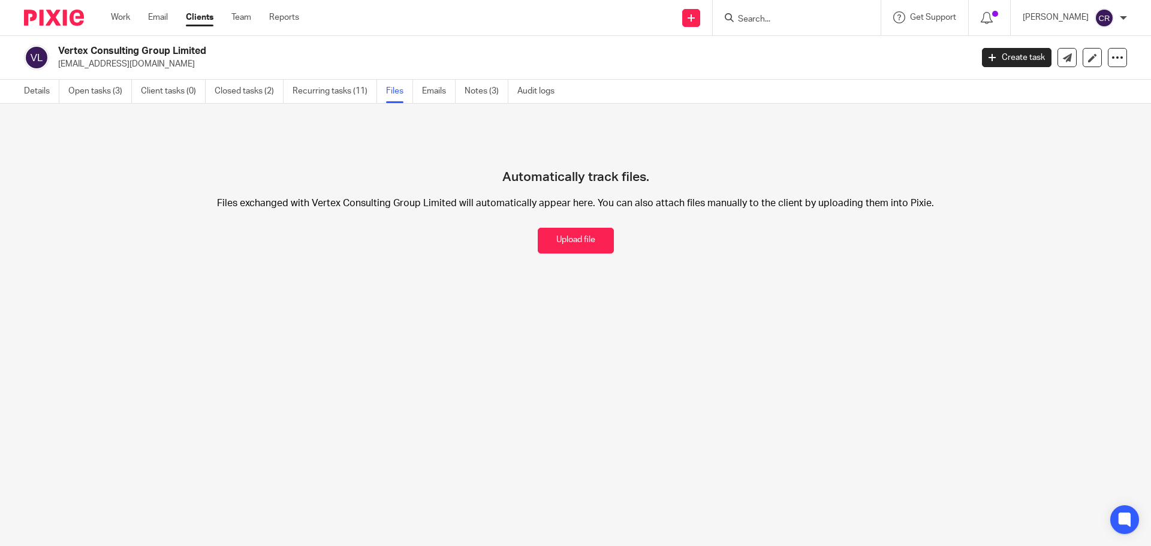
click at [564, 233] on button "Upload file" at bounding box center [576, 241] width 76 height 26
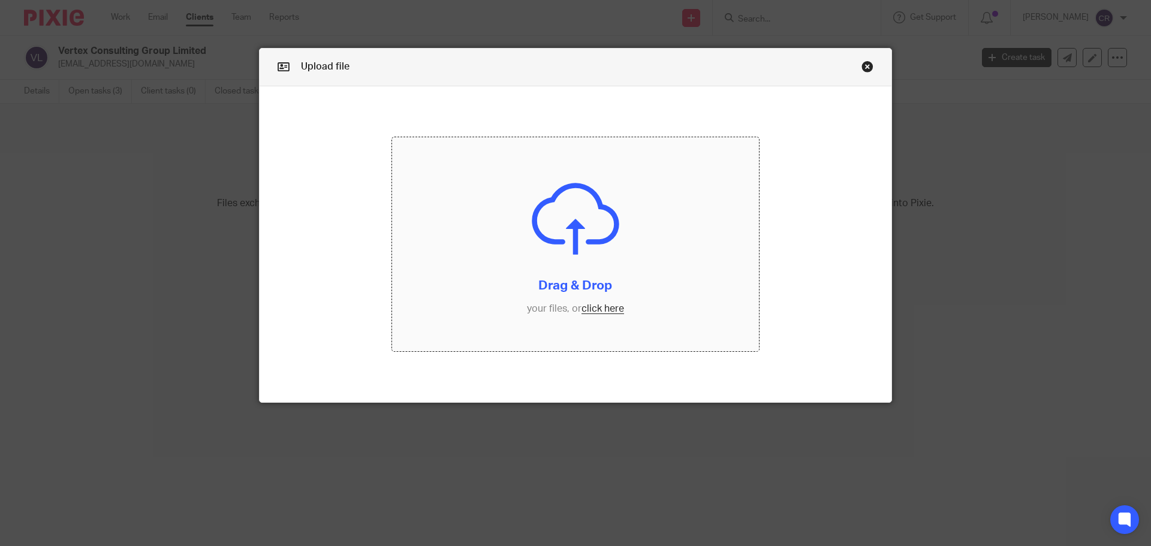
click at [650, 306] on input "file" at bounding box center [576, 244] width 368 height 215
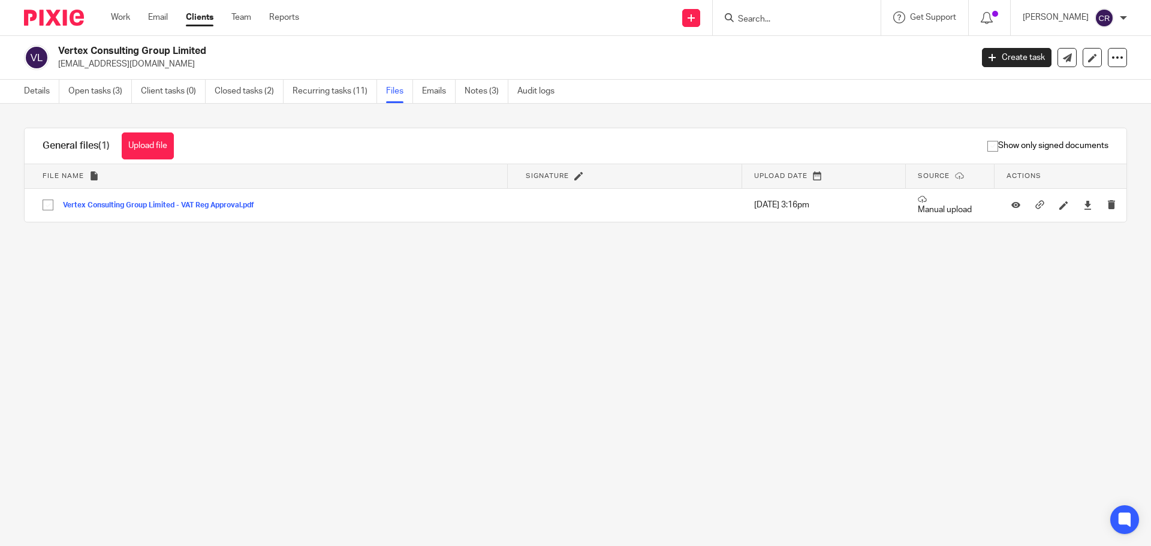
click at [789, 23] on input "Search" at bounding box center [791, 19] width 108 height 11
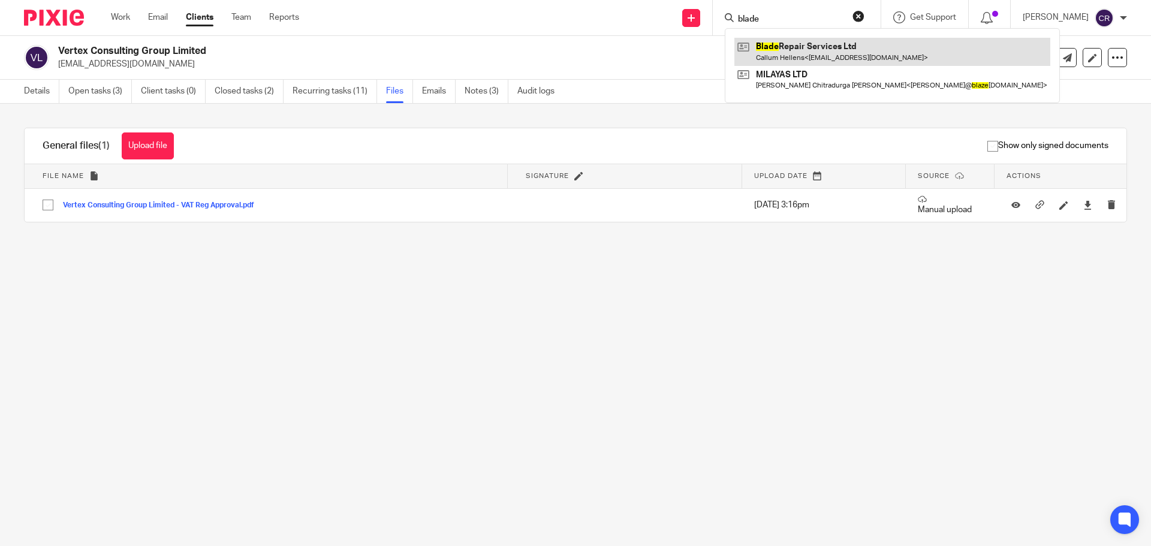
type input "blade"
click at [847, 52] on link at bounding box center [893, 52] width 316 height 28
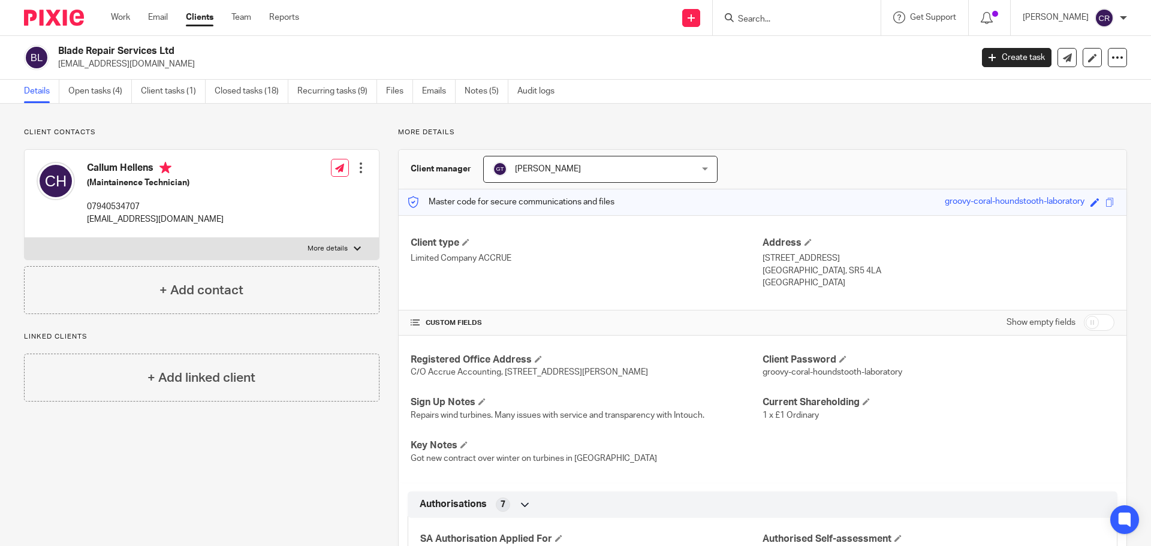
click at [148, 53] on h2 "Blade Repair Services Ltd" at bounding box center [420, 51] width 725 height 13
click at [148, 52] on h2 "Blade Repair Services Ltd" at bounding box center [420, 51] width 725 height 13
copy div "Blade Repair Services Ltd"
click at [772, 26] on div at bounding box center [797, 17] width 168 height 35
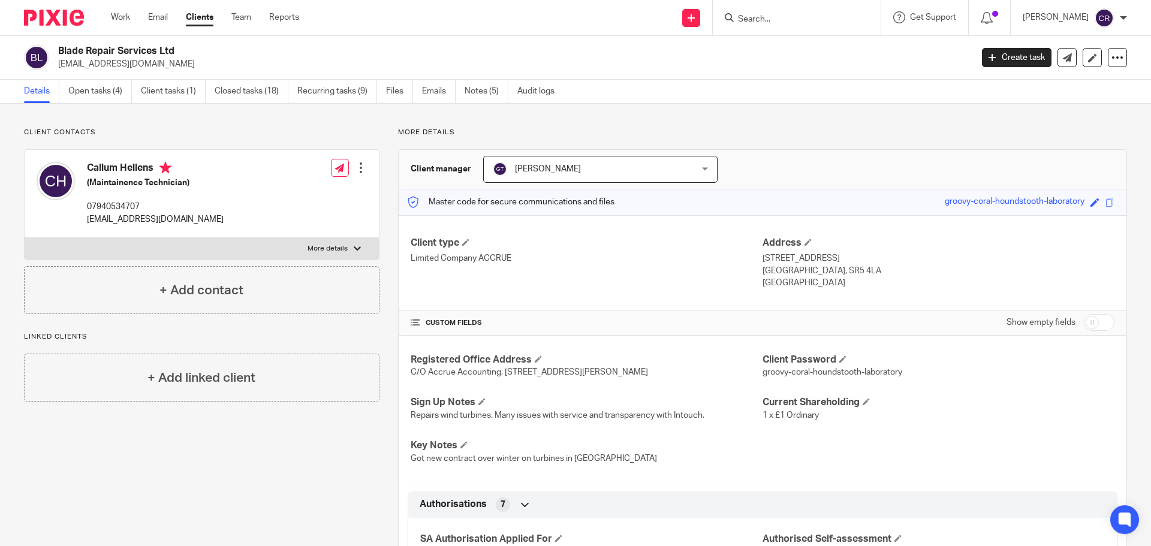
click at [775, 19] on input "Search" at bounding box center [791, 19] width 108 height 11
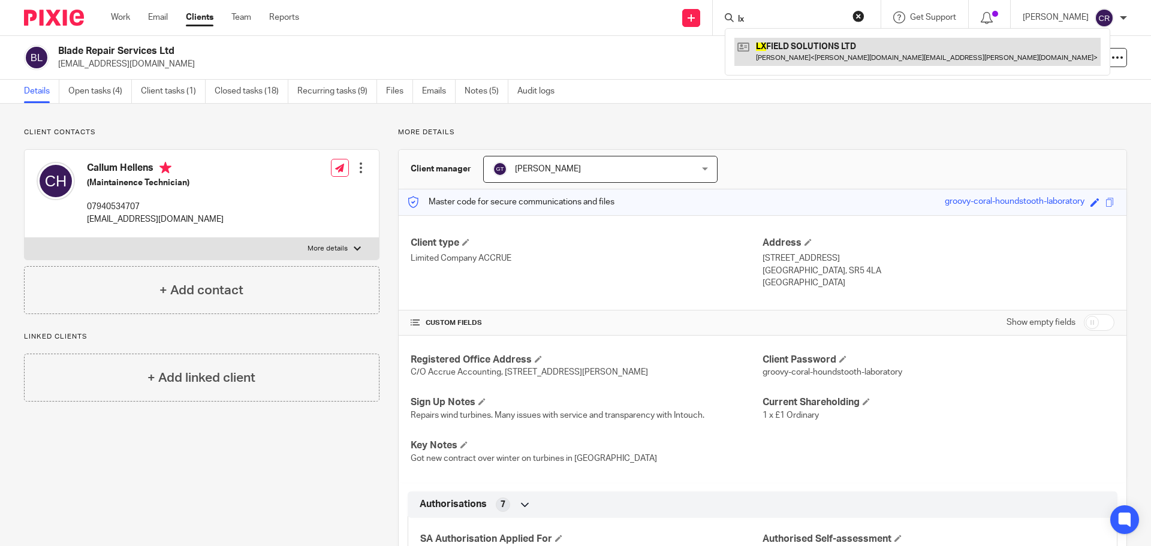
type input "lx"
click at [784, 55] on link at bounding box center [918, 52] width 366 height 28
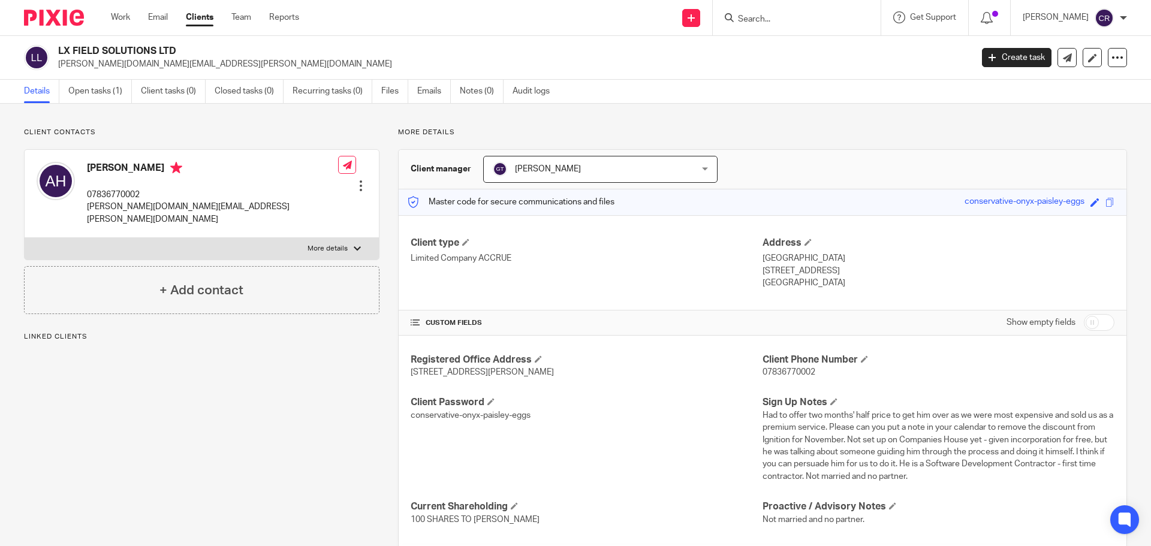
click at [134, 55] on h2 "LX FIELD SOLUTIONS LTD" at bounding box center [420, 51] width 725 height 13
copy div "LX FIELD SOLUTIONS LTD"
click at [1063, 59] on icon at bounding box center [1067, 57] width 9 height 9
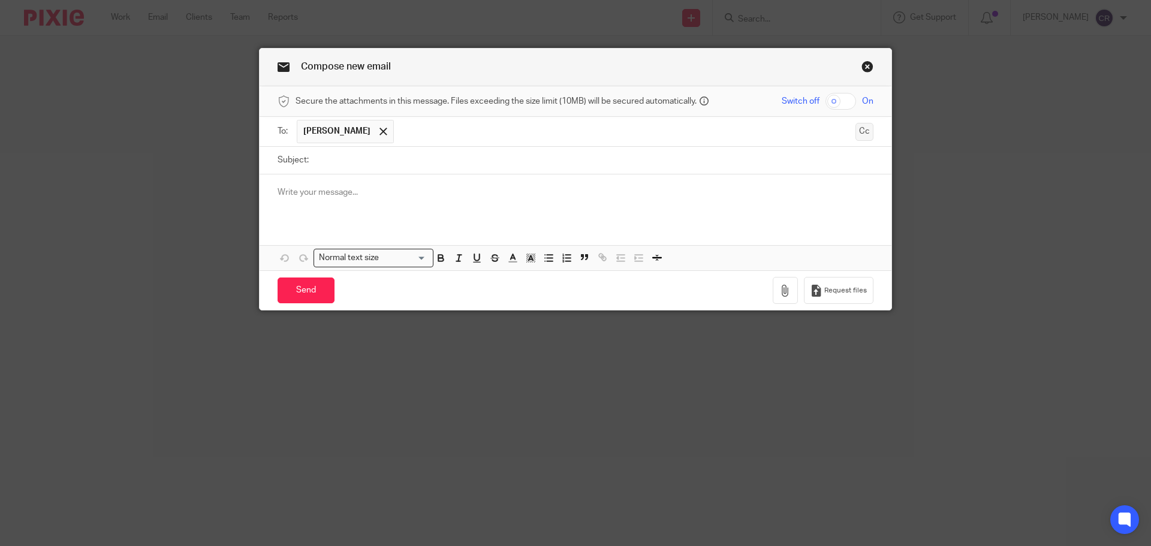
click at [856, 136] on button "Cc" at bounding box center [865, 132] width 18 height 18
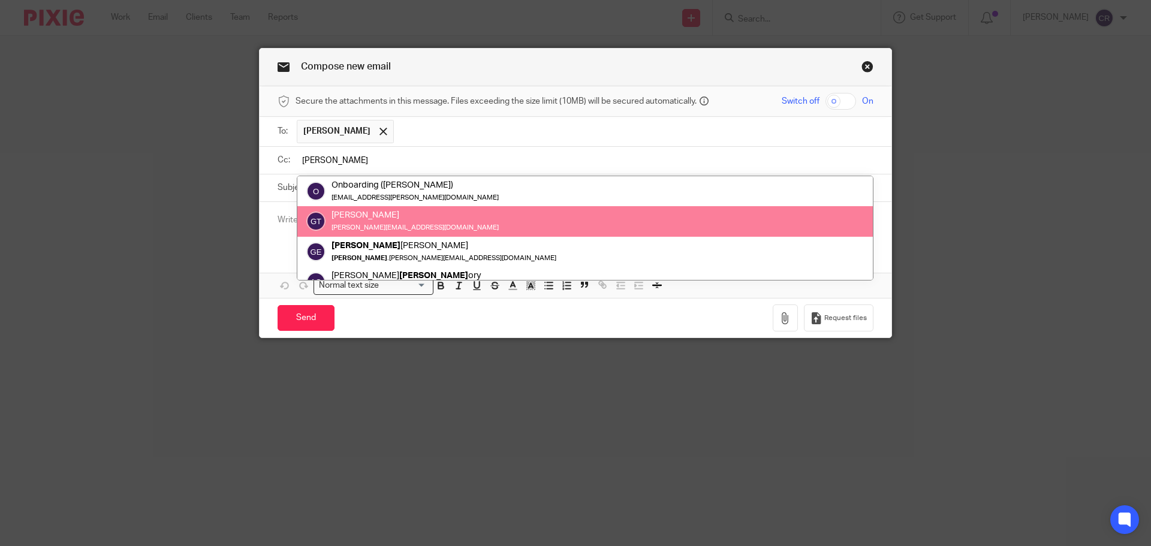
type input "[PERSON_NAME]"
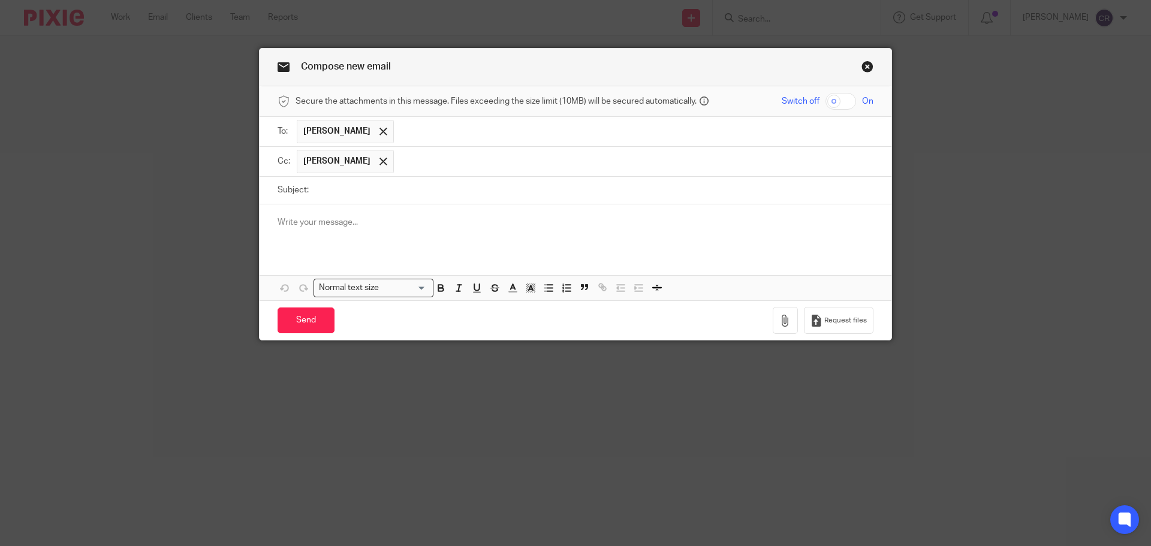
click at [516, 183] on input "Subject:" at bounding box center [594, 190] width 559 height 27
paste input "LX FIELD SOLUTIONS LTD - Corporation Tax UTR"
type input "LX FIELD SOLUTIONS LTD - Corporation Tax UTR"
click at [374, 223] on p at bounding box center [576, 222] width 596 height 12
click at [780, 316] on icon "button" at bounding box center [786, 321] width 12 height 12
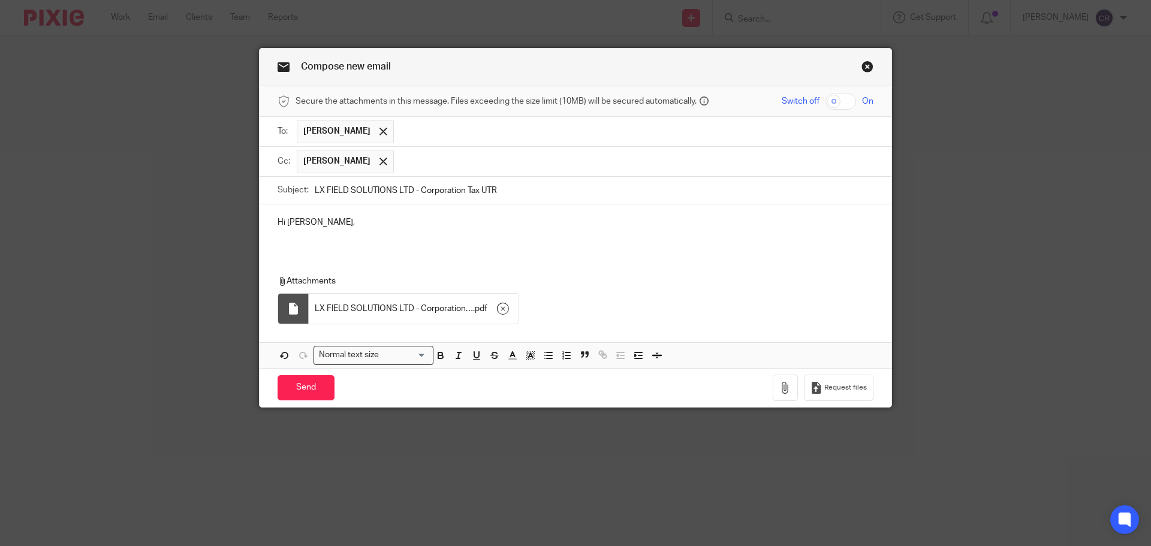
click at [344, 249] on div "Hi Alex," at bounding box center [576, 227] width 632 height 47
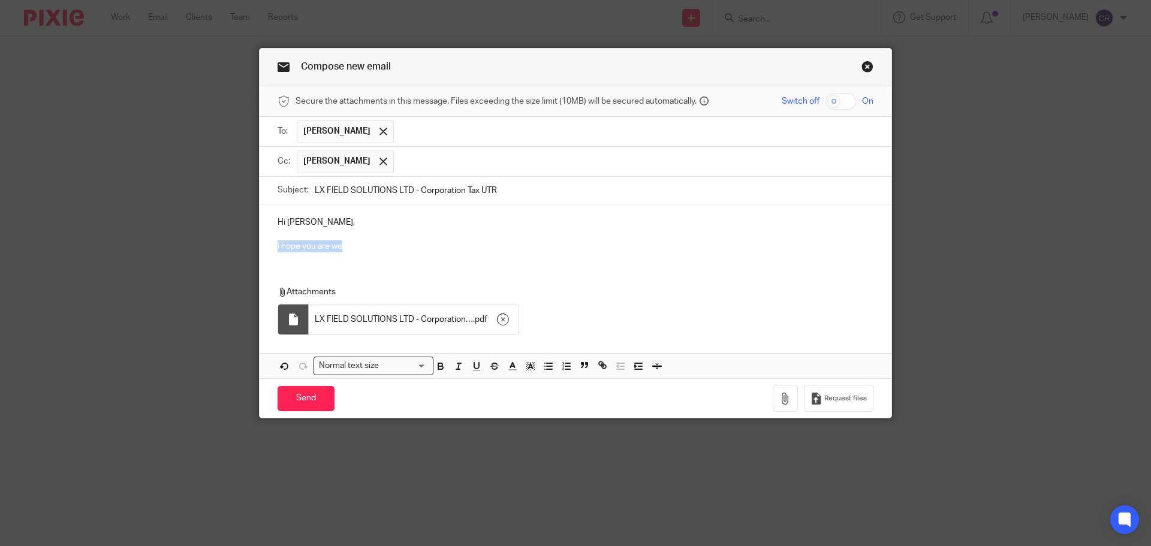
click at [260, 245] on div "Hi Alex, I hope you are we" at bounding box center [576, 233] width 632 height 58
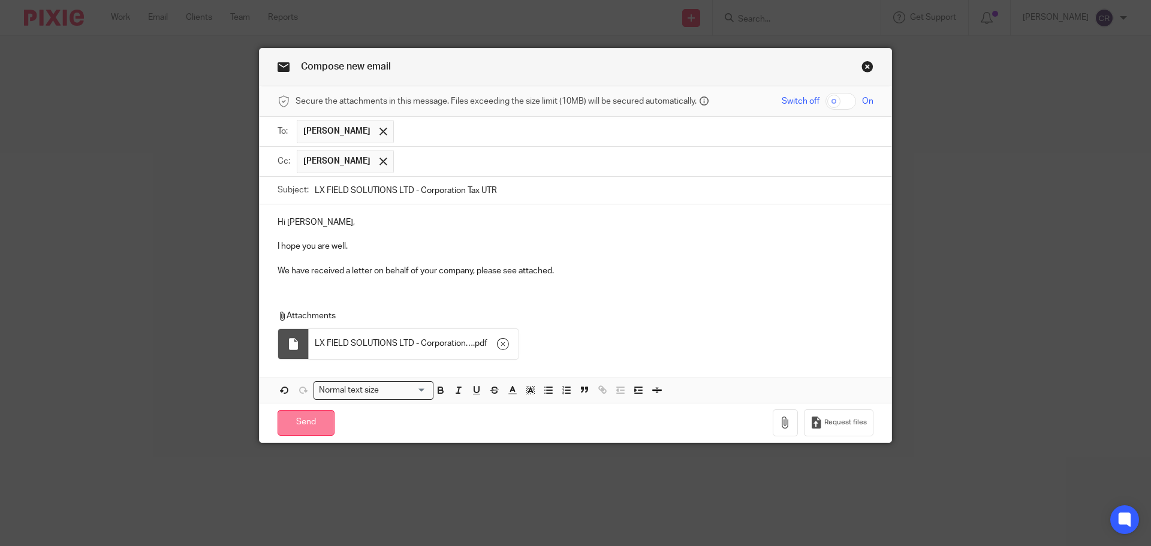
click at [304, 426] on input "Send" at bounding box center [306, 423] width 57 height 26
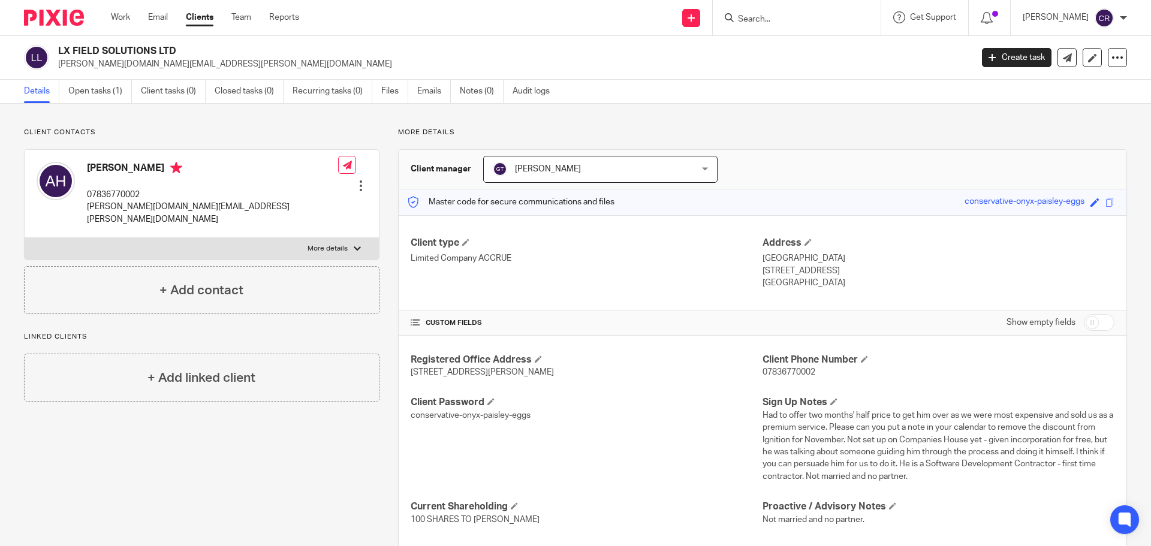
click at [759, 24] on input "Search" at bounding box center [791, 19] width 108 height 11
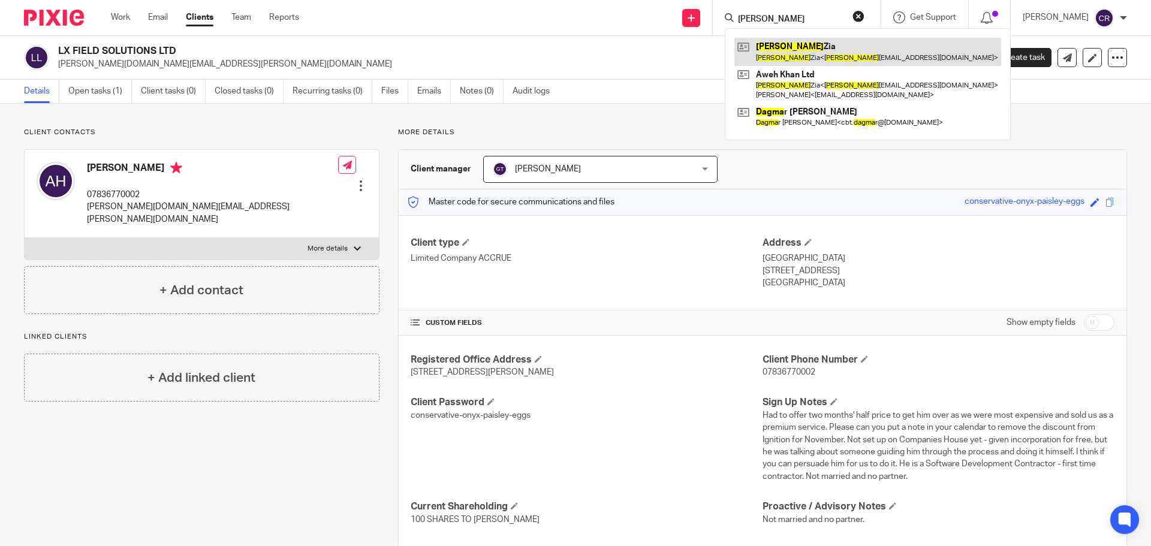
type input "wagma"
click at [831, 50] on link at bounding box center [868, 52] width 267 height 28
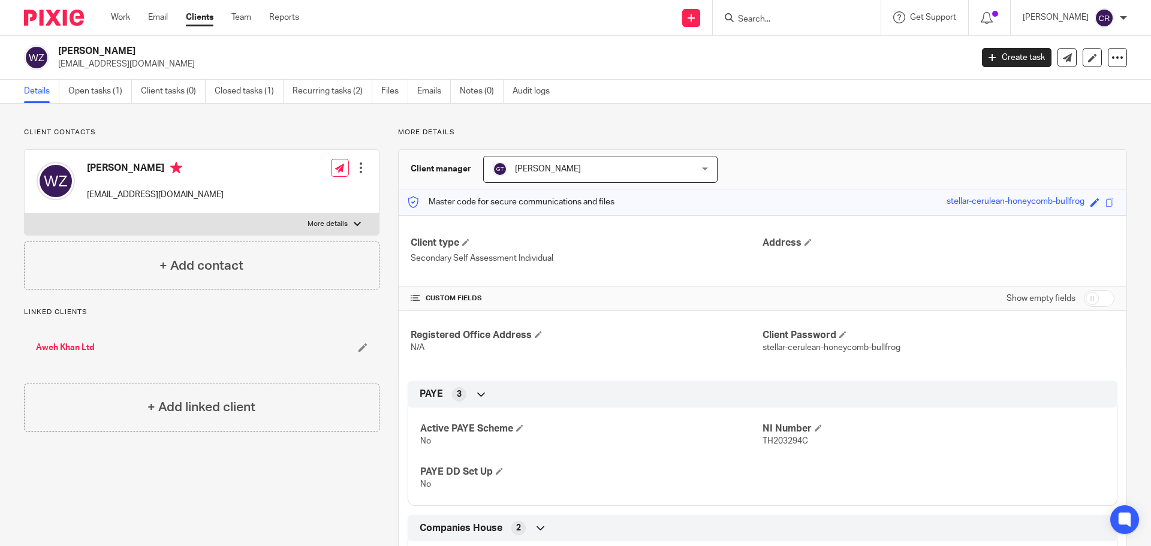
click at [775, 23] on input "Search" at bounding box center [791, 19] width 108 height 11
type input "fmb"
click at [795, 51] on link at bounding box center [842, 52] width 215 height 28
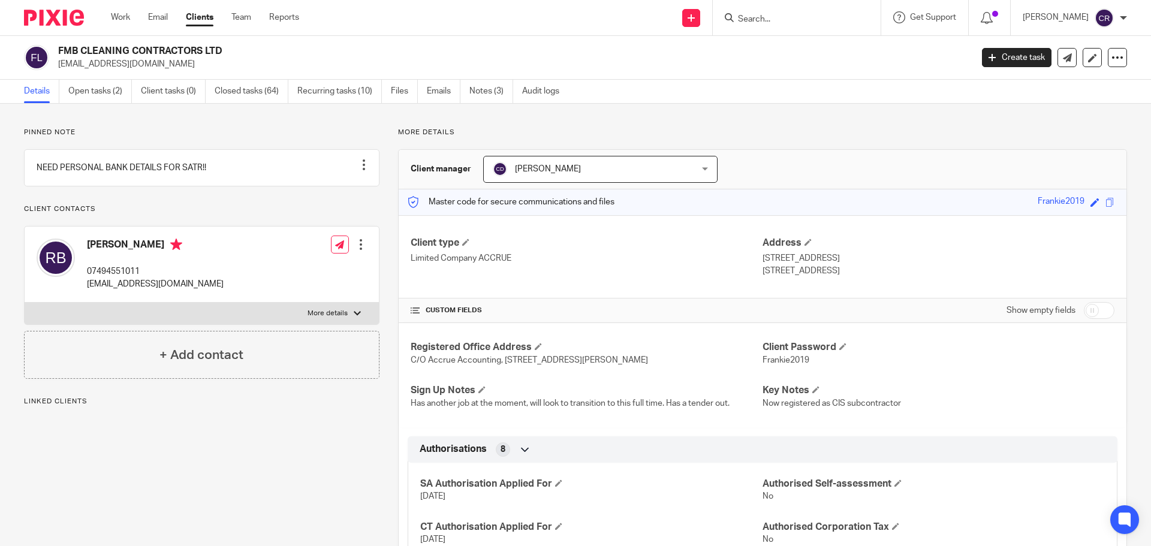
click at [121, 65] on p "fmbcleaning@outlook.com" at bounding box center [511, 64] width 906 height 12
click at [127, 52] on h2 "FMB CLEANING CONTRACTORS LTD" at bounding box center [420, 51] width 725 height 13
copy div "FMB CLEANING CONTRACTORS LTD"
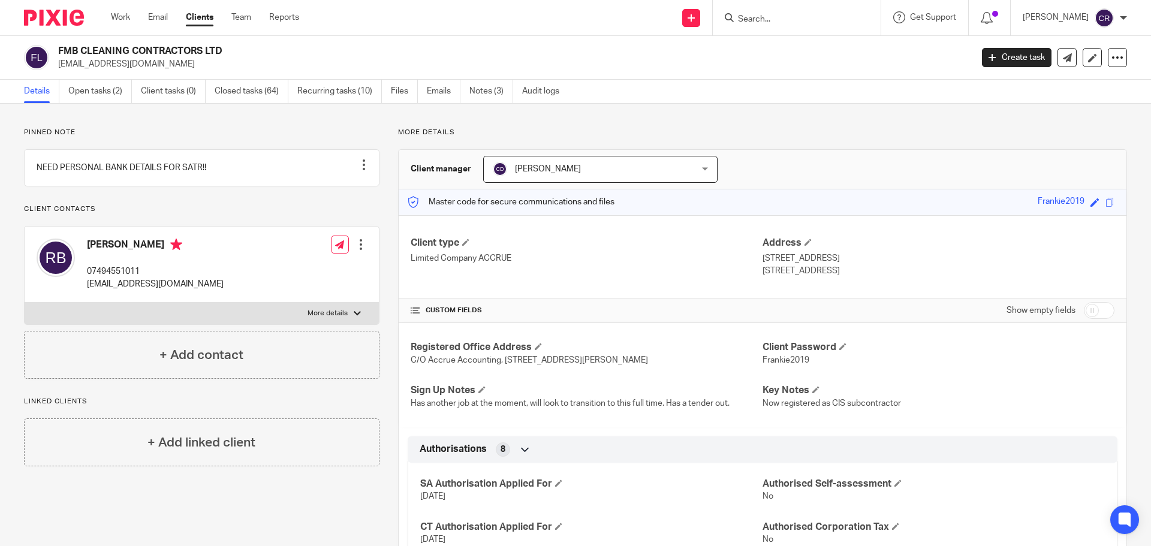
click at [790, 22] on input "Search" at bounding box center [791, 19] width 108 height 11
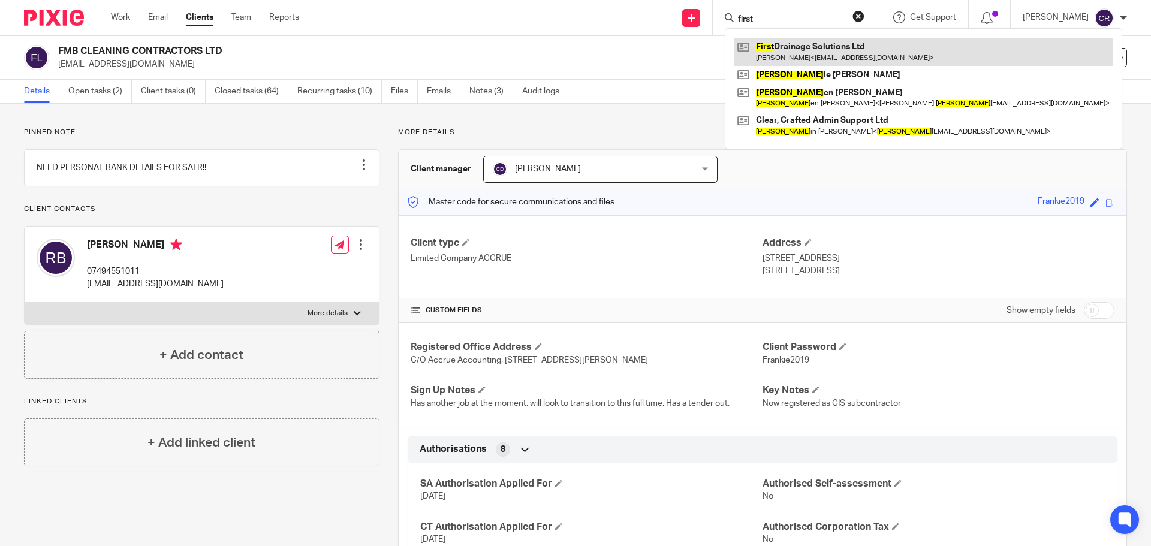
type input "first"
click at [856, 47] on link at bounding box center [924, 52] width 378 height 28
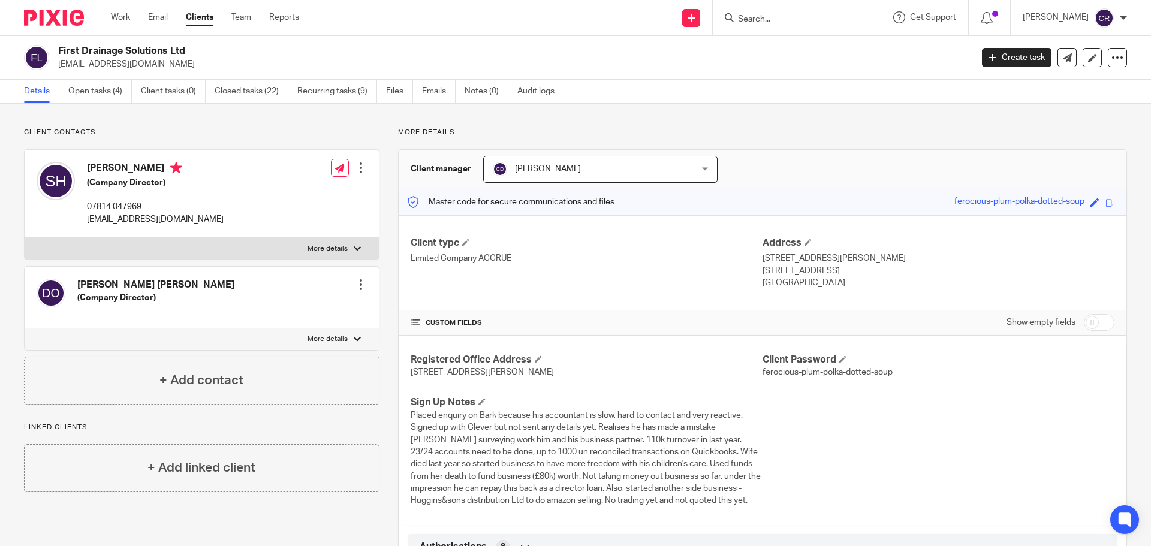
click at [102, 56] on h2 "First Drainage Solutions Ltd" at bounding box center [420, 51] width 725 height 13
click at [103, 53] on h2 "First Drainage Solutions Ltd" at bounding box center [420, 51] width 725 height 13
copy div "First Drainage Solutions Ltd"
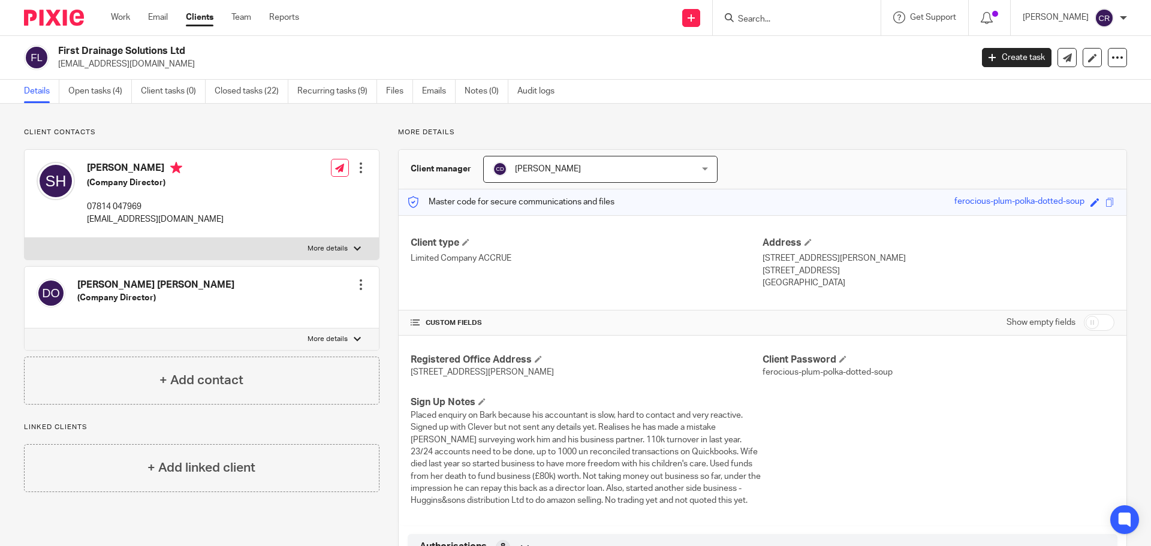
paste input "john@j1aelectrical.co.uk"
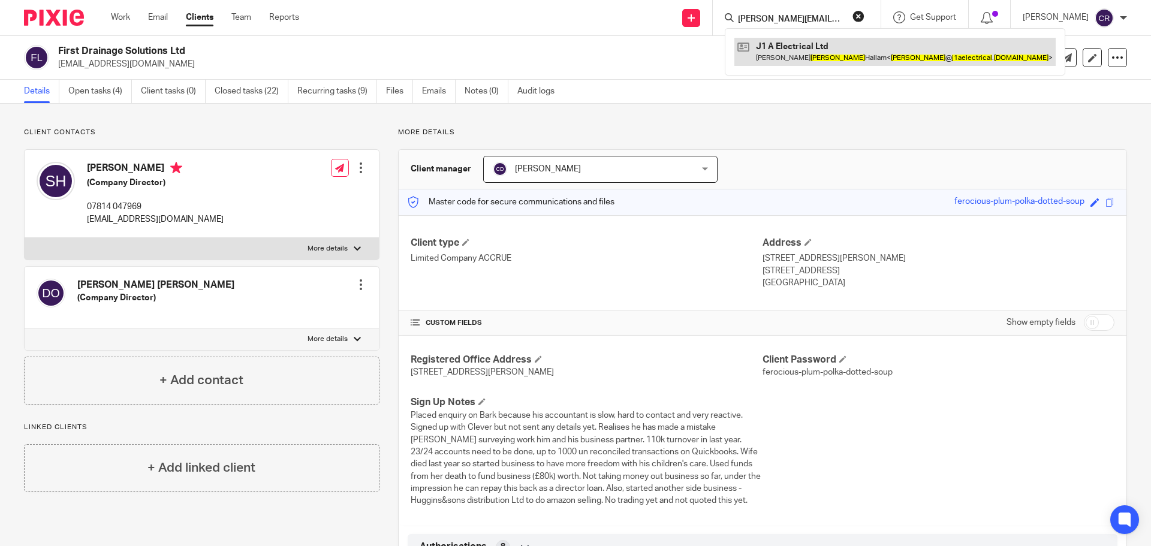
type input "john@j1aelectrical.co.uk"
click at [805, 48] on link at bounding box center [895, 52] width 321 height 28
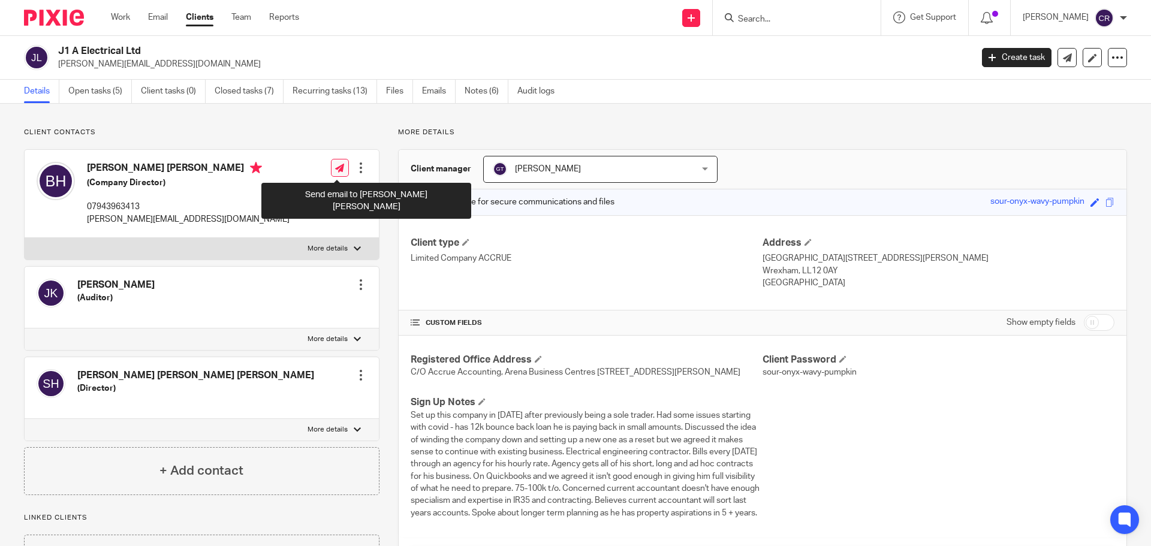
click at [343, 173] on link at bounding box center [340, 168] width 18 height 18
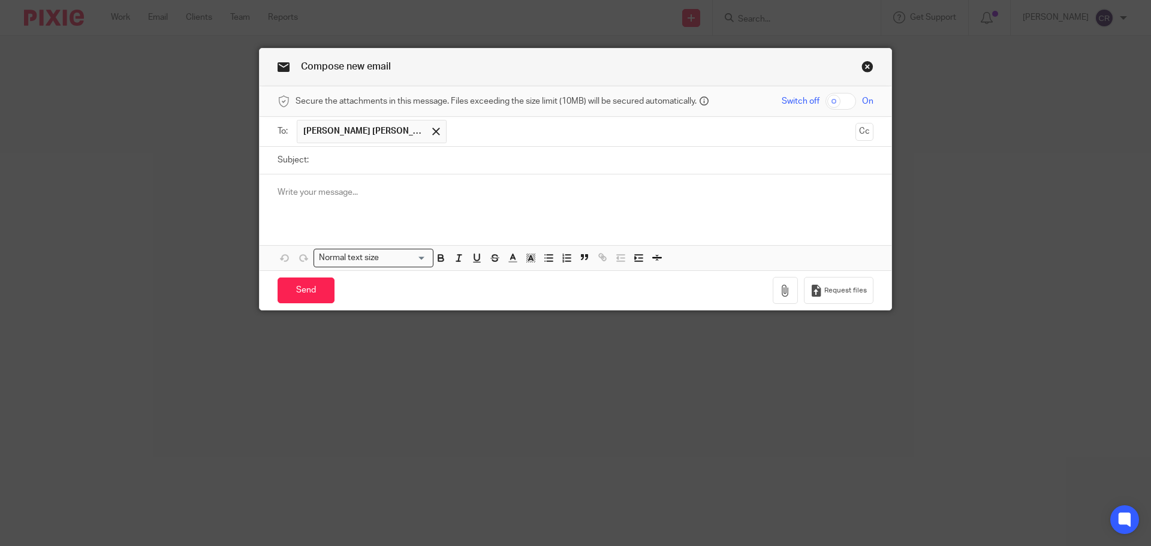
click at [399, 181] on div at bounding box center [576, 198] width 632 height 47
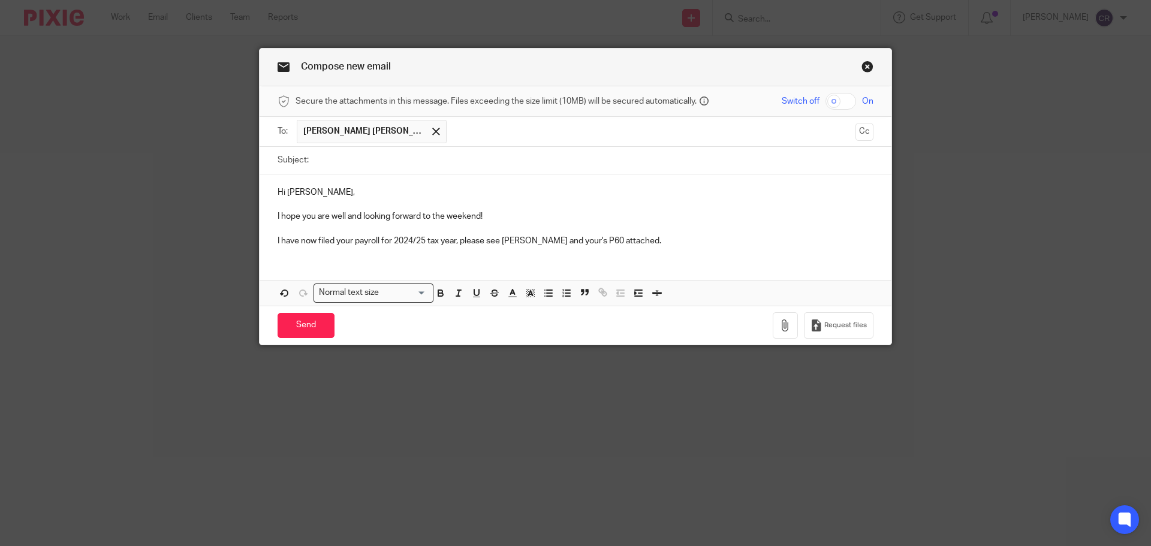
click at [397, 162] on input "Subject:" at bounding box center [594, 160] width 559 height 27
type input "2024-25 P60"
click at [859, 127] on button "Cc" at bounding box center [865, 132] width 18 height 18
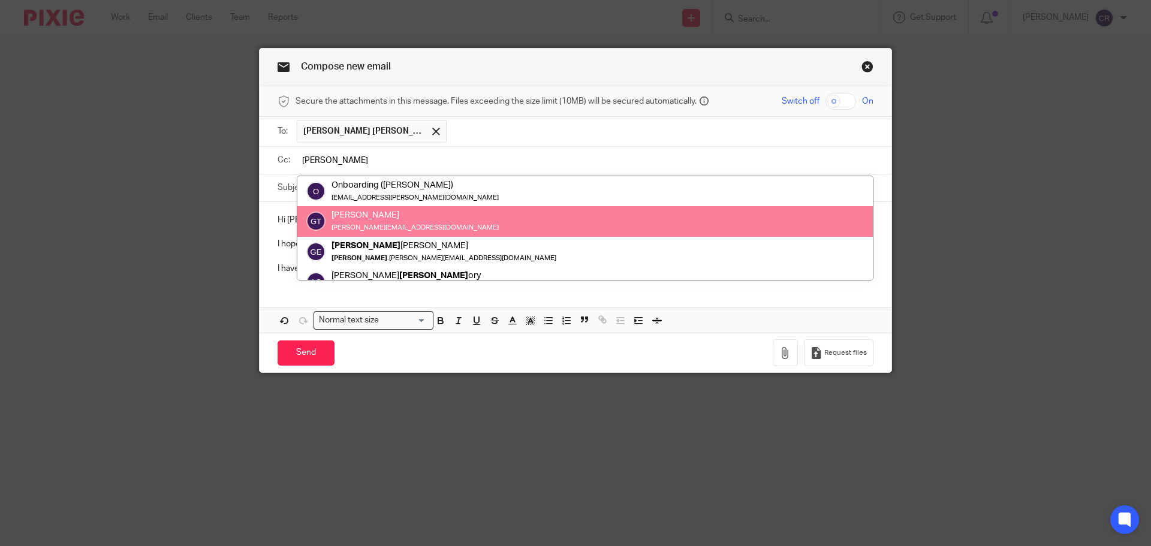
type input "[PERSON_NAME]"
drag, startPoint x: 696, startPoint y: 215, endPoint x: 708, endPoint y: 248, distance: 35.3
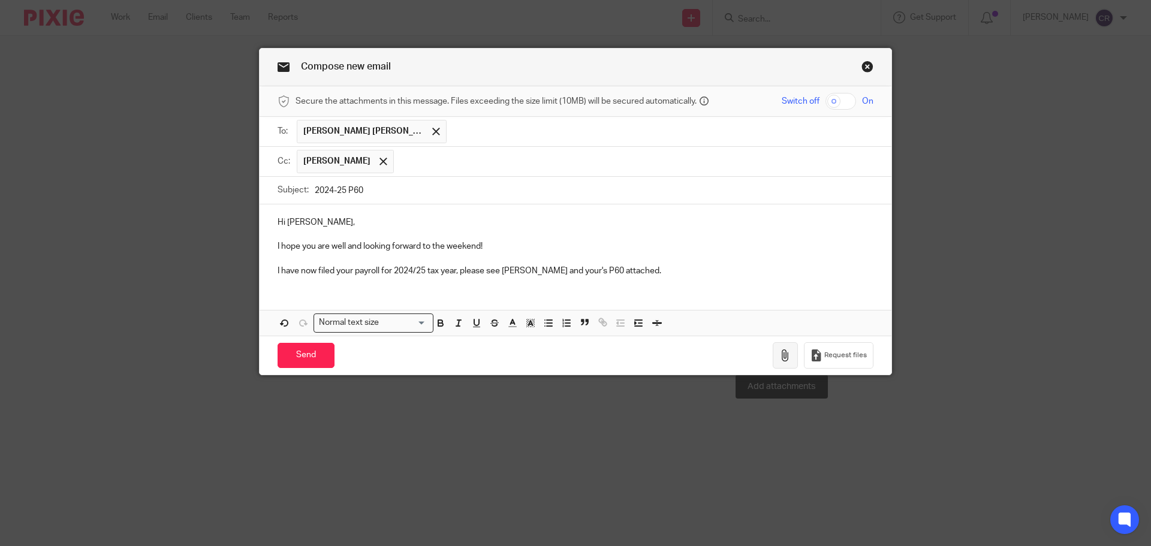
click at [774, 346] on button "button" at bounding box center [785, 355] width 25 height 27
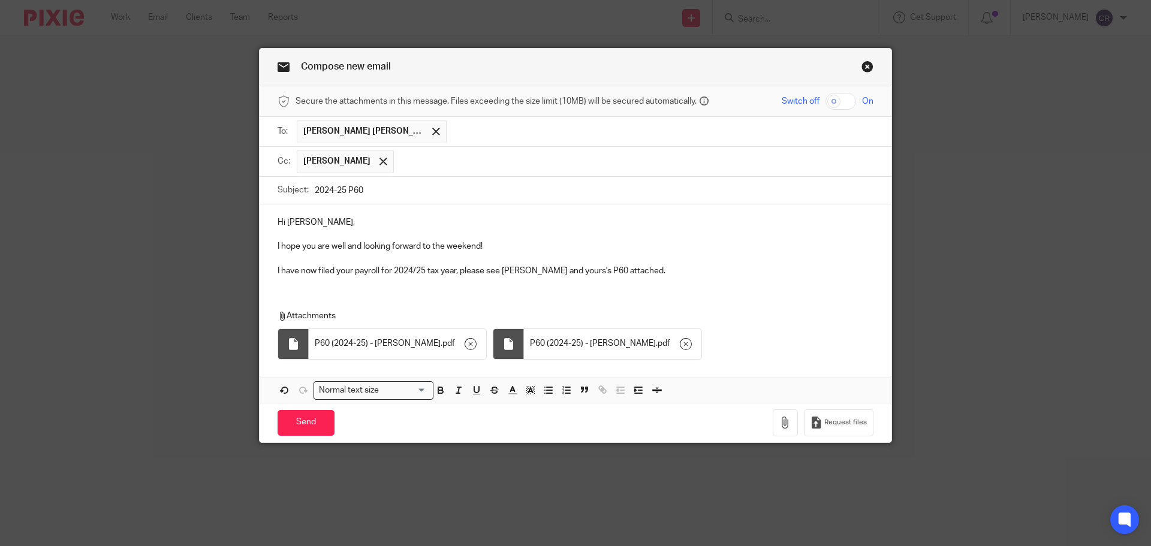
click at [526, 272] on p "I have now filed your payroll for 2024/25 tax year, please see Susan and yours'…" at bounding box center [576, 271] width 596 height 12
click at [500, 271] on p "I have now filed your payroll for 2024/25 tax year, please see Susan's and your…" at bounding box center [576, 271] width 596 height 12
drag, startPoint x: 615, startPoint y: 272, endPoint x: 571, endPoint y: 270, distance: 44.4
click at [571, 270] on p "I have now filed your payroll for 2024/25 tax year, please see yours and Susan'…" at bounding box center [576, 271] width 596 height 12
click at [311, 417] on input "Send" at bounding box center [306, 423] width 57 height 26
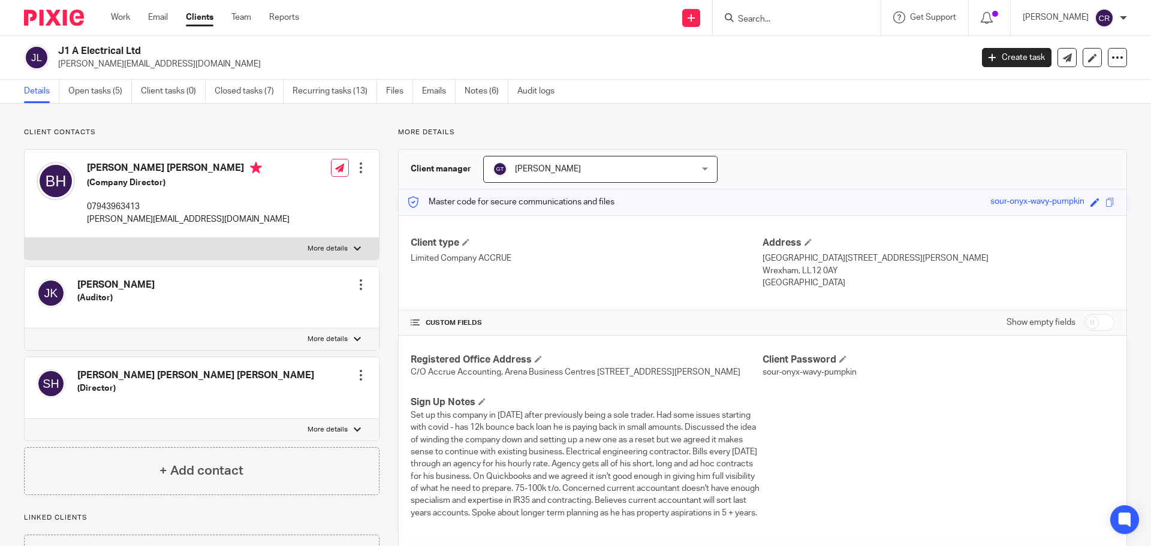
drag, startPoint x: 757, startPoint y: 27, endPoint x: 765, endPoint y: 22, distance: 9.5
click at [758, 26] on div at bounding box center [797, 17] width 168 height 35
click at [765, 22] on input "Search" at bounding box center [791, 19] width 108 height 11
click at [780, 12] on form at bounding box center [801, 17] width 128 height 15
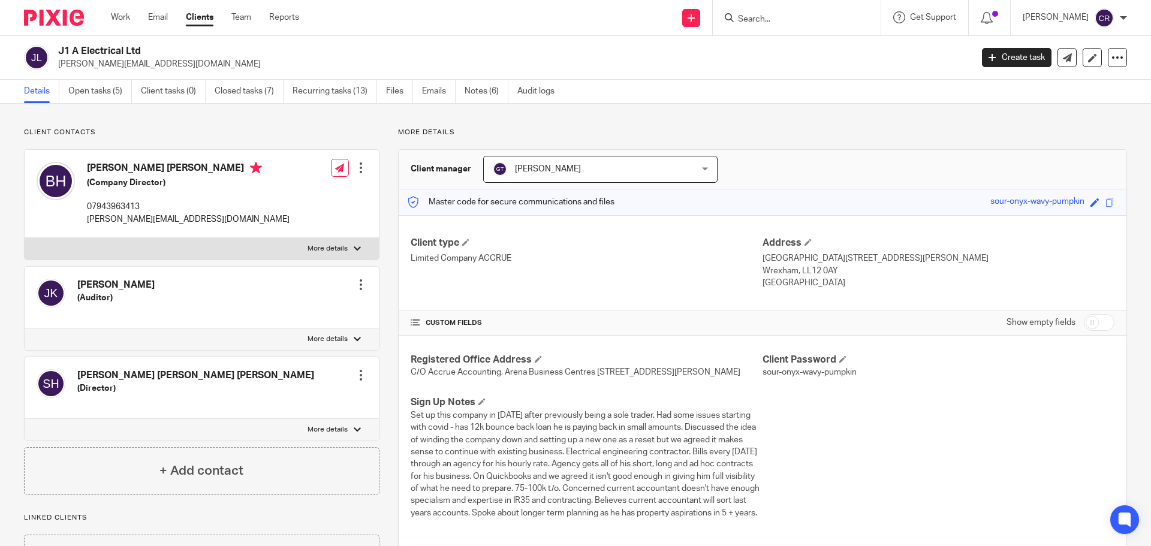
click at [779, 14] on input "Search" at bounding box center [791, 19] width 108 height 11
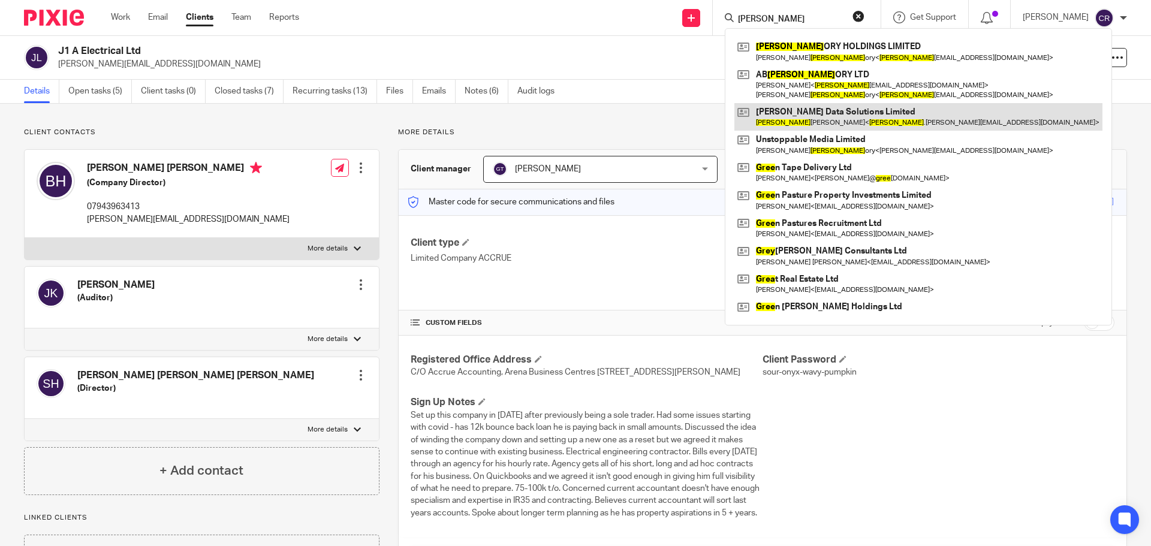
type input "greg"
click at [812, 117] on link at bounding box center [919, 117] width 368 height 28
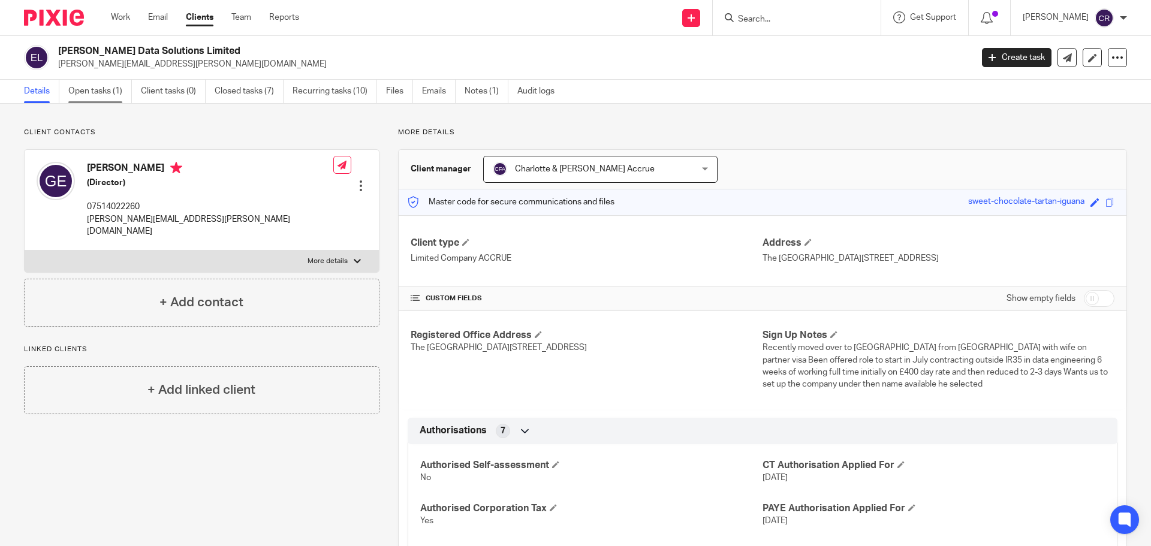
click at [82, 88] on link "Open tasks (1)" at bounding box center [100, 91] width 64 height 23
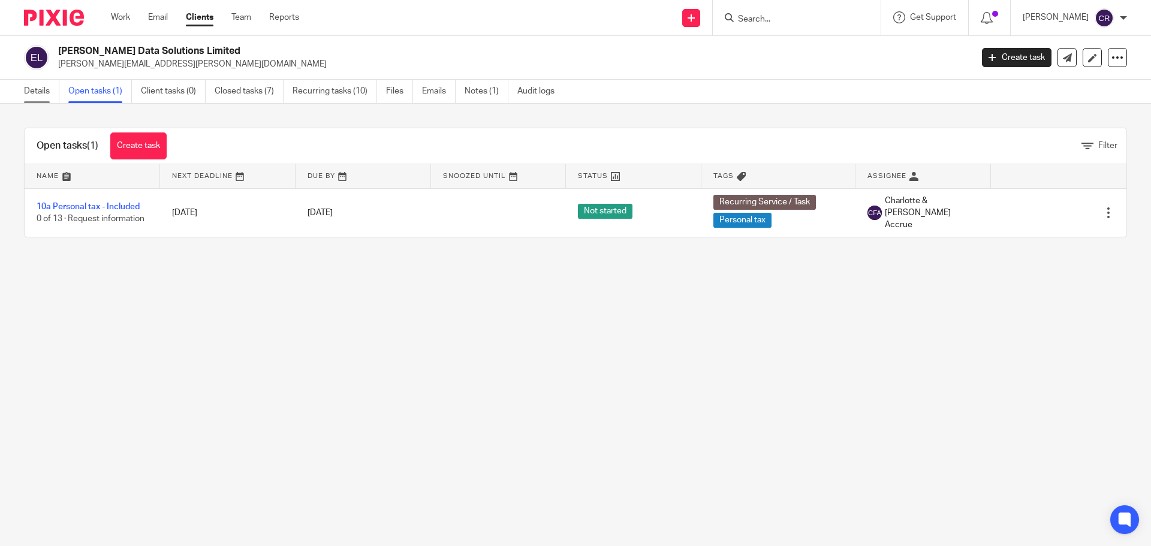
click at [41, 88] on link "Details" at bounding box center [41, 91] width 35 height 23
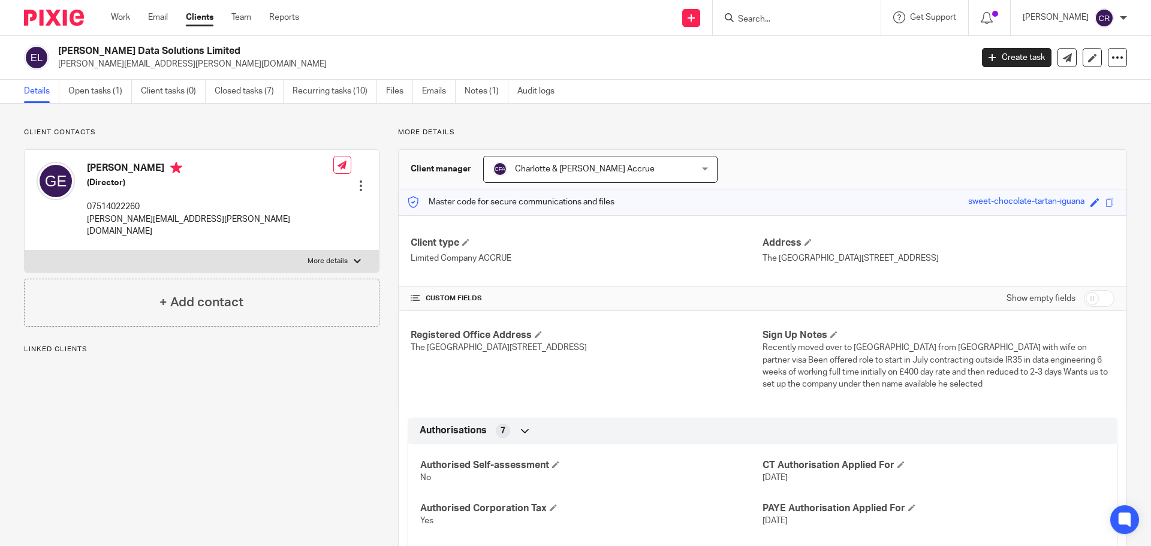
click at [237, 94] on link "Closed tasks (7)" at bounding box center [249, 91] width 69 height 23
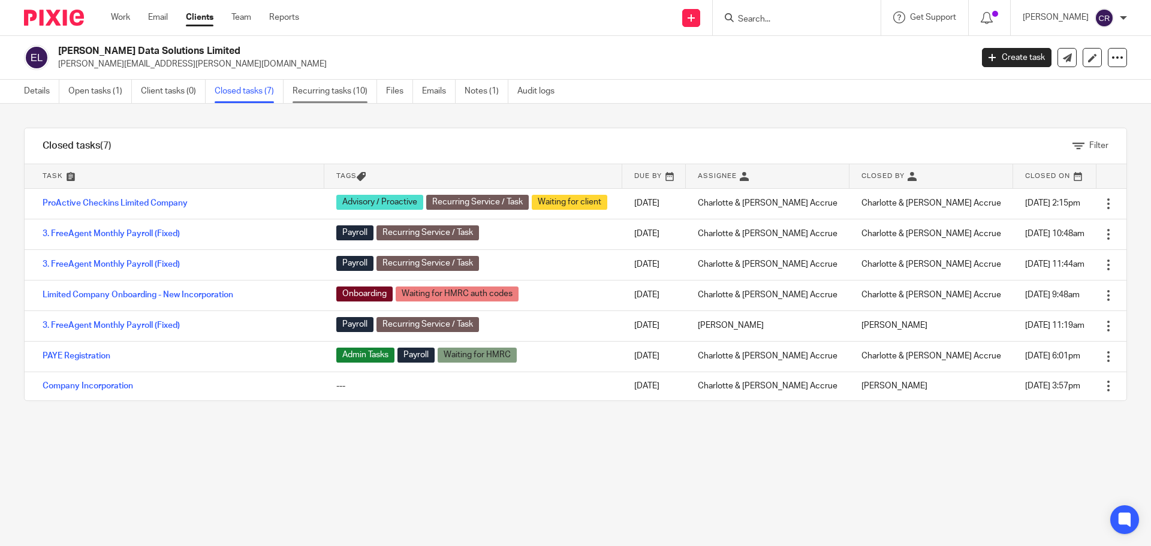
click at [341, 89] on link "Recurring tasks (10)" at bounding box center [335, 91] width 85 height 23
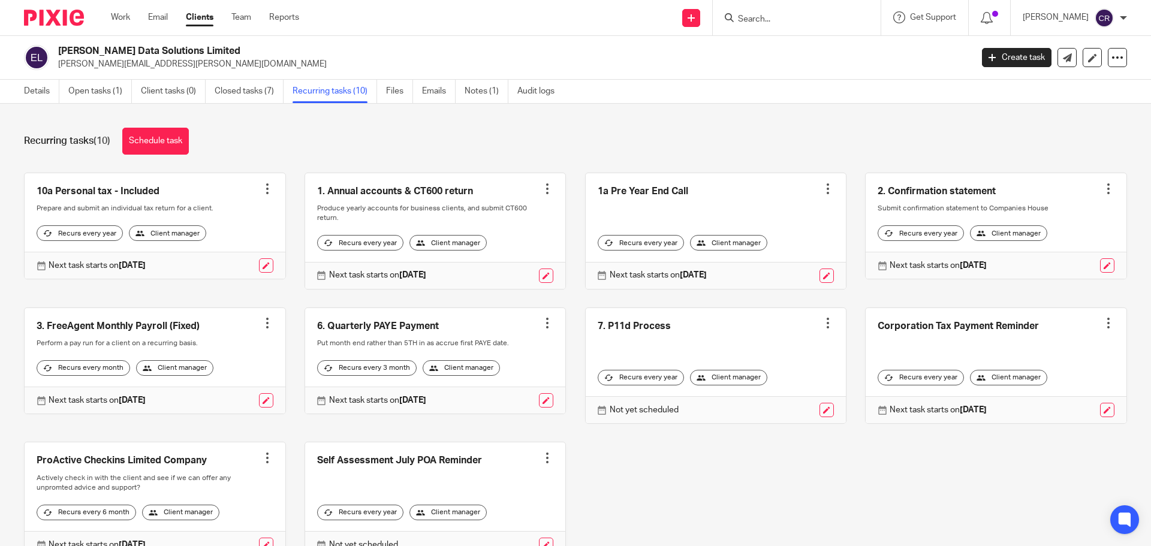
click at [478, 94] on link "Notes (1)" at bounding box center [487, 91] width 44 height 23
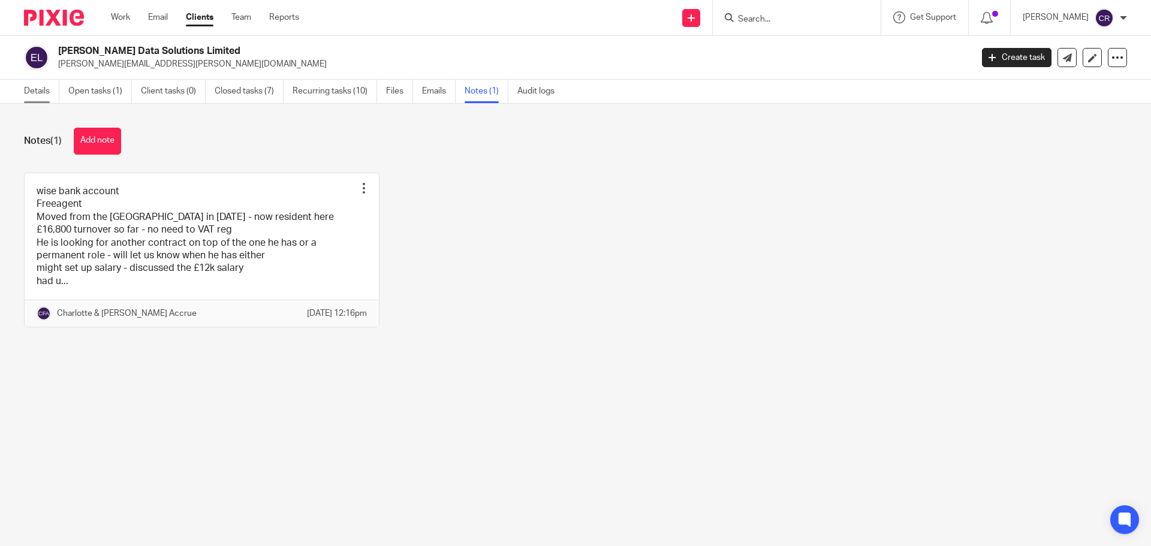
click at [46, 92] on link "Details" at bounding box center [41, 91] width 35 height 23
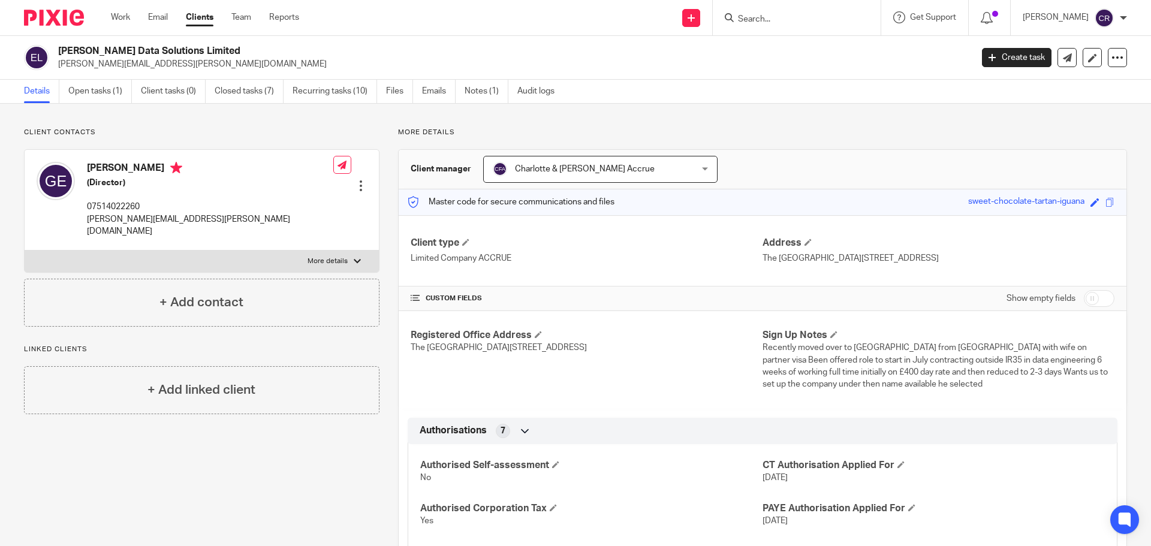
click at [808, 20] on input "Search" at bounding box center [791, 19] width 108 height 11
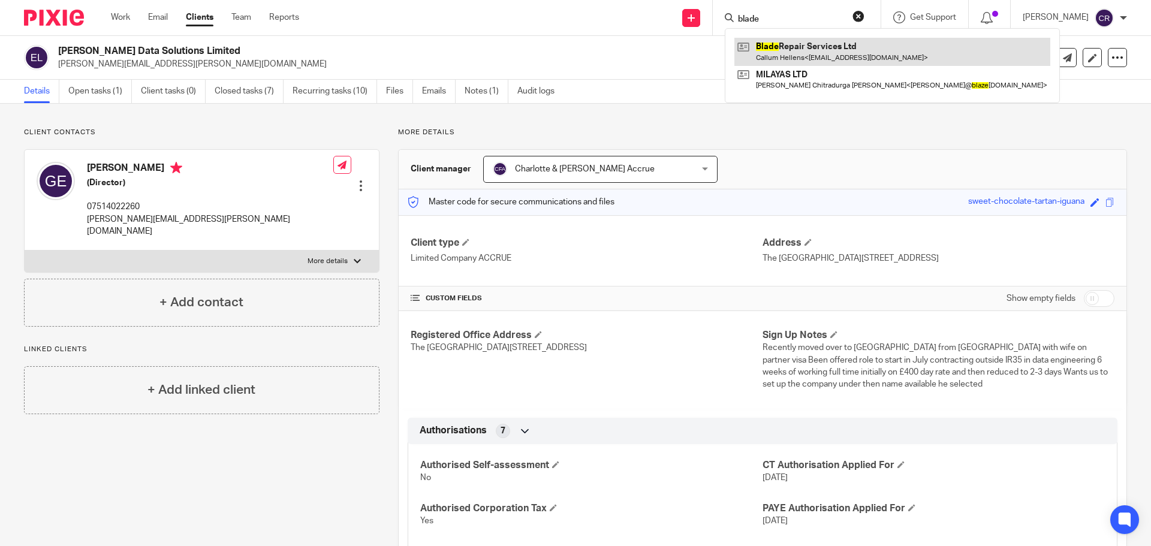
type input "blade"
click at [886, 65] on link at bounding box center [893, 52] width 316 height 28
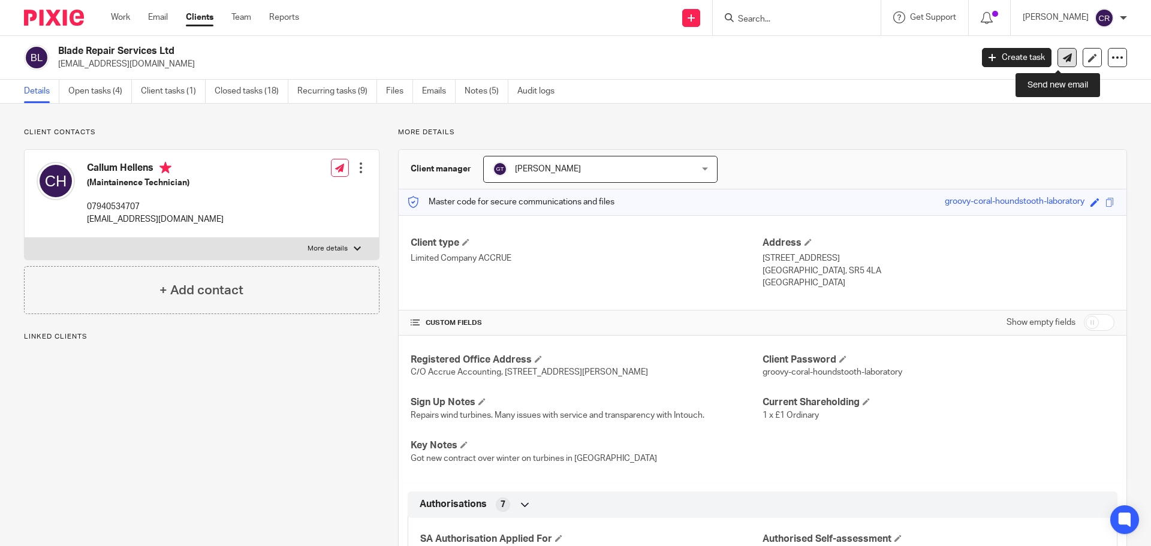
click at [1058, 63] on link at bounding box center [1067, 57] width 19 height 19
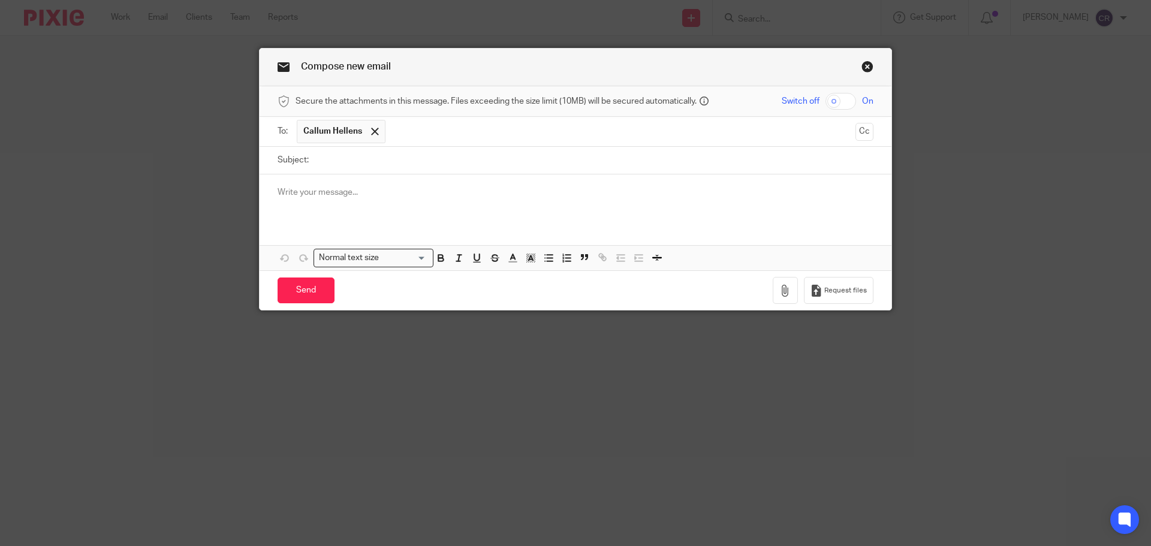
click at [522, 158] on input "Subject:" at bounding box center [594, 160] width 559 height 27
click at [515, 160] on input "Subject:" at bounding box center [594, 160] width 559 height 27
paste input "Letter - Blade Repair Services Ltd - Corporation Tax Failure to Deliver"
click at [309, 159] on div "Subject: Letter - Blade Repair Services Ltd - Corporation Tax Failure to Deliver" at bounding box center [576, 160] width 596 height 27
click at [315, 160] on input "Letter - Blade Repair Services Ltd - Corporation Tax Failure to Deliver" at bounding box center [594, 160] width 559 height 27
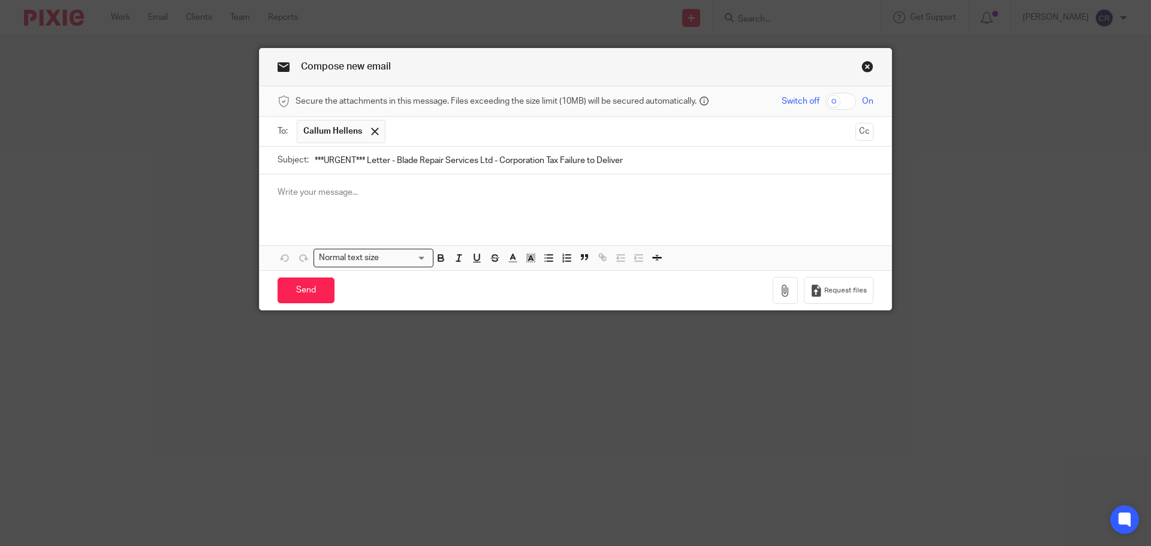
type input "***URGENT*** Letter - Blade Repair Services Ltd - Corporation Tax Failure to De…"
click at [367, 183] on div at bounding box center [576, 198] width 632 height 47
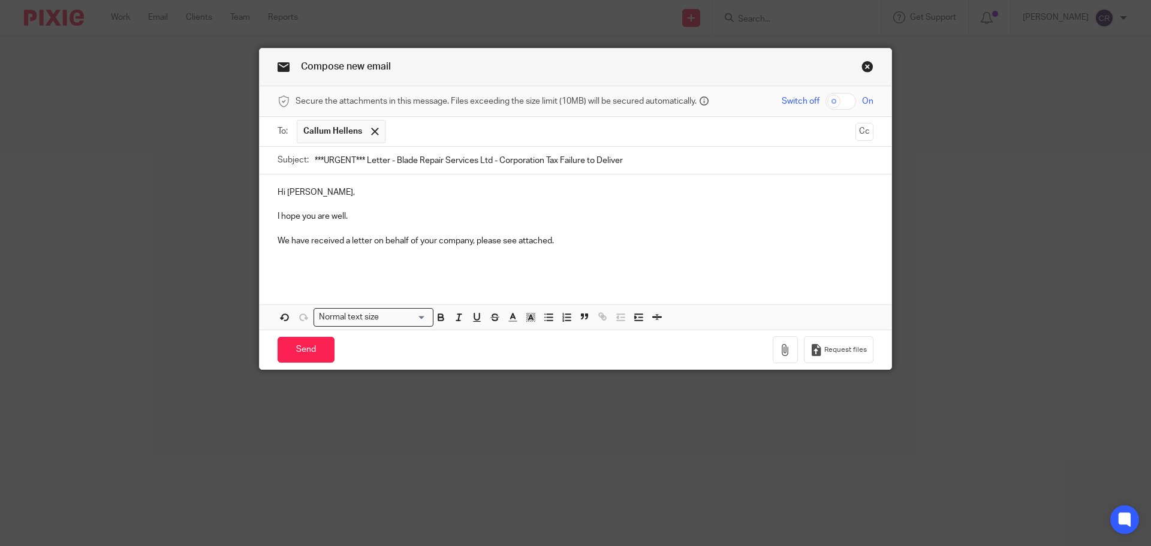
click at [320, 276] on div "Hi Callum, I hope you are well. We have received a letter on behalf of your com…" at bounding box center [576, 228] width 632 height 106
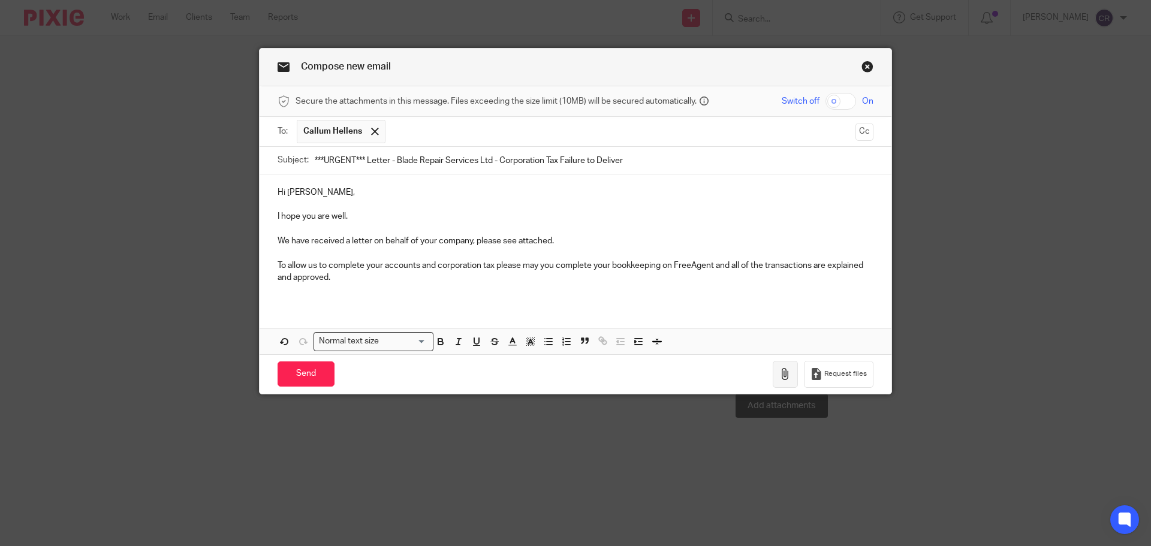
click at [787, 377] on icon "button" at bounding box center [786, 374] width 12 height 12
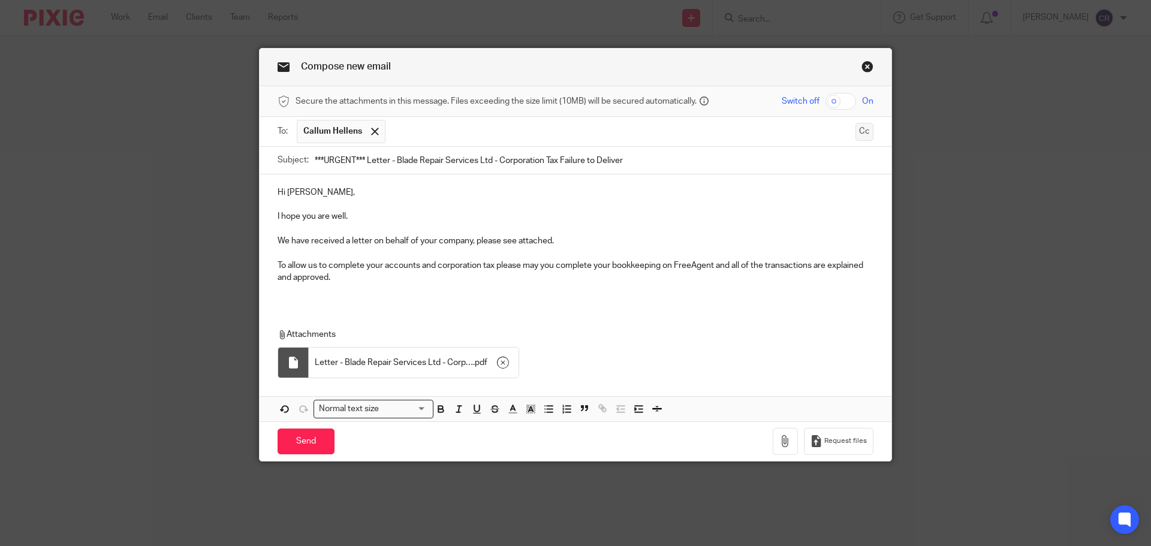
click at [861, 130] on button "Cc" at bounding box center [865, 132] width 18 height 18
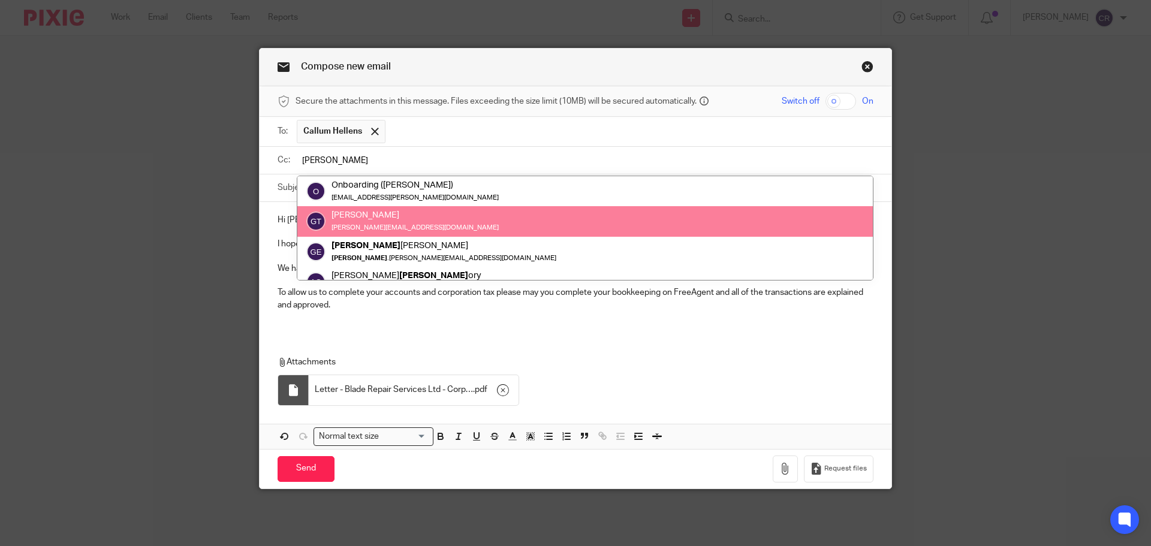
type input "greg"
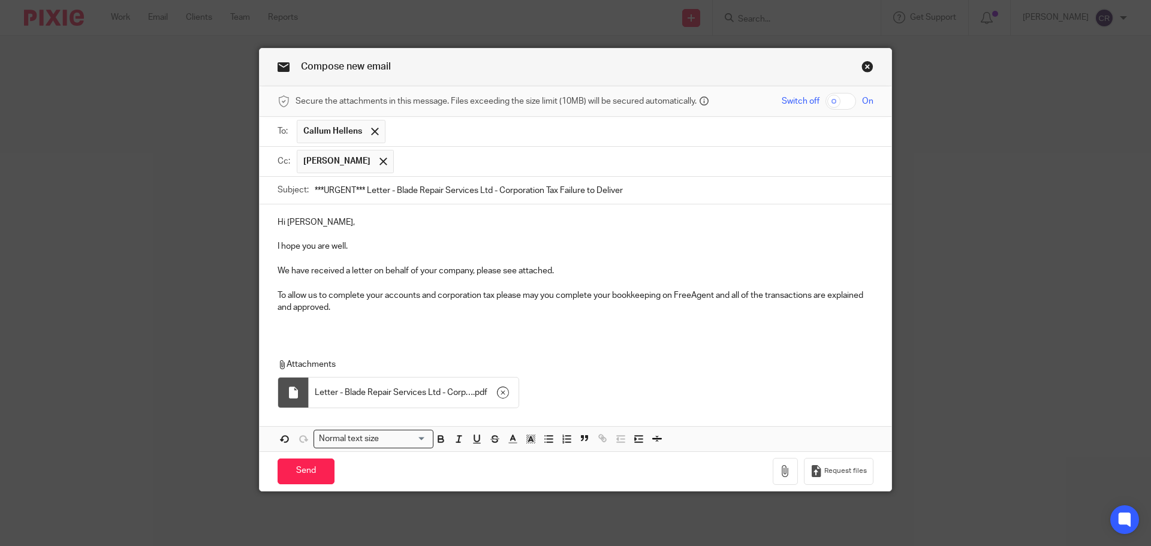
click at [613, 167] on input "text" at bounding box center [634, 161] width 468 height 23
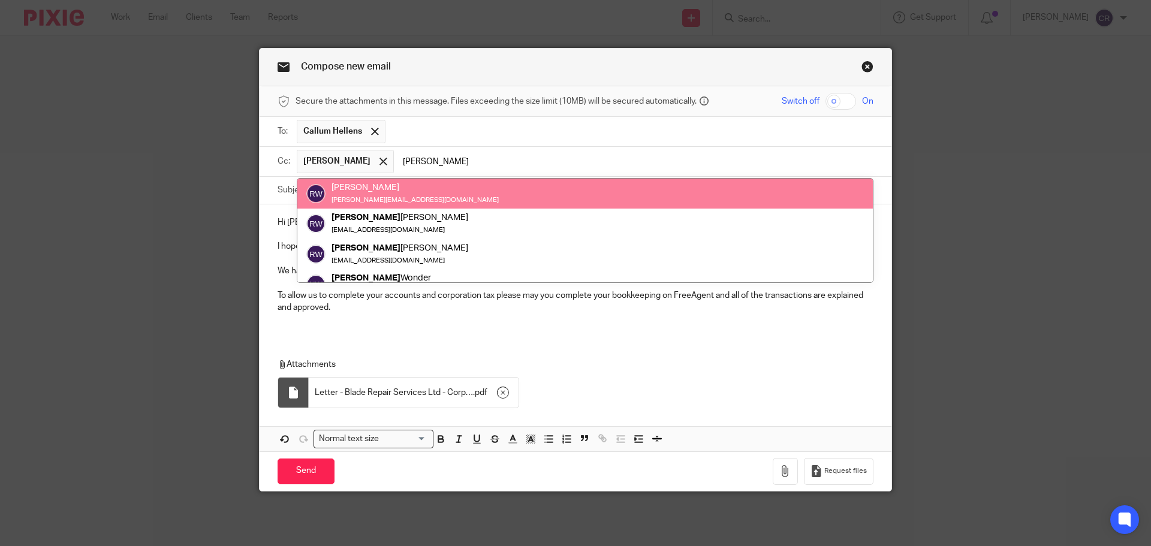
type input "ricky"
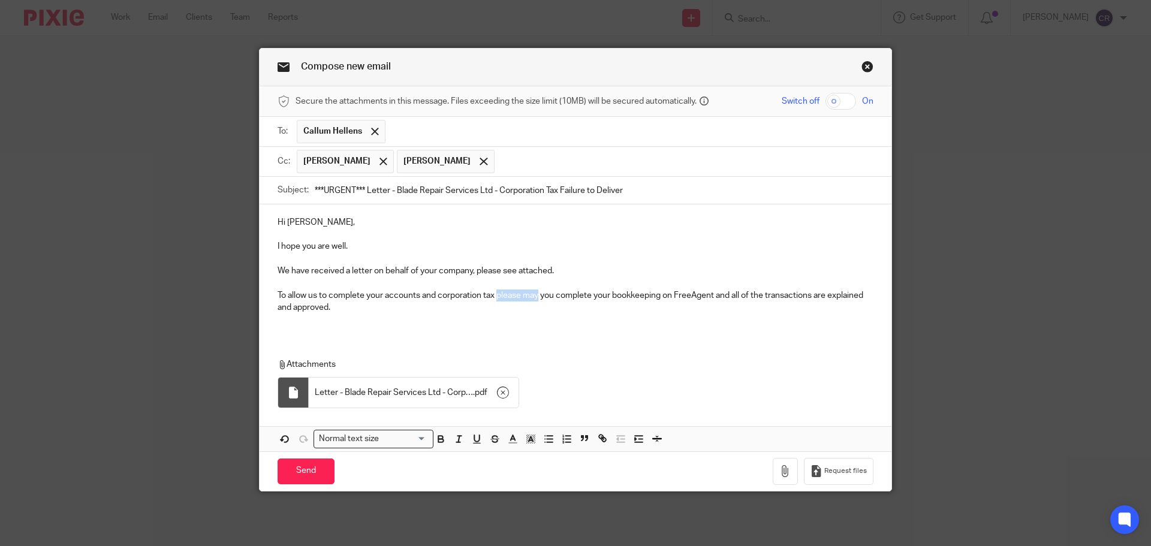
drag, startPoint x: 537, startPoint y: 296, endPoint x: 496, endPoint y: 297, distance: 40.8
click at [496, 297] on p "To allow us to complete your accounts and corporation tax please may you comple…" at bounding box center [576, 302] width 596 height 25
click at [545, 300] on p "To allow us to complete your accounts and corporation tax we need you complete …" at bounding box center [576, 302] width 596 height 25
click at [729, 295] on p "To allow us to complete your accounts and corporation tax we need you to comple…" at bounding box center [576, 302] width 596 height 25
click at [404, 320] on p at bounding box center [576, 320] width 596 height 12
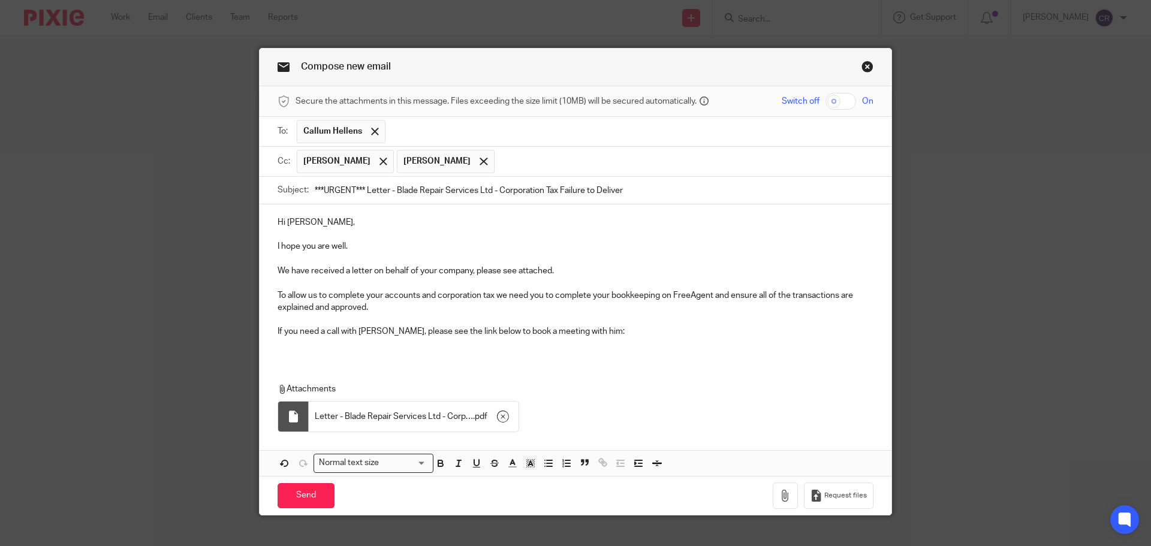
click at [346, 345] on p at bounding box center [576, 344] width 596 height 12
click at [372, 333] on p "If you need a call with Greg, please see the link below to book a meeting with …" at bounding box center [576, 332] width 596 height 12
click at [387, 331] on p "If you need a call with Greg for help or have any questions, please see the lin…" at bounding box center [576, 332] width 596 height 12
click at [287, 496] on input "Send" at bounding box center [306, 496] width 57 height 26
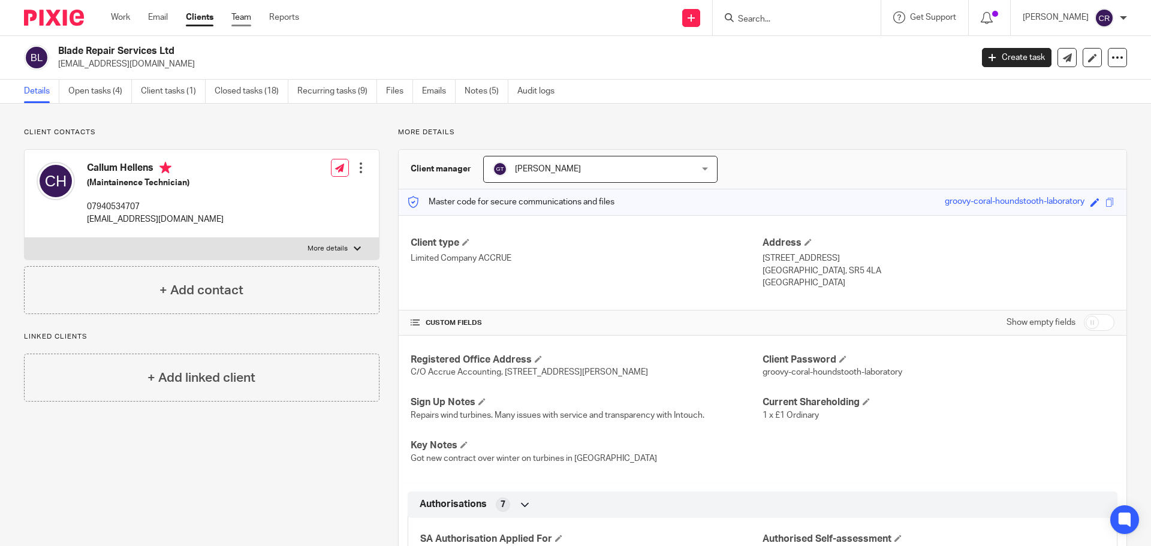
click at [248, 16] on link "Team" at bounding box center [241, 17] width 20 height 12
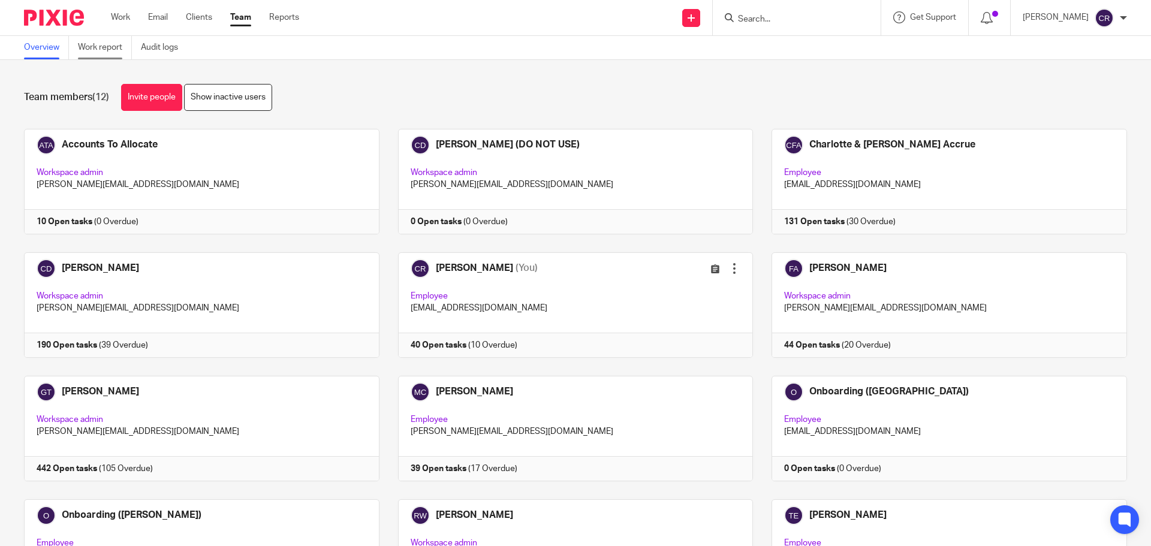
click at [116, 46] on link "Work report" at bounding box center [105, 47] width 54 height 23
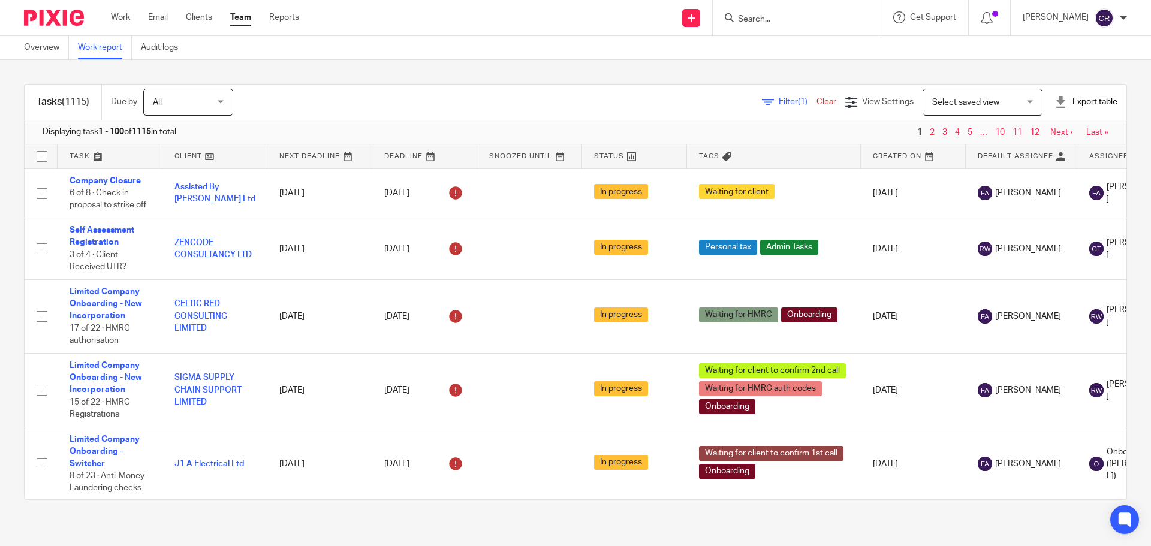
click at [779, 100] on span "Filter (1)" at bounding box center [798, 102] width 38 height 8
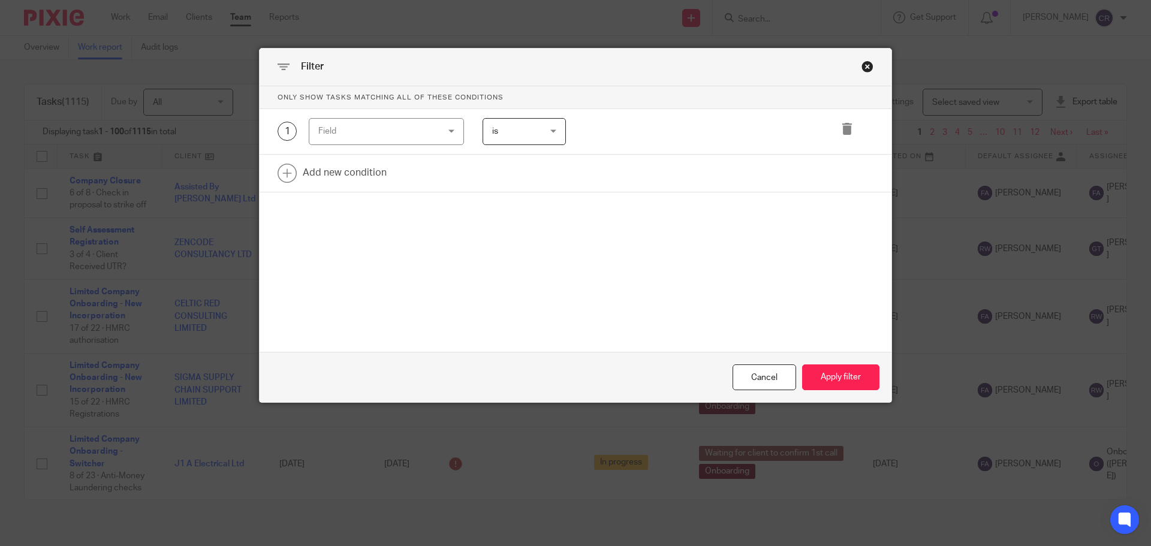
click at [389, 133] on div "Field" at bounding box center [376, 131] width 116 height 25
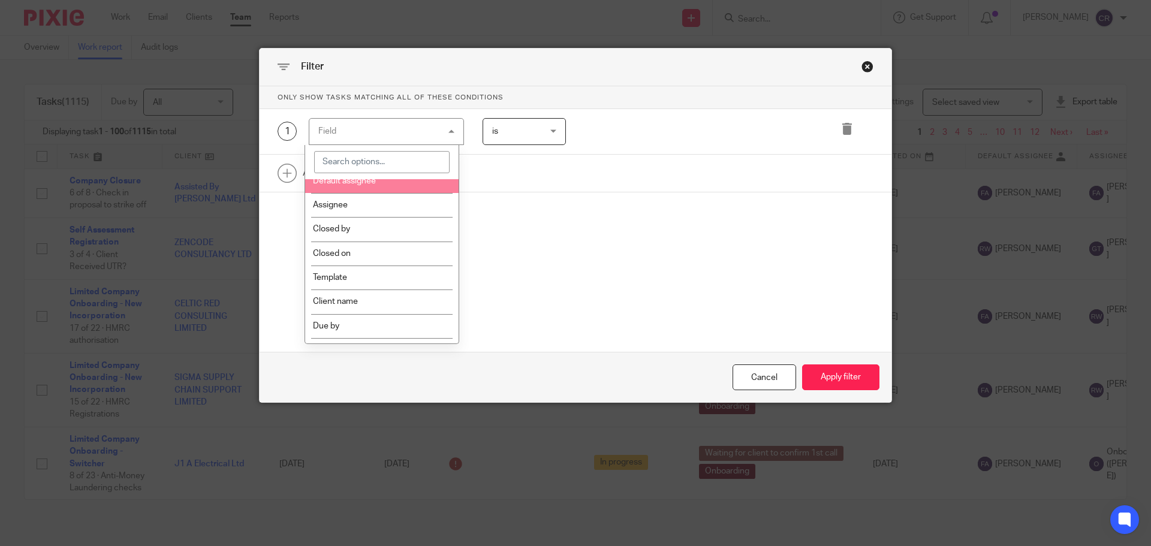
scroll to position [300, 0]
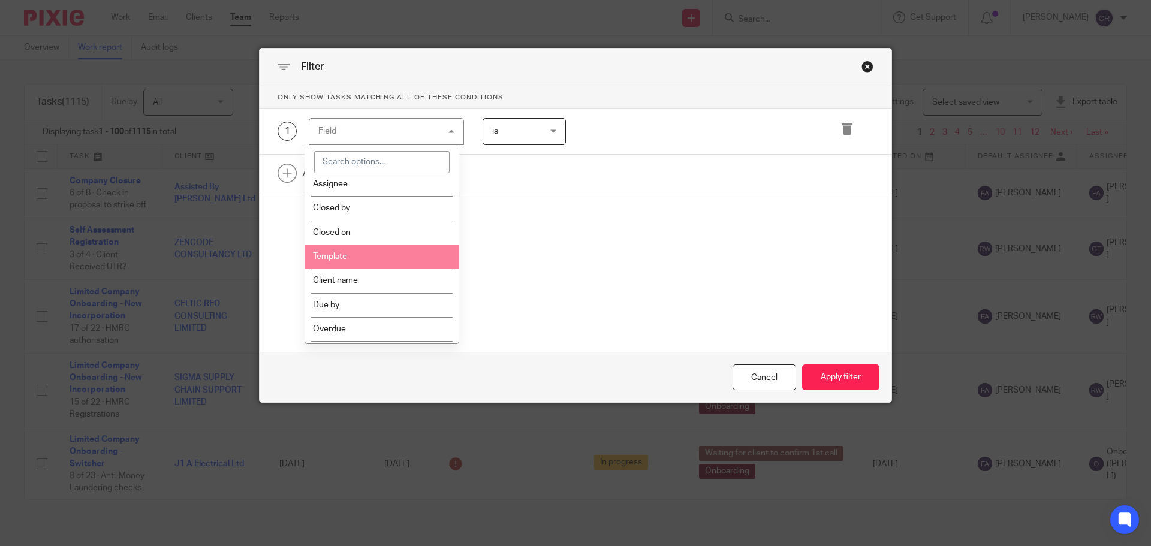
click at [380, 261] on li "Template" at bounding box center [382, 257] width 154 height 24
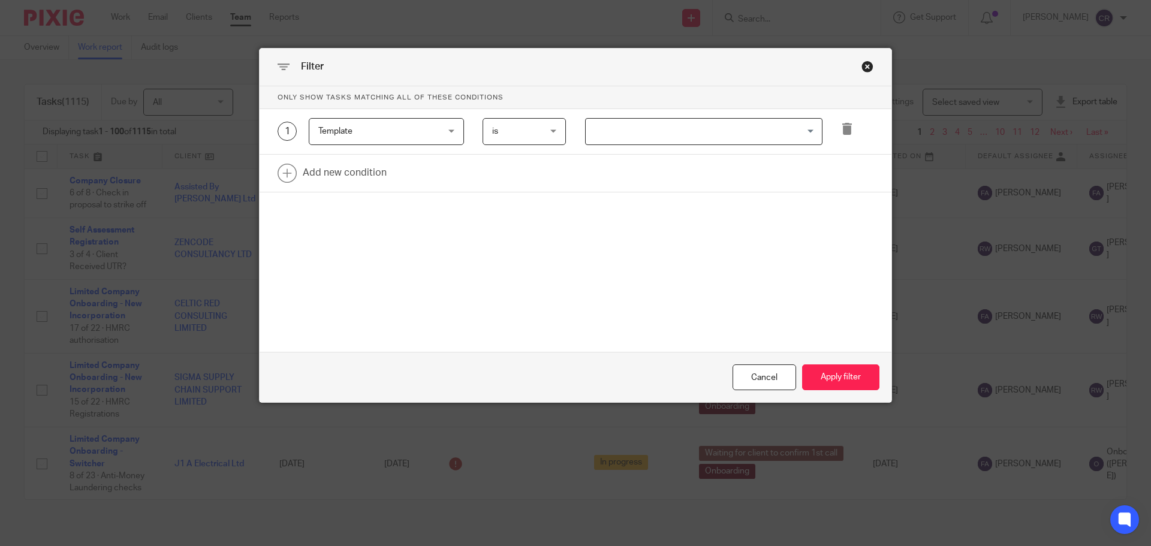
click at [703, 130] on input "Search for option" at bounding box center [701, 131] width 228 height 21
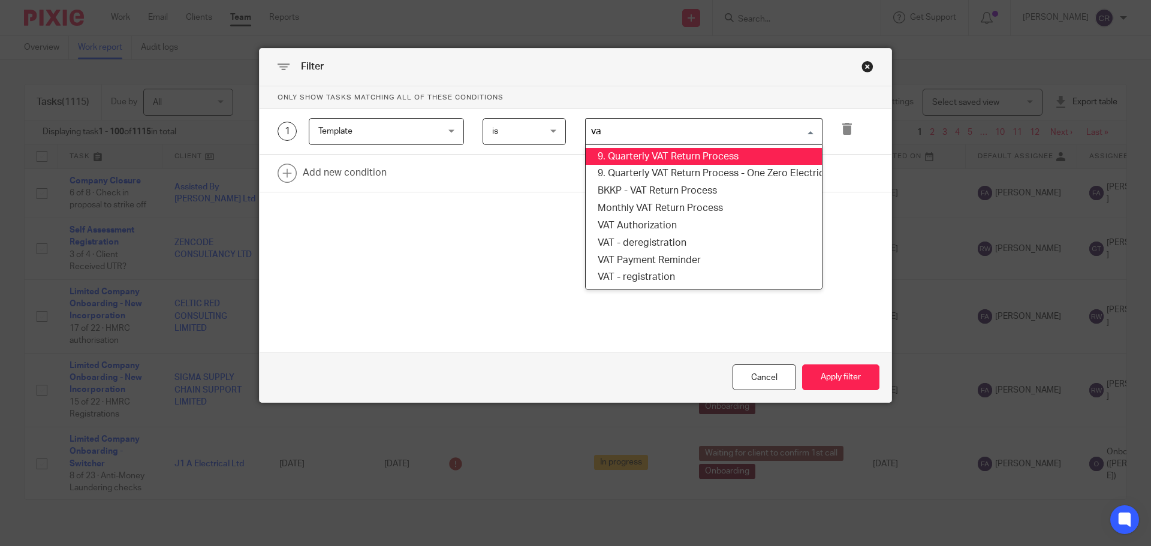
type input "vat"
click at [738, 152] on li "9. Quarterly VAT Return Process" at bounding box center [704, 156] width 236 height 17
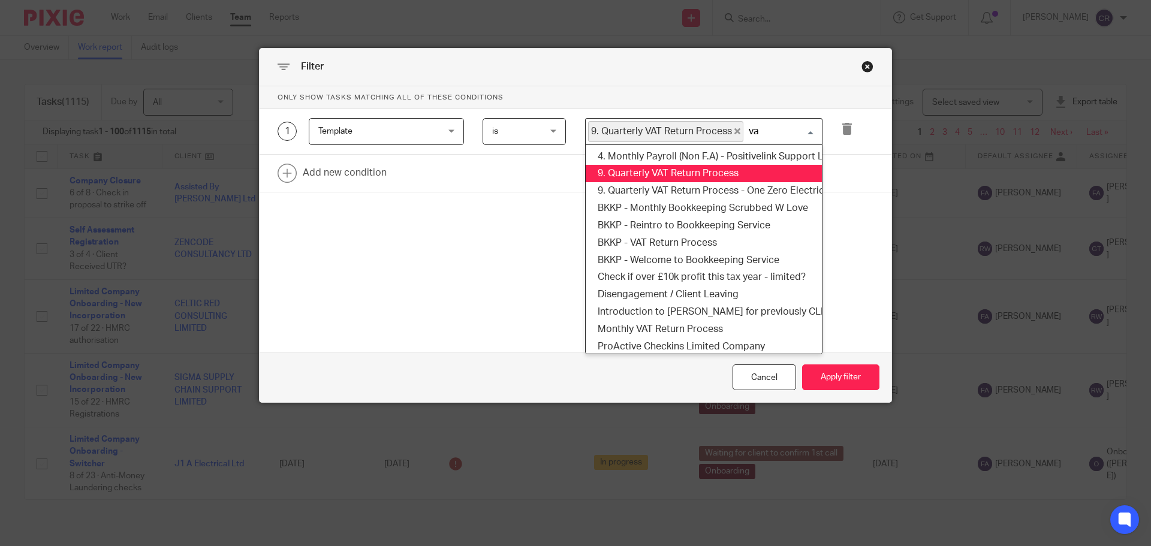
type input "vat"
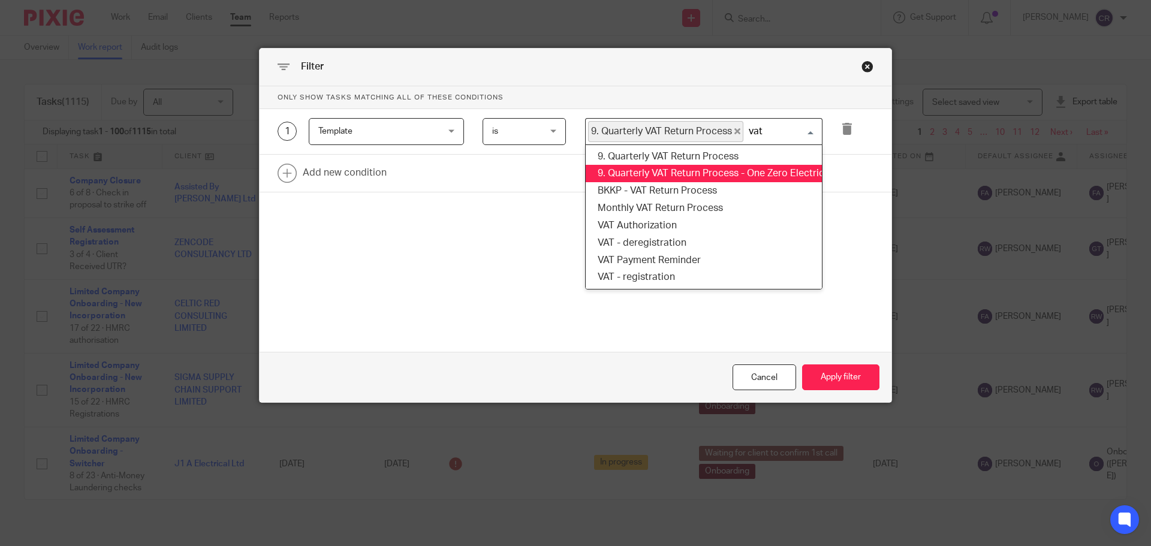
drag, startPoint x: 761, startPoint y: 179, endPoint x: 763, endPoint y: 193, distance: 13.9
click at [761, 186] on ul "9. Quarterly VAT Return Process 9. Quarterly VAT Return Process - One Zero Elec…" at bounding box center [703, 218] width 237 height 146
click at [785, 179] on li "9. Quarterly VAT Return Process - One Zero Electrical Ltd (cloned 14:30:14)" at bounding box center [704, 173] width 236 height 17
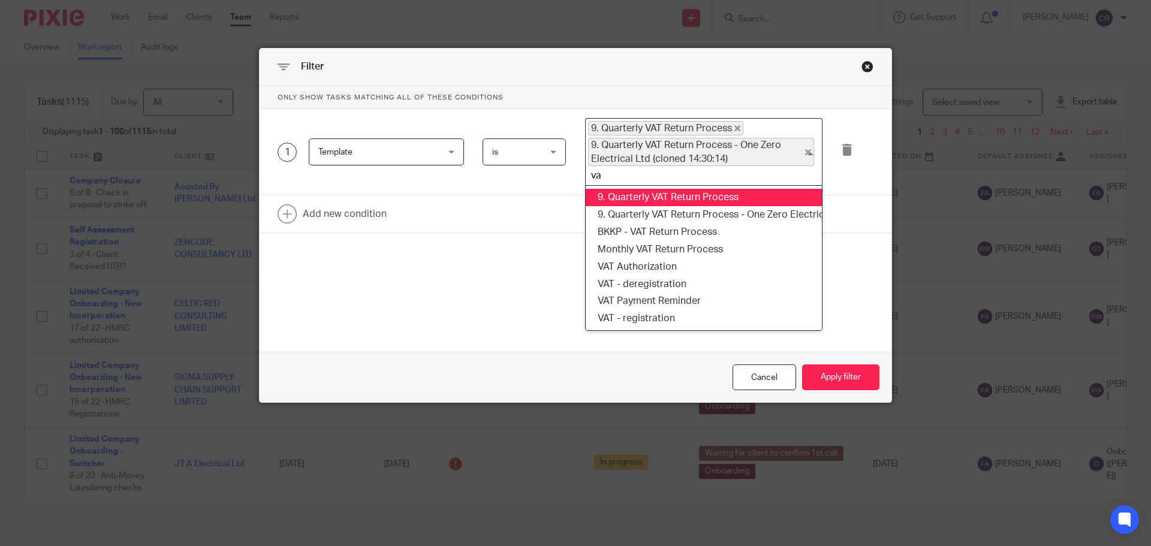
type input "vat"
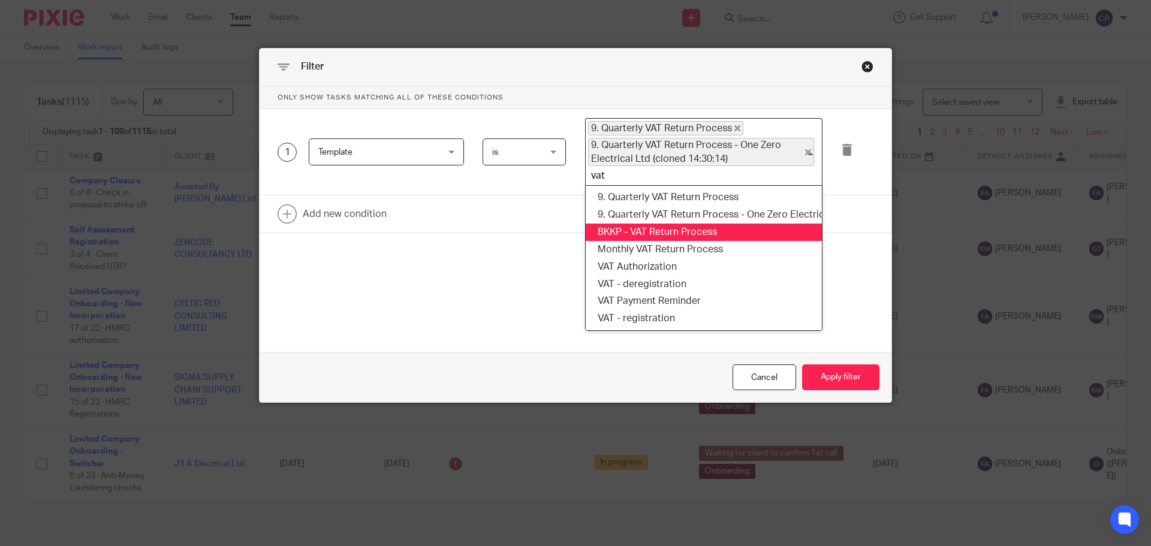
click at [768, 234] on li "BKKP - VAT Return Process" at bounding box center [704, 232] width 236 height 17
type input "vat"
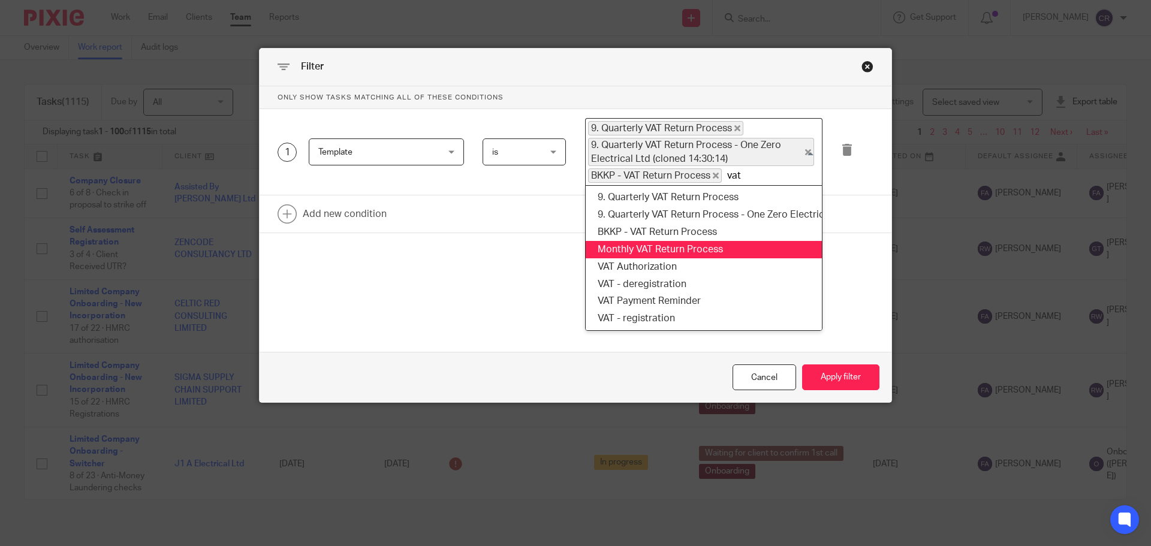
click at [799, 244] on li "Monthly VAT Return Process" at bounding box center [704, 249] width 236 height 17
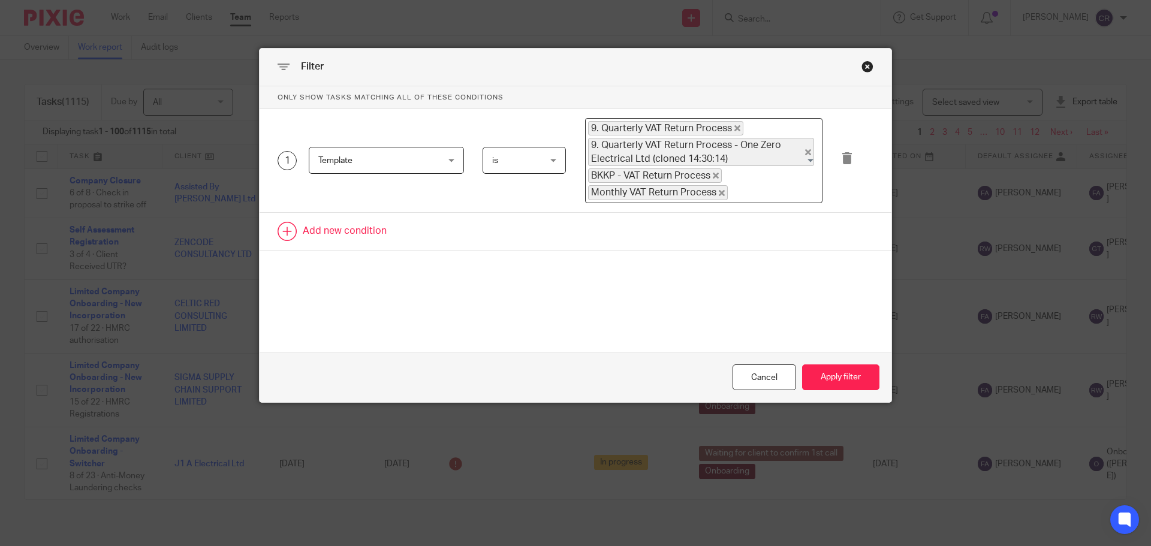
click at [359, 220] on link at bounding box center [576, 231] width 632 height 37
click at [407, 215] on div "2 Field Task fields Name Email Client type Manager Open tasks Overdue tasks Due…" at bounding box center [576, 236] width 632 height 46
click at [407, 224] on div "Field" at bounding box center [376, 234] width 116 height 25
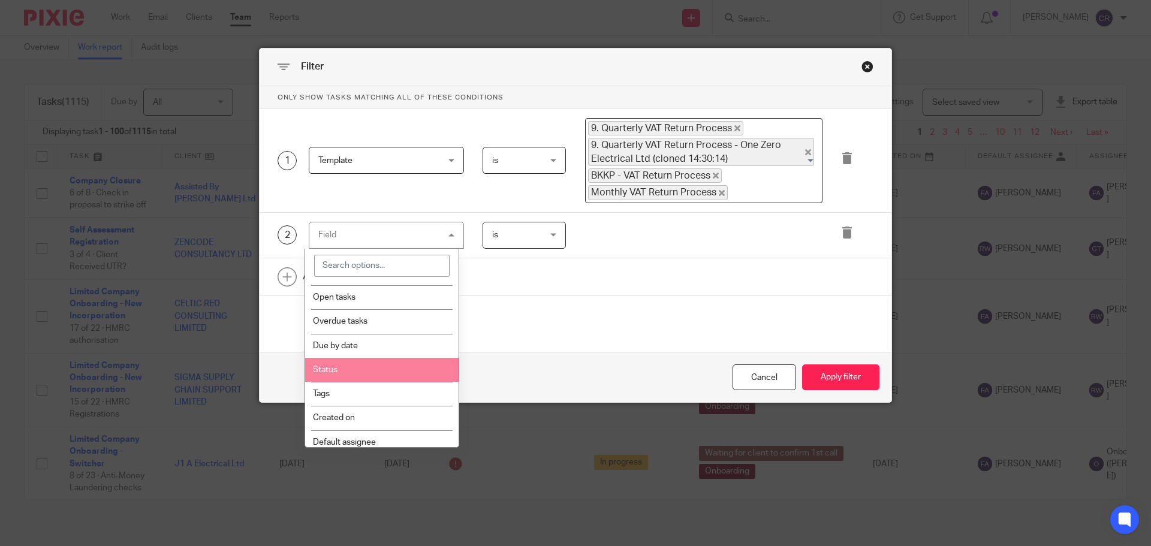
scroll to position [120, 0]
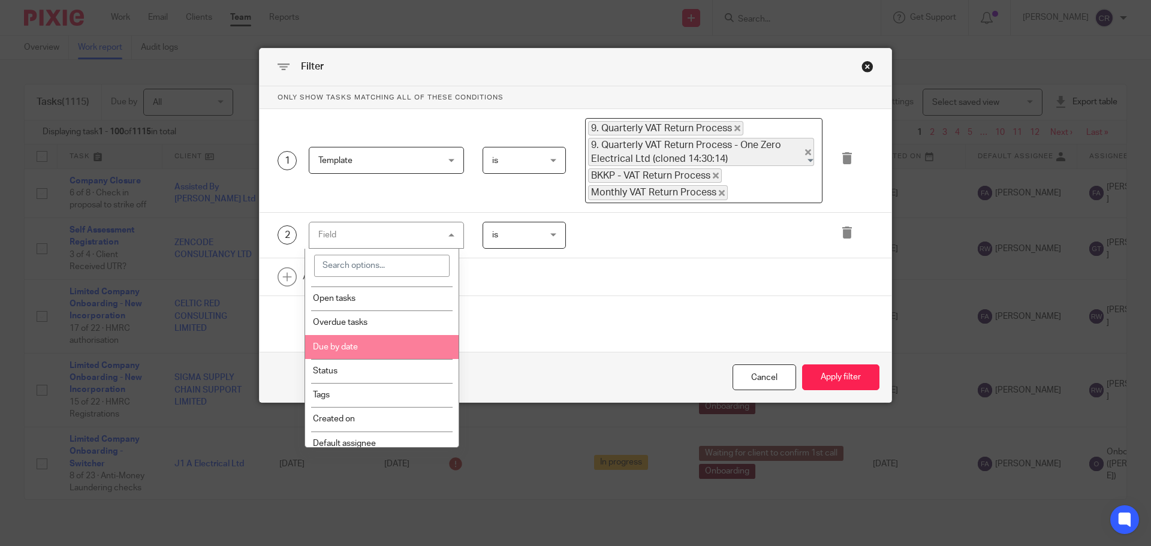
click at [395, 350] on li "Due by date" at bounding box center [382, 347] width 154 height 24
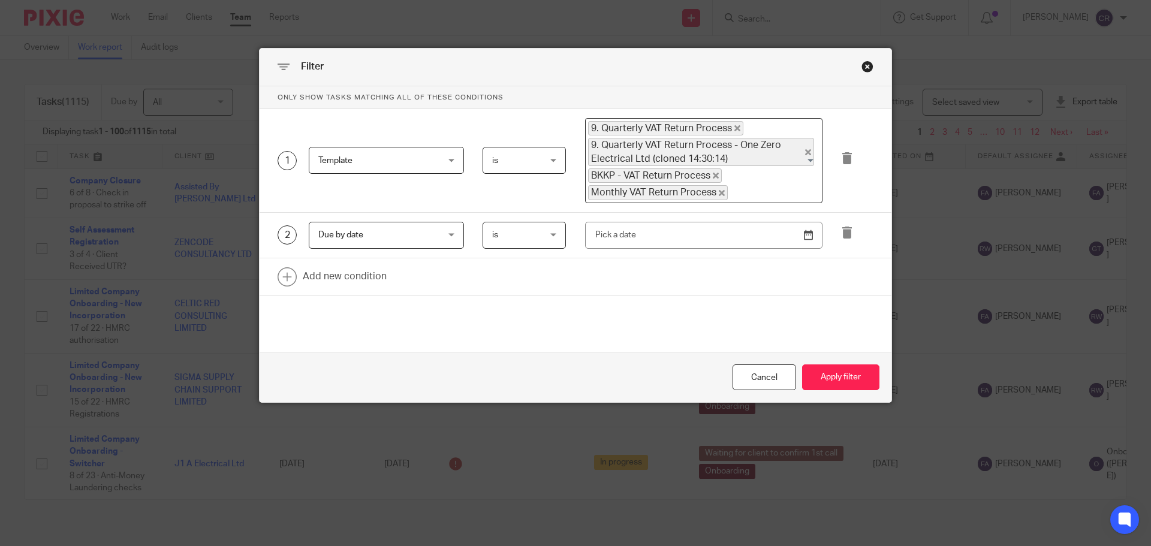
click at [498, 242] on span "is" at bounding box center [521, 234] width 59 height 25
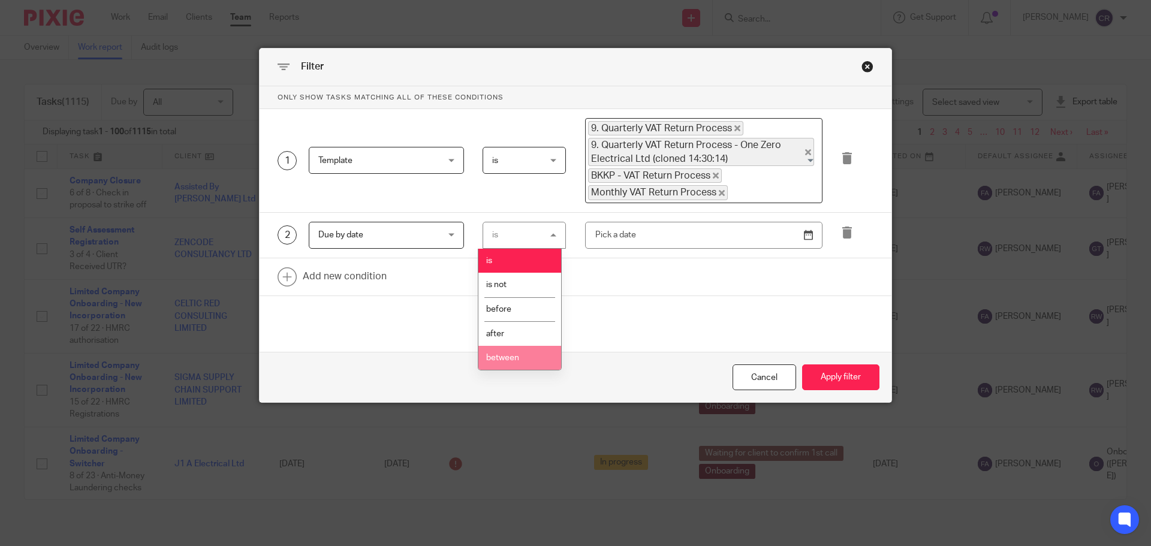
click at [491, 352] on li "between" at bounding box center [520, 358] width 83 height 25
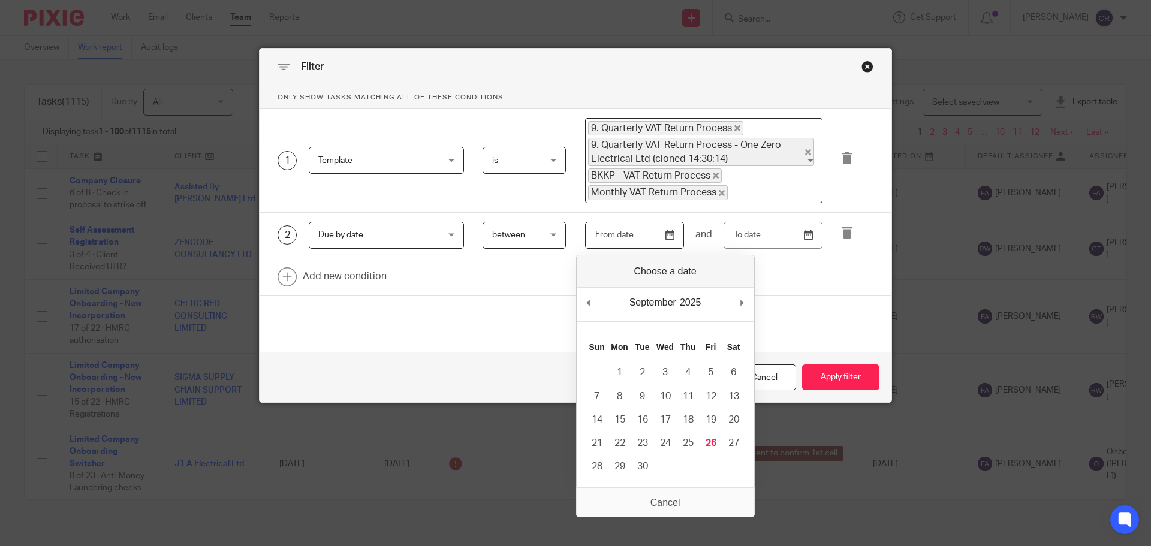
click at [663, 235] on input "Use the arrow keys to pick a date" at bounding box center [634, 235] width 99 height 27
type input "[DATE]"
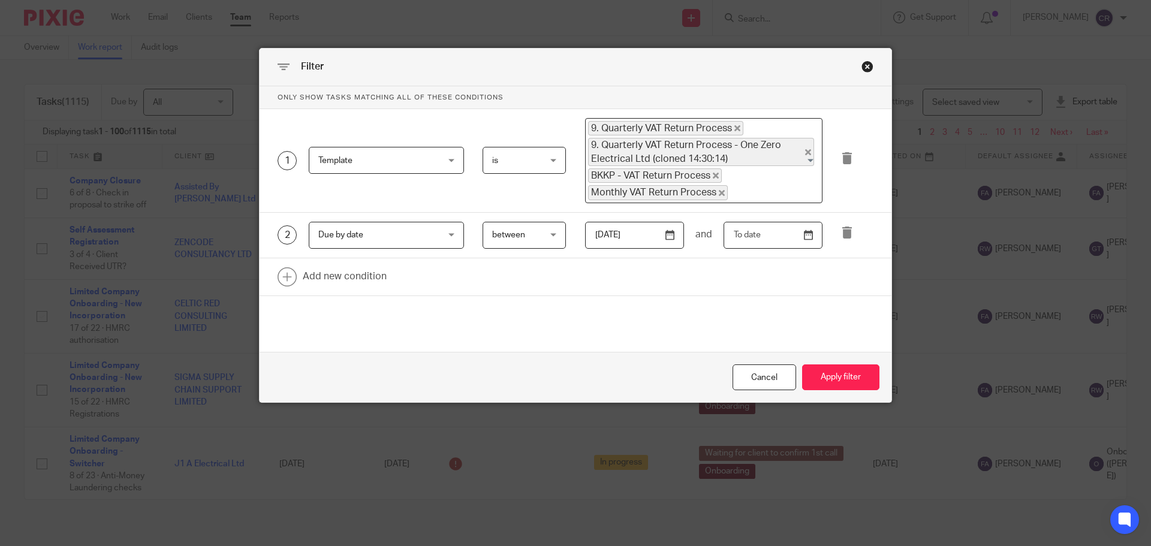
click at [800, 237] on input "text" at bounding box center [773, 235] width 99 height 27
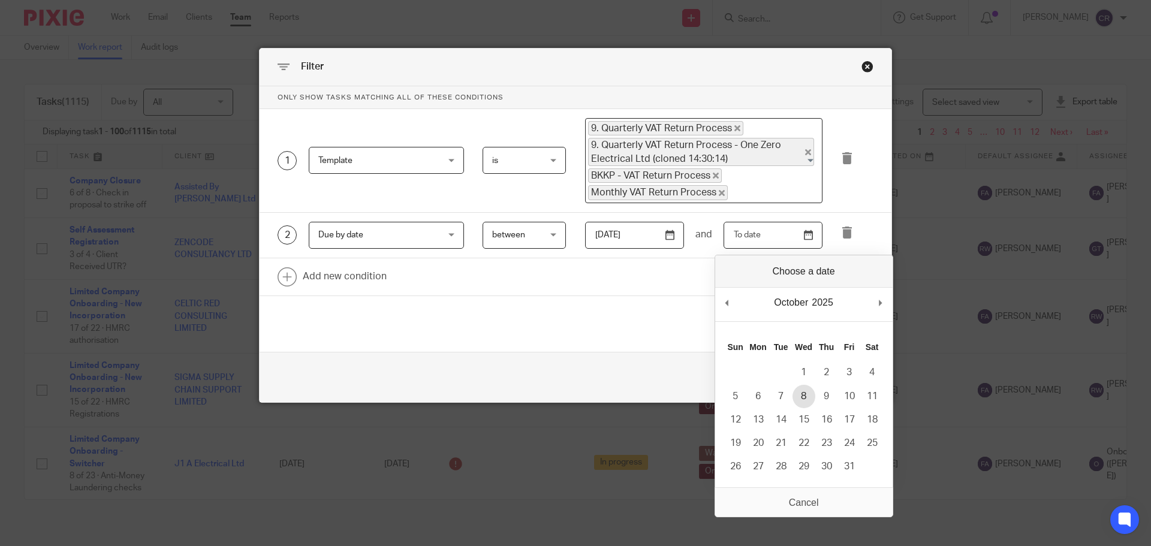
type input "[DATE]"
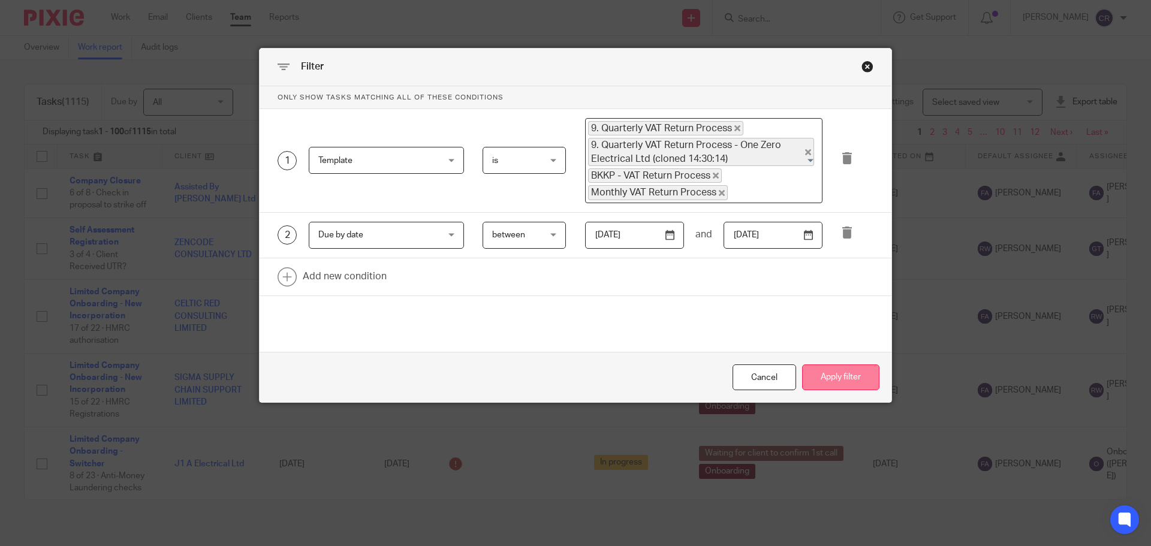
click at [848, 375] on button "Apply filter" at bounding box center [840, 378] width 77 height 26
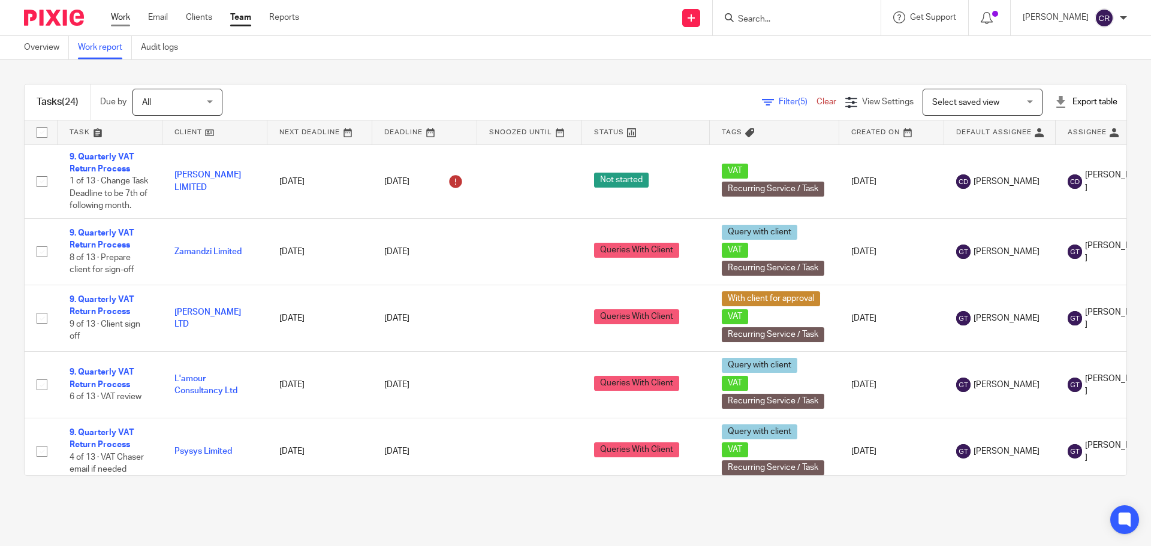
click at [113, 16] on link "Work" at bounding box center [120, 17] width 19 height 12
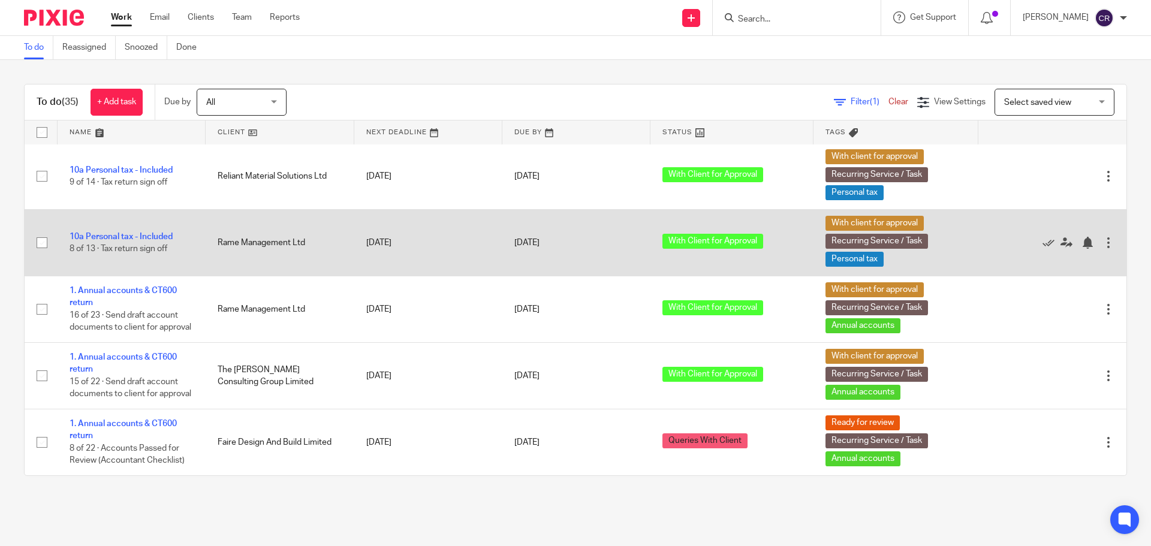
scroll to position [1980, 0]
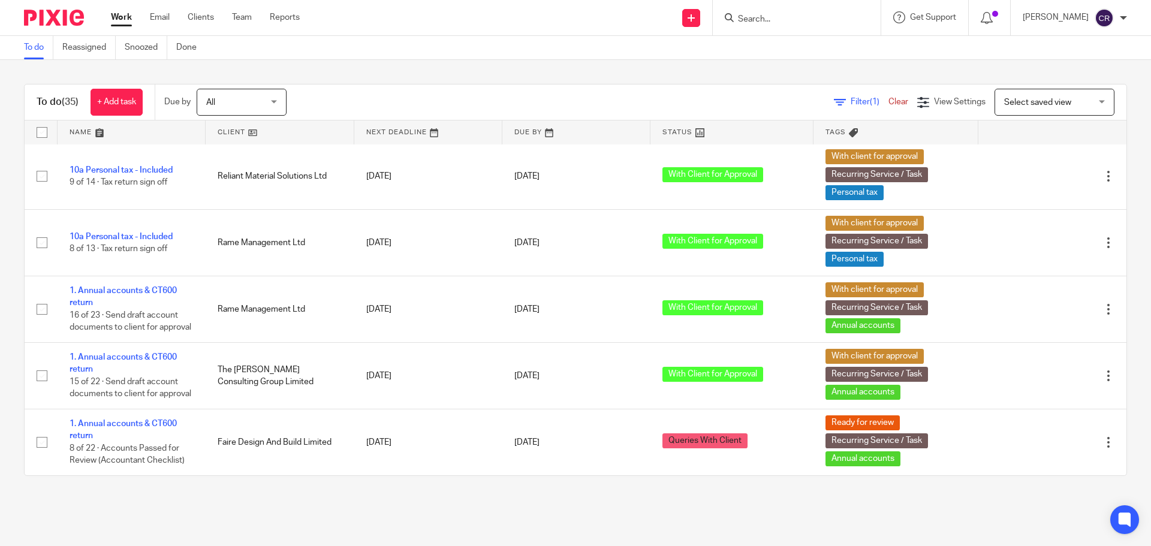
drag, startPoint x: 126, startPoint y: 21, endPoint x: 311, endPoint y: 59, distance: 189.2
click at [312, 59] on div "To do Reassigned Snoozed Done" at bounding box center [575, 48] width 1151 height 24
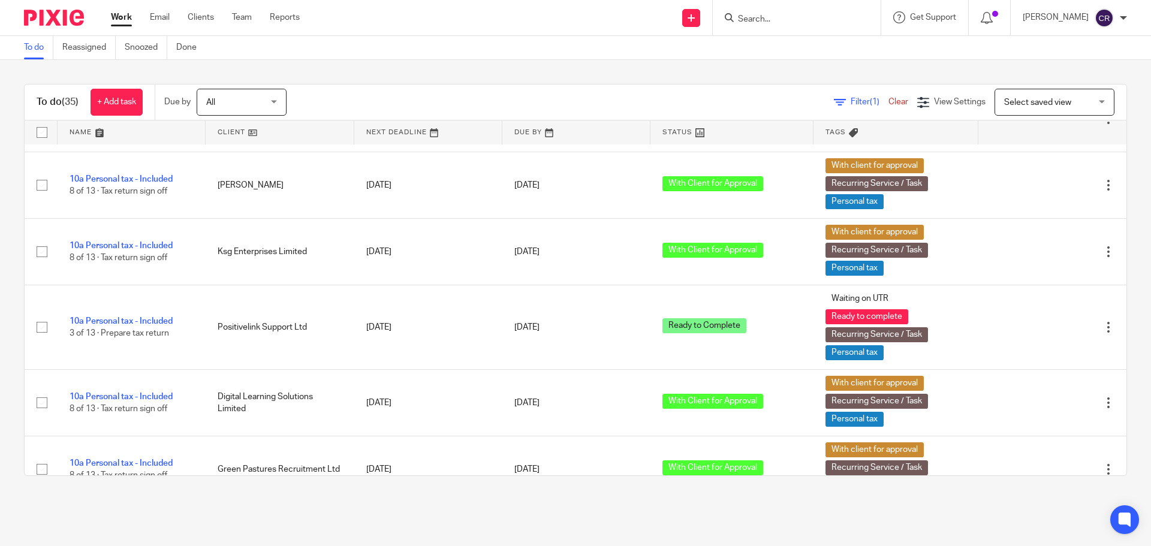
scroll to position [780, 0]
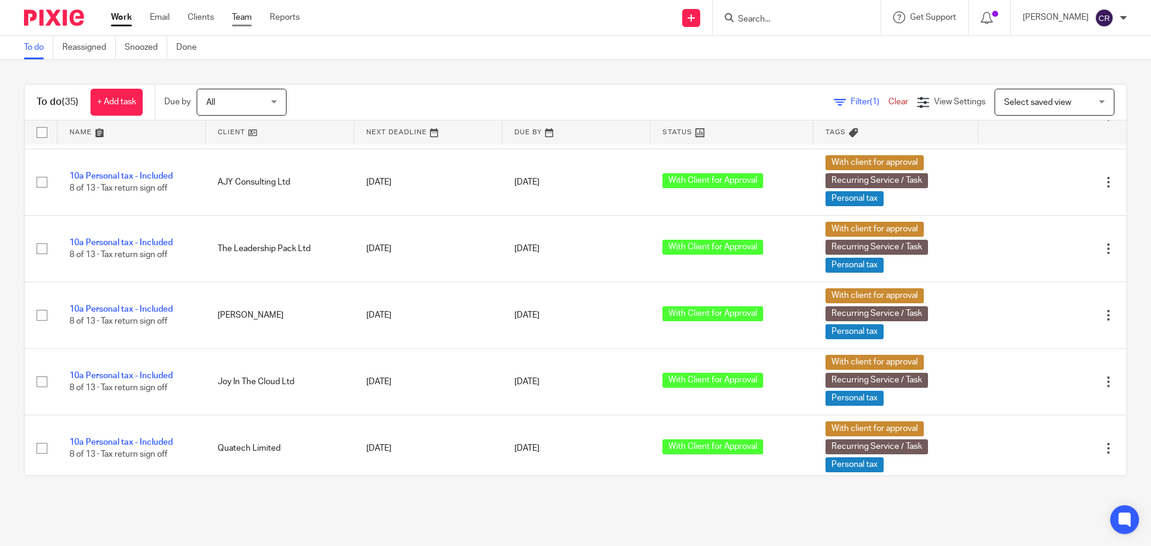
click at [239, 21] on link "Team" at bounding box center [242, 17] width 20 height 12
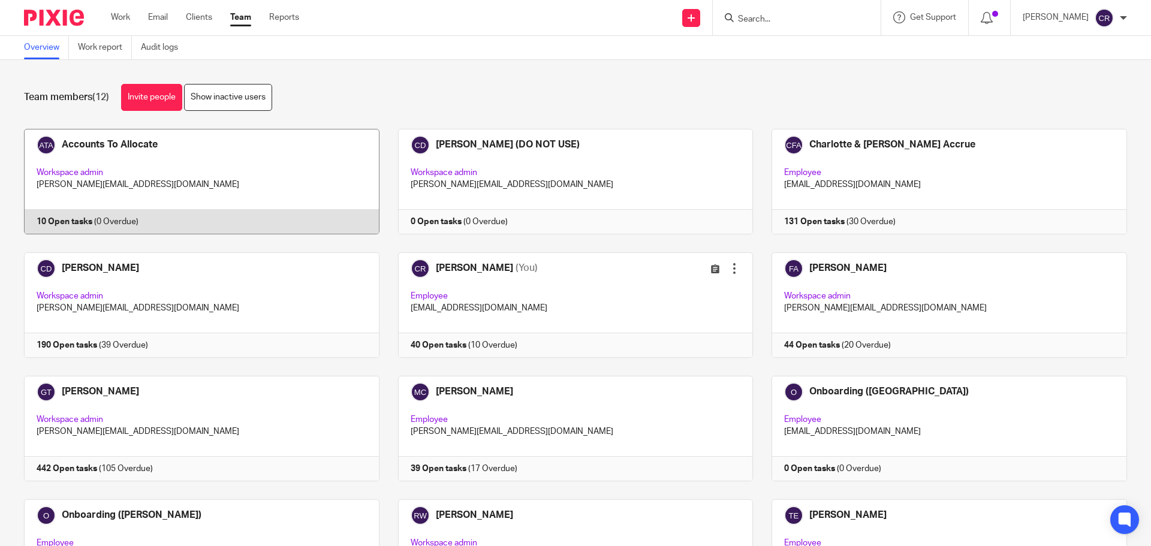
click at [236, 172] on link at bounding box center [192, 182] width 374 height 106
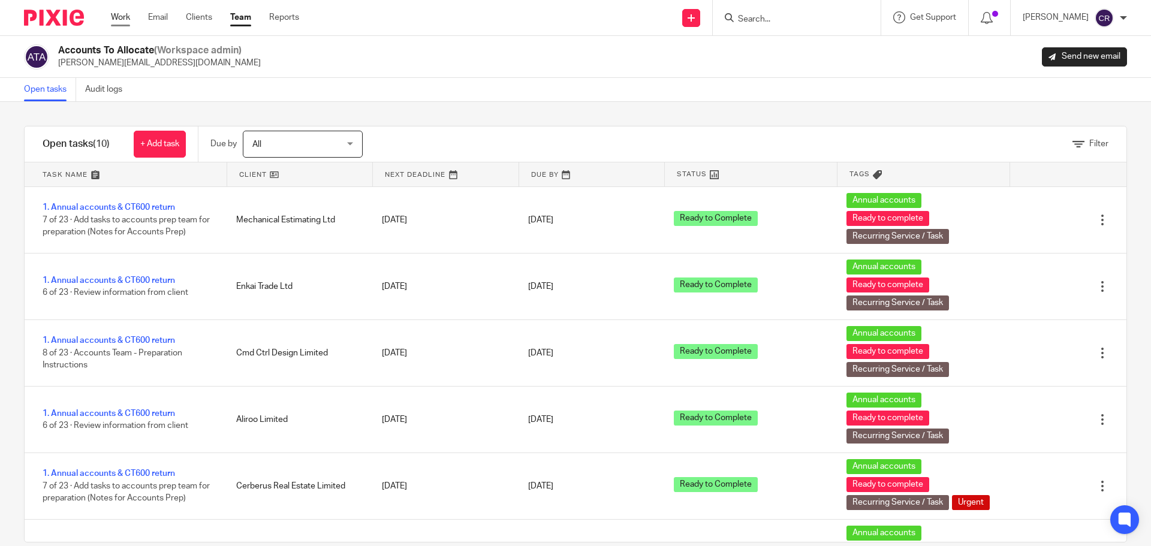
click at [116, 16] on link "Work" at bounding box center [120, 17] width 19 height 12
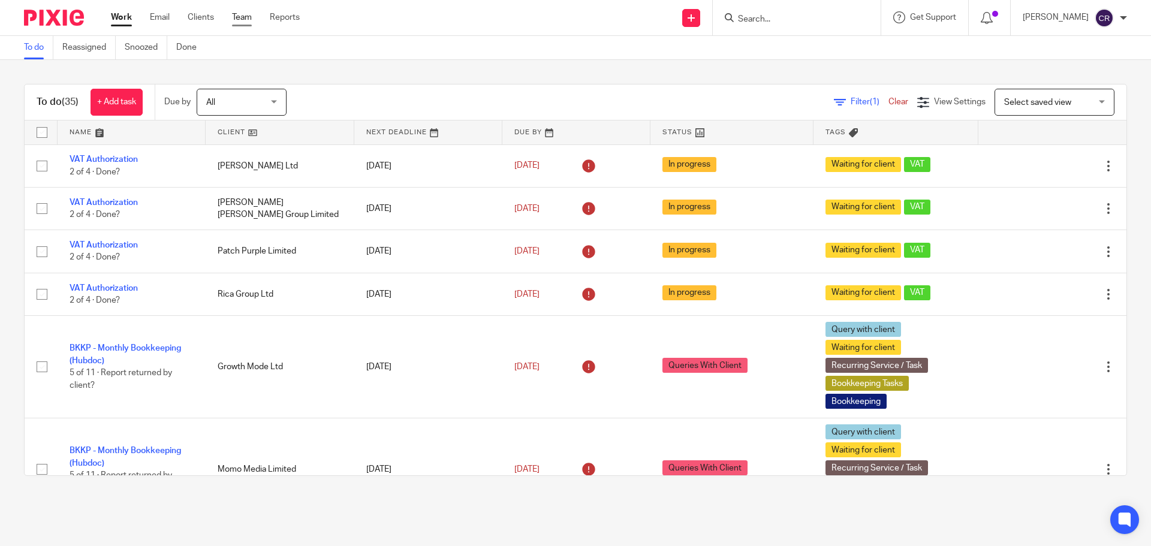
click at [247, 15] on link "Team" at bounding box center [242, 17] width 20 height 12
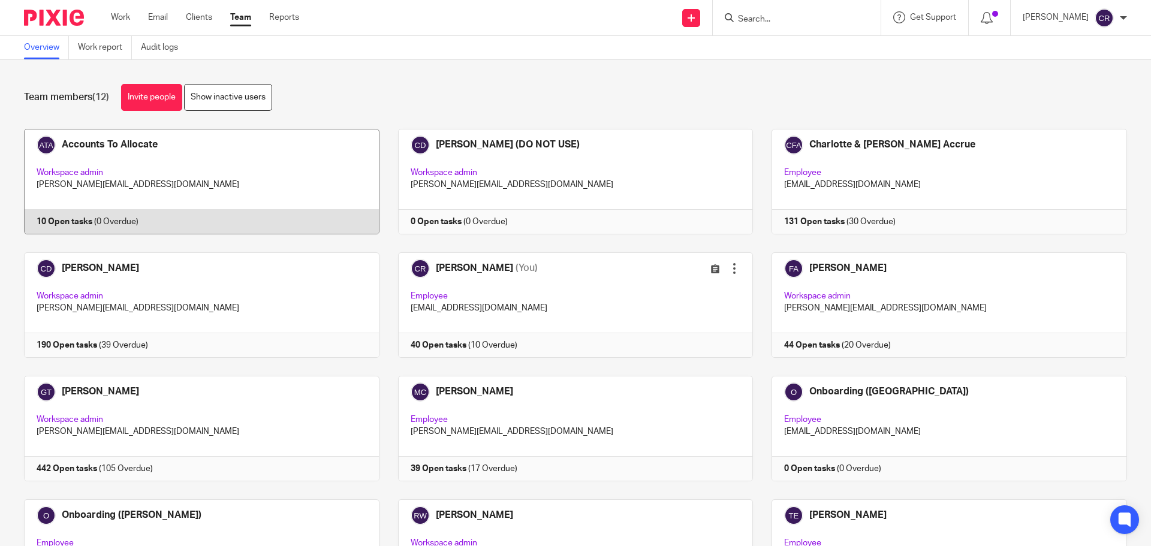
click at [104, 176] on link at bounding box center [192, 182] width 374 height 106
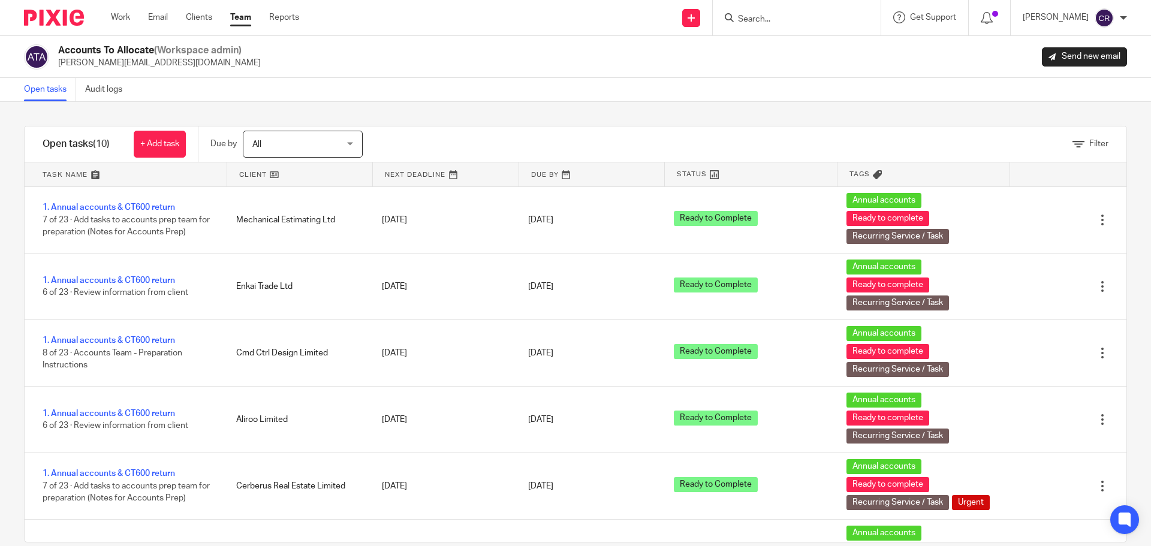
click at [778, 22] on input "Search" at bounding box center [791, 19] width 108 height 11
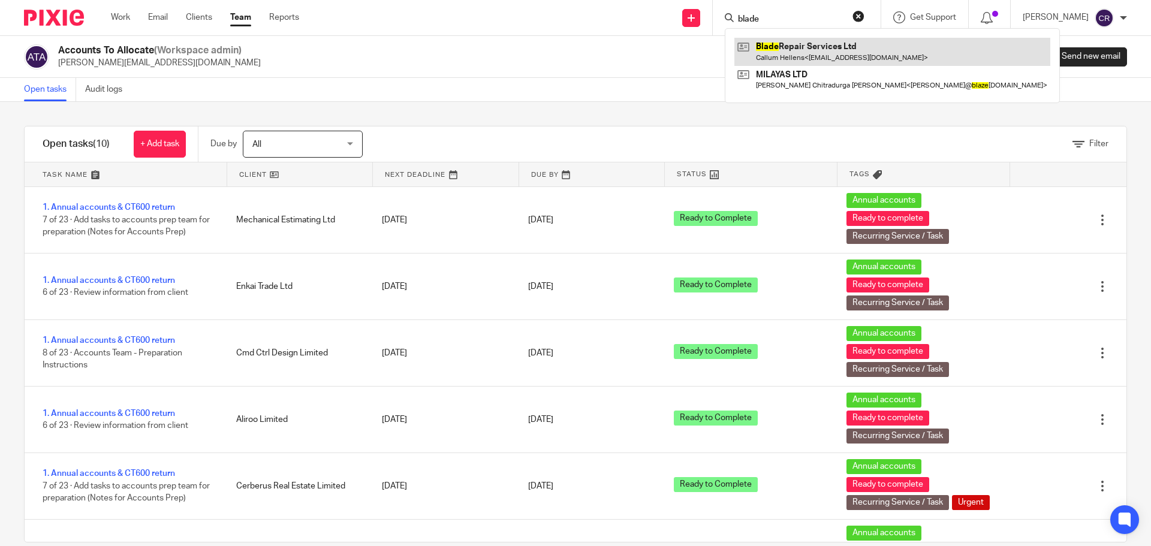
type input "blade"
click at [879, 53] on link at bounding box center [893, 52] width 316 height 28
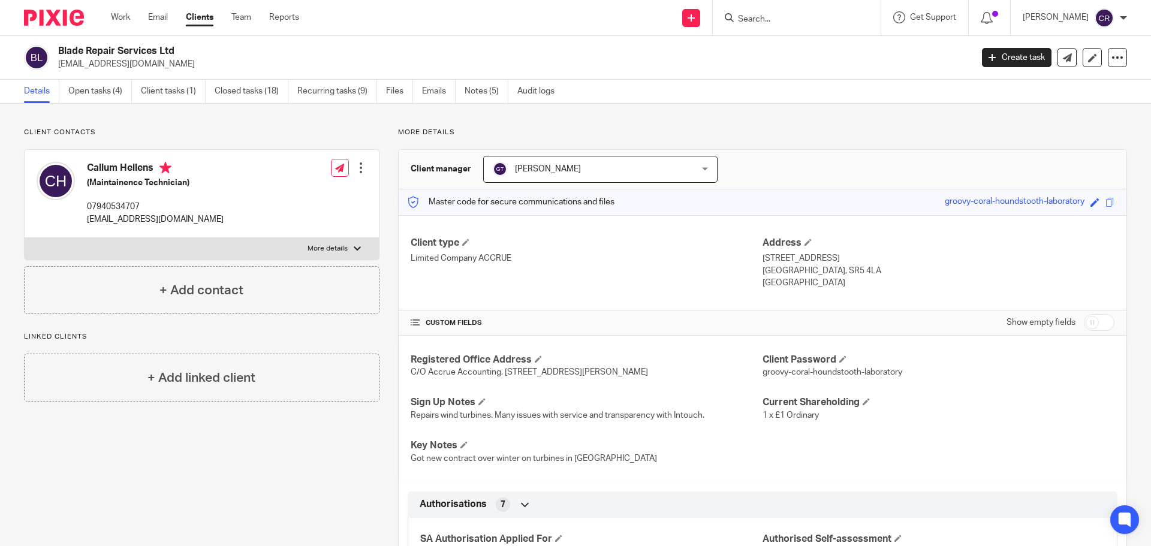
click at [900, 19] on icon at bounding box center [900, 17] width 12 height 12
